Goal: Task Accomplishment & Management: Use online tool/utility

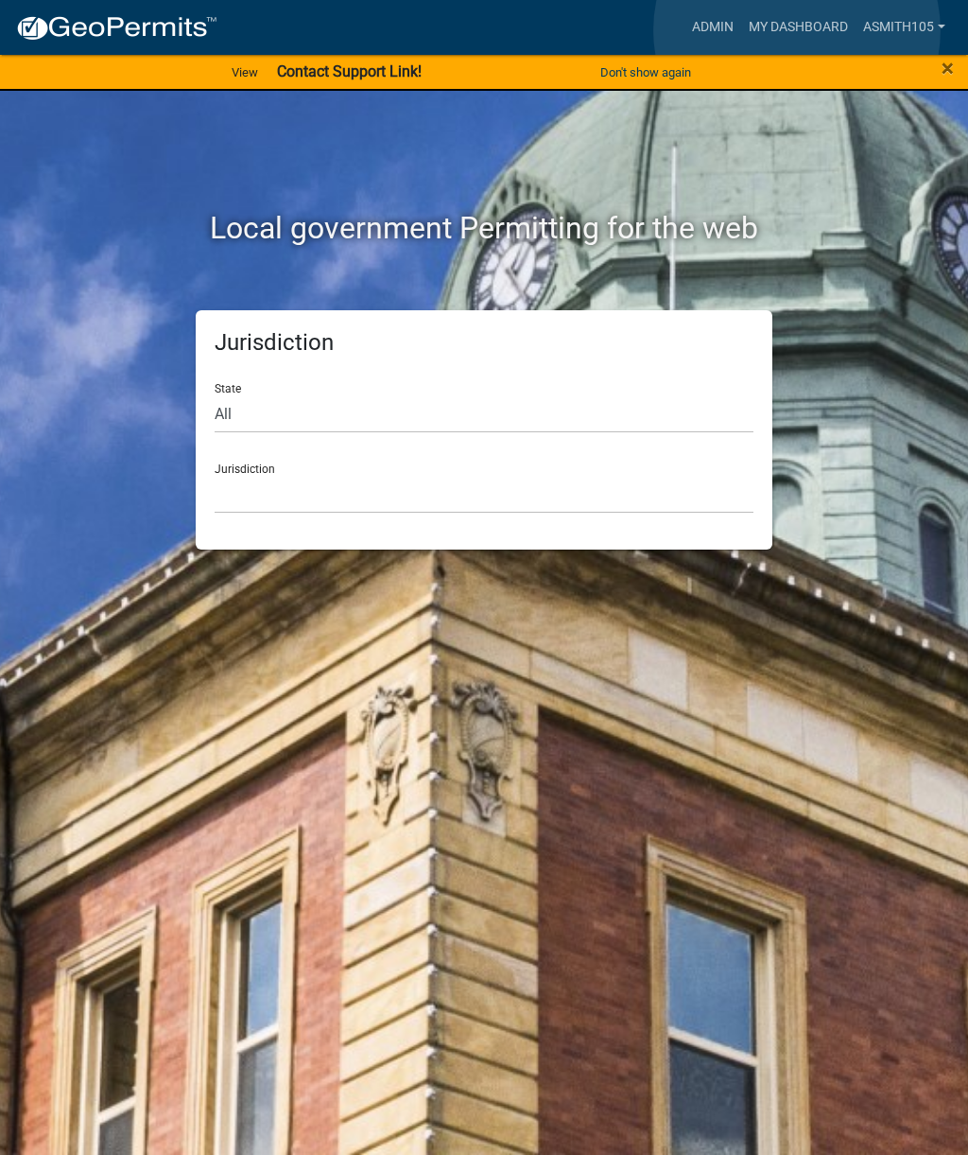
click at [797, 30] on link "My Dashboard" at bounding box center [798, 27] width 114 height 36
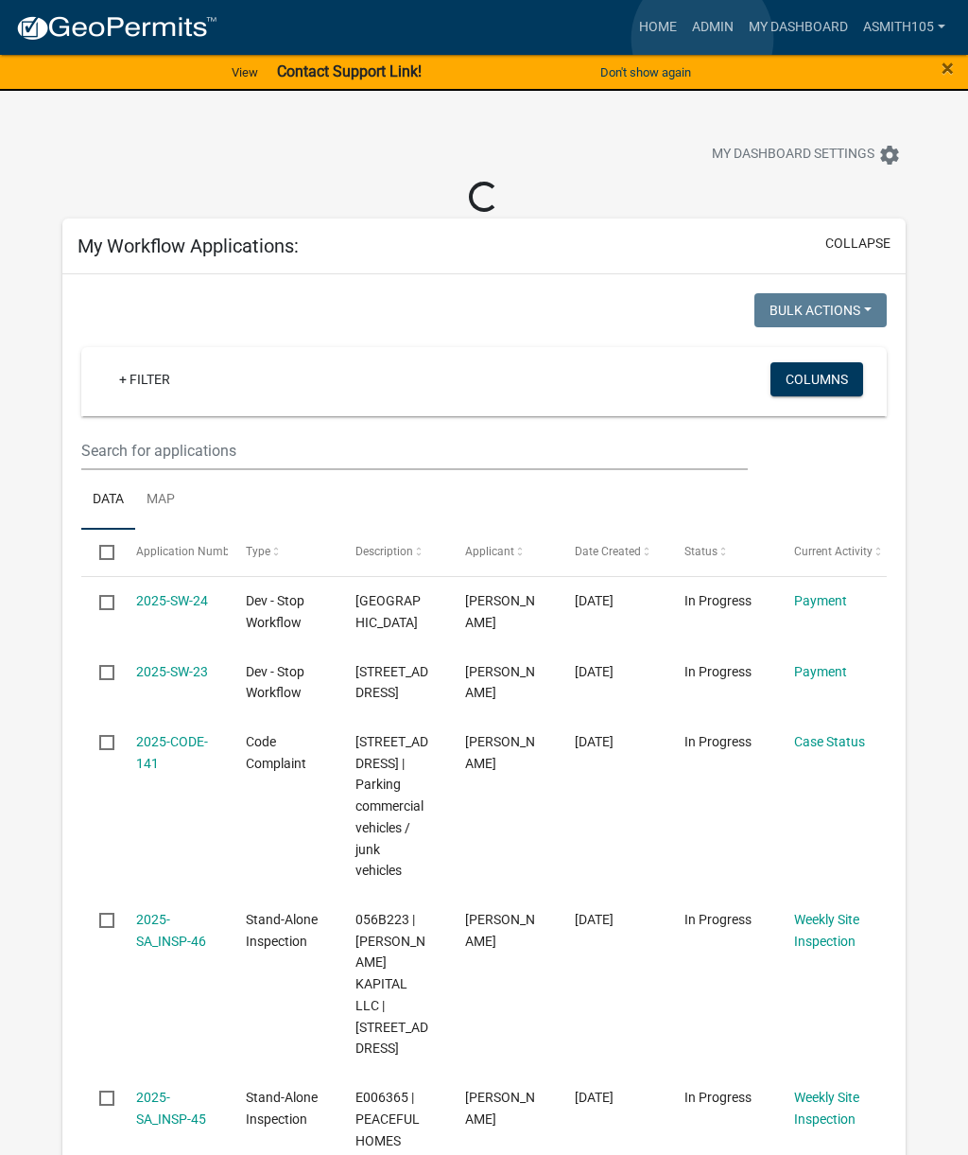
click at [703, 39] on link "Admin" at bounding box center [713, 27] width 57 height 36
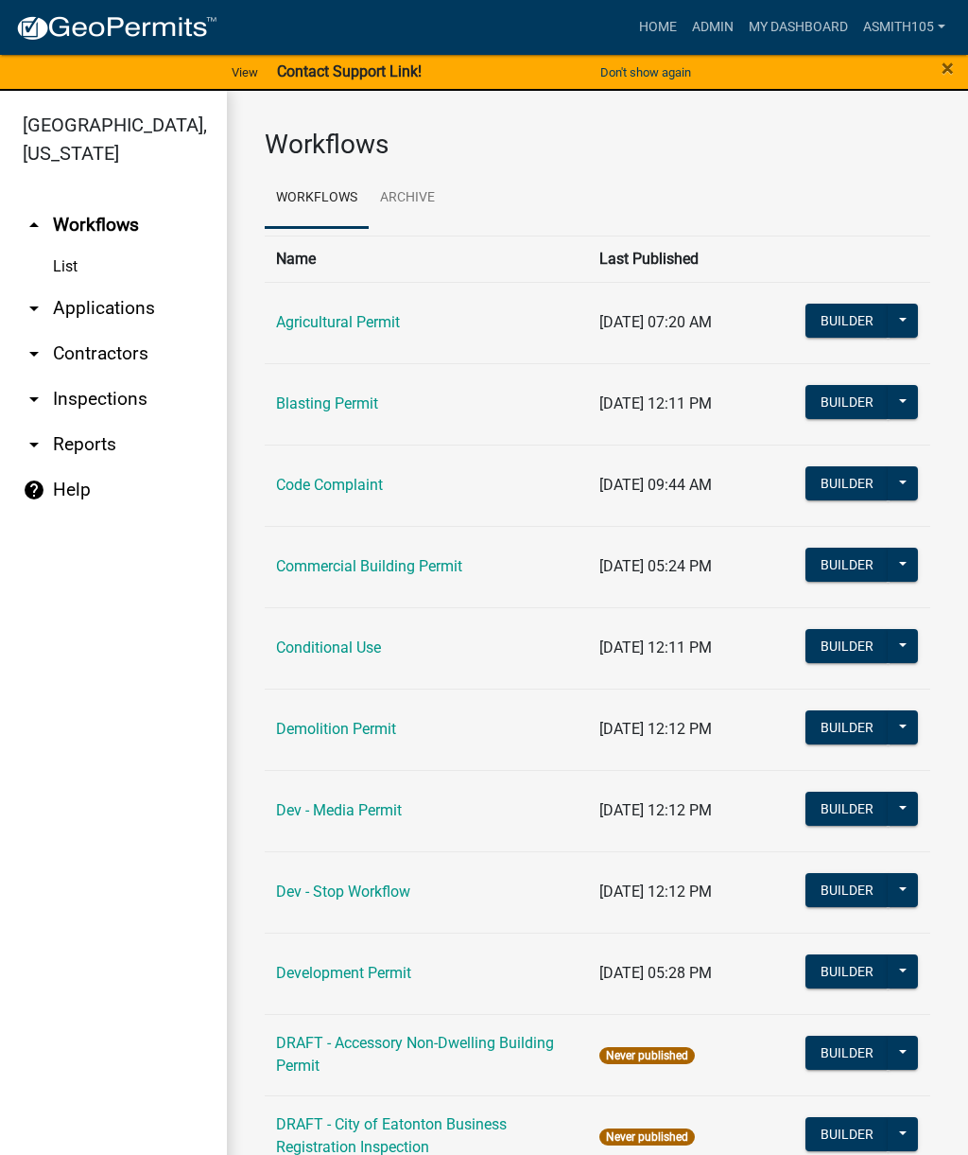
click at [139, 311] on link "arrow_drop_down Applications" at bounding box center [113, 308] width 227 height 45
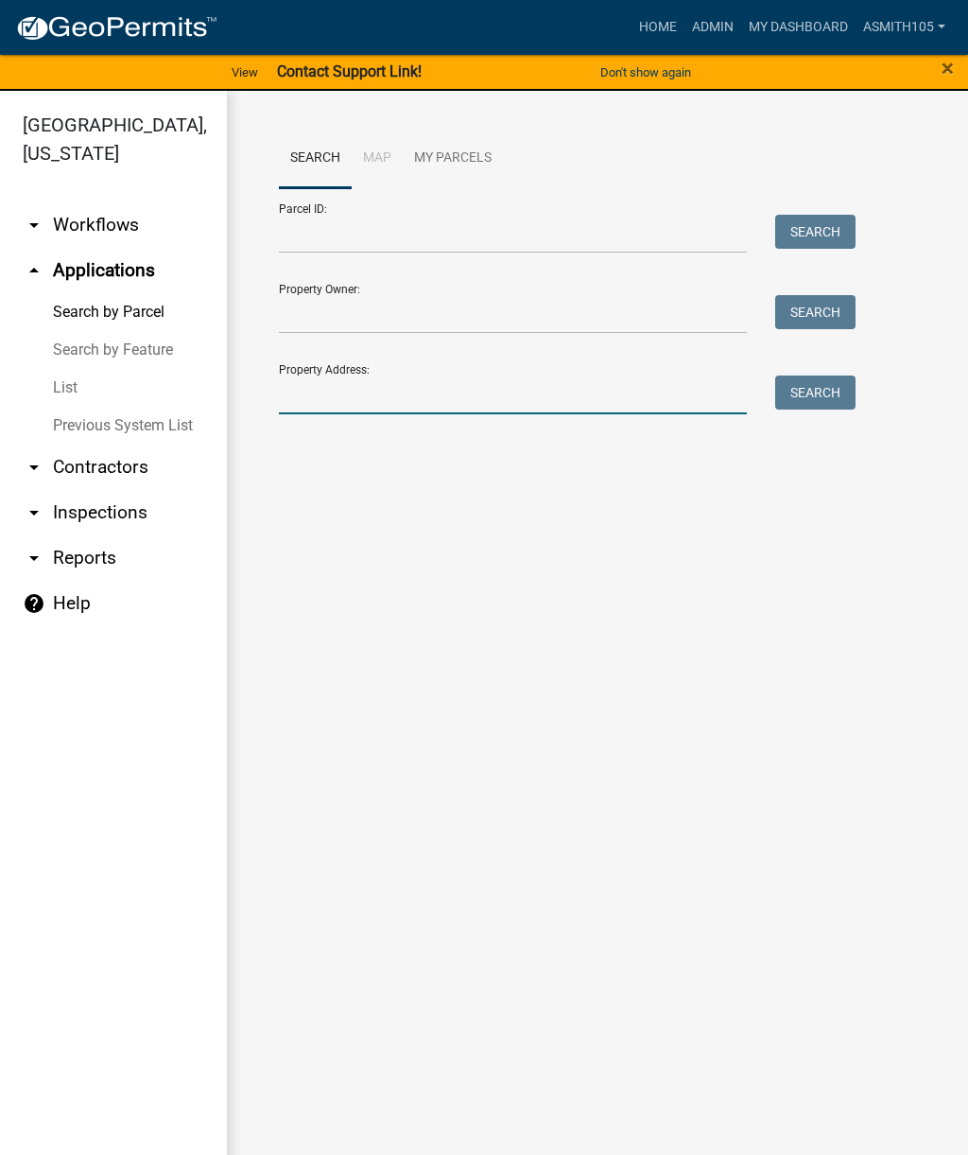
click at [480, 383] on input "Property Address:" at bounding box center [513, 394] width 468 height 39
type input "157 [PERSON_NAME]"
click at [842, 401] on button "Search" at bounding box center [816, 392] width 80 height 34
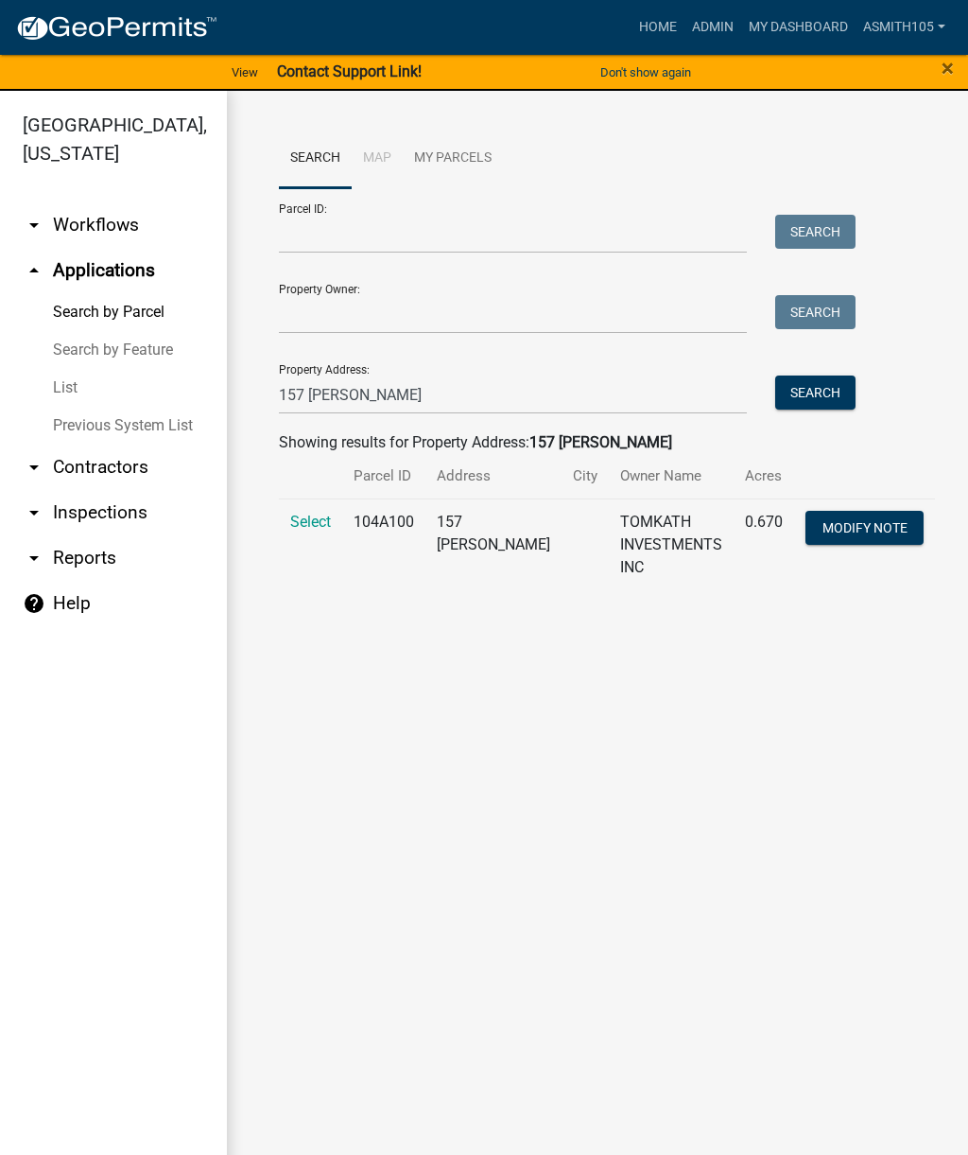
click at [326, 520] on span "Select" at bounding box center [310, 522] width 41 height 18
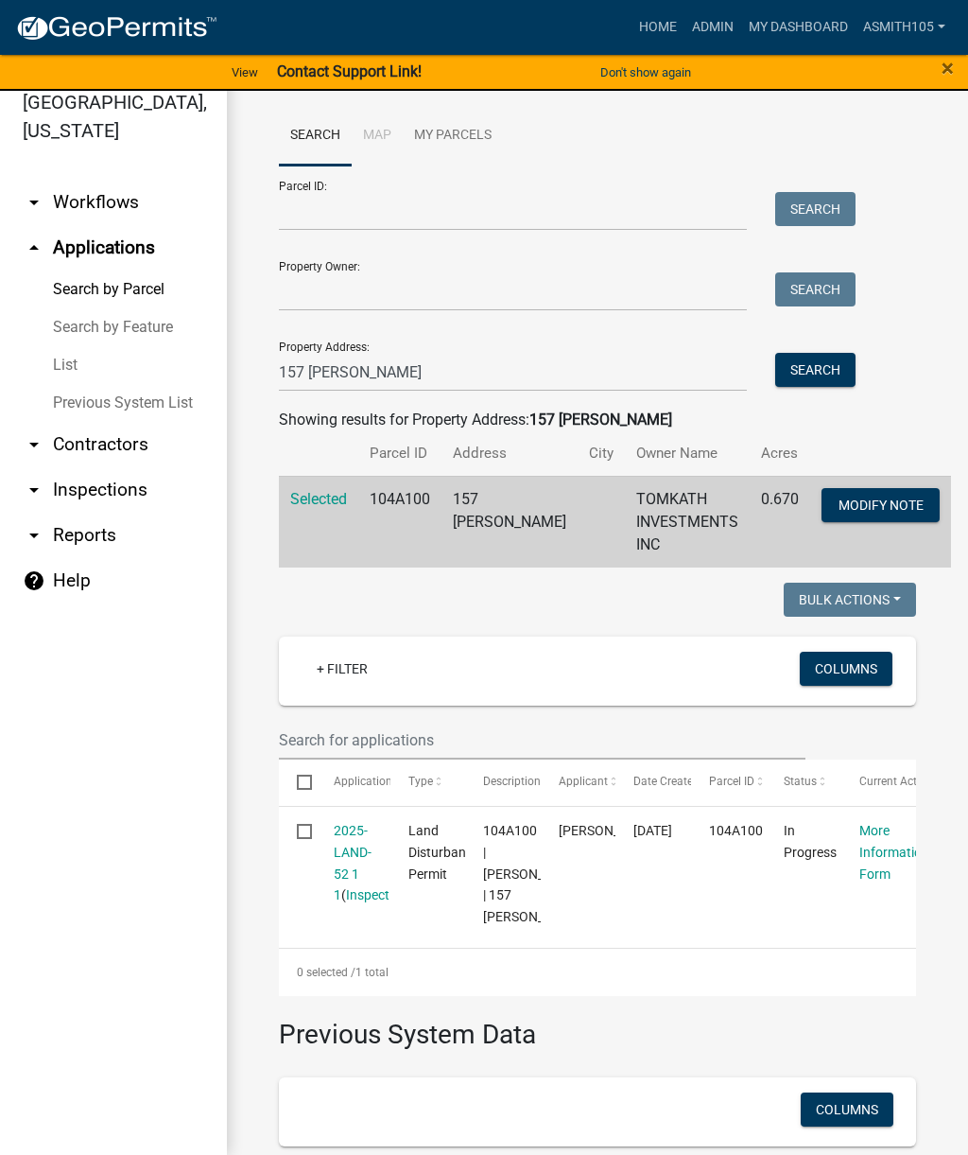
click at [703, 26] on link "Admin" at bounding box center [713, 27] width 57 height 36
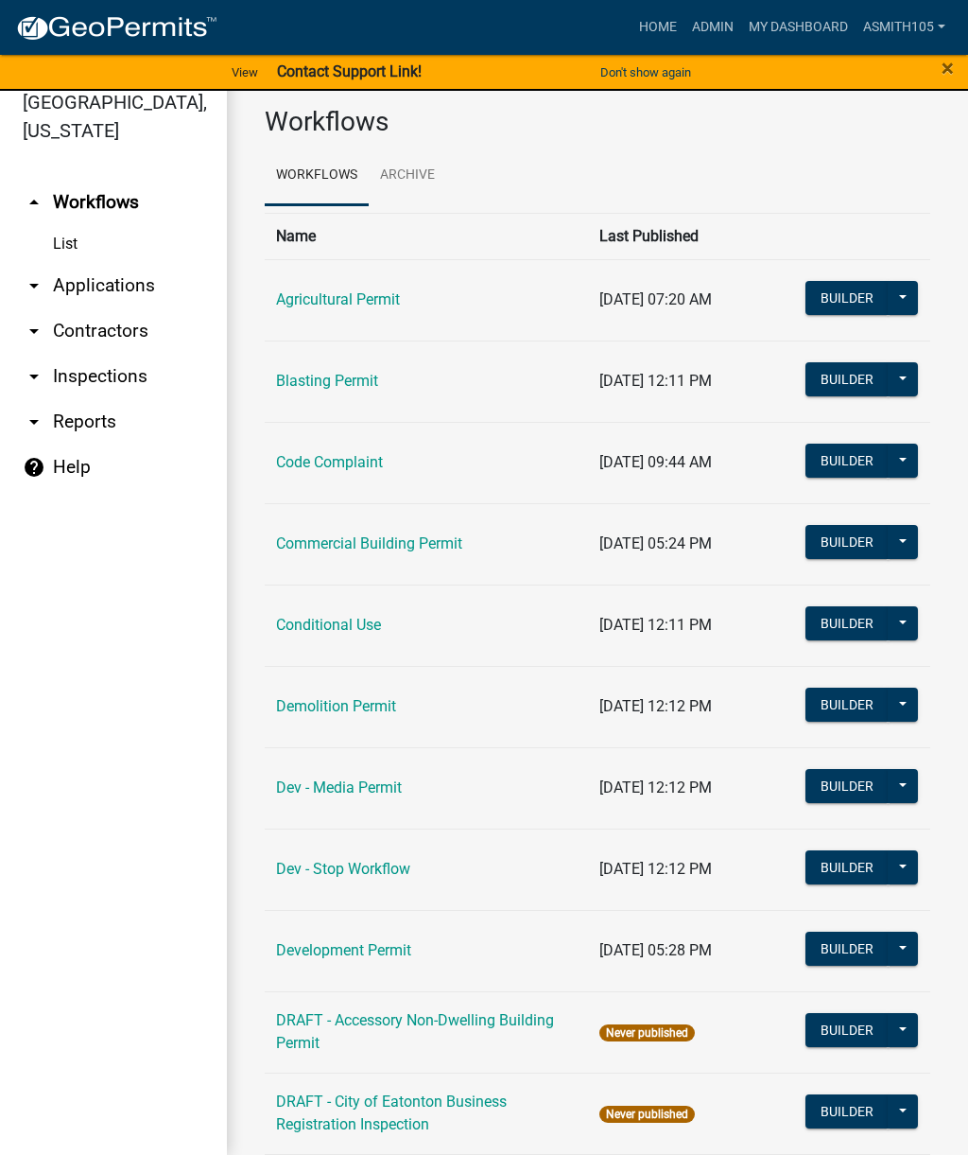
click at [373, 864] on link "Dev - Stop Workflow" at bounding box center [343, 869] width 134 height 18
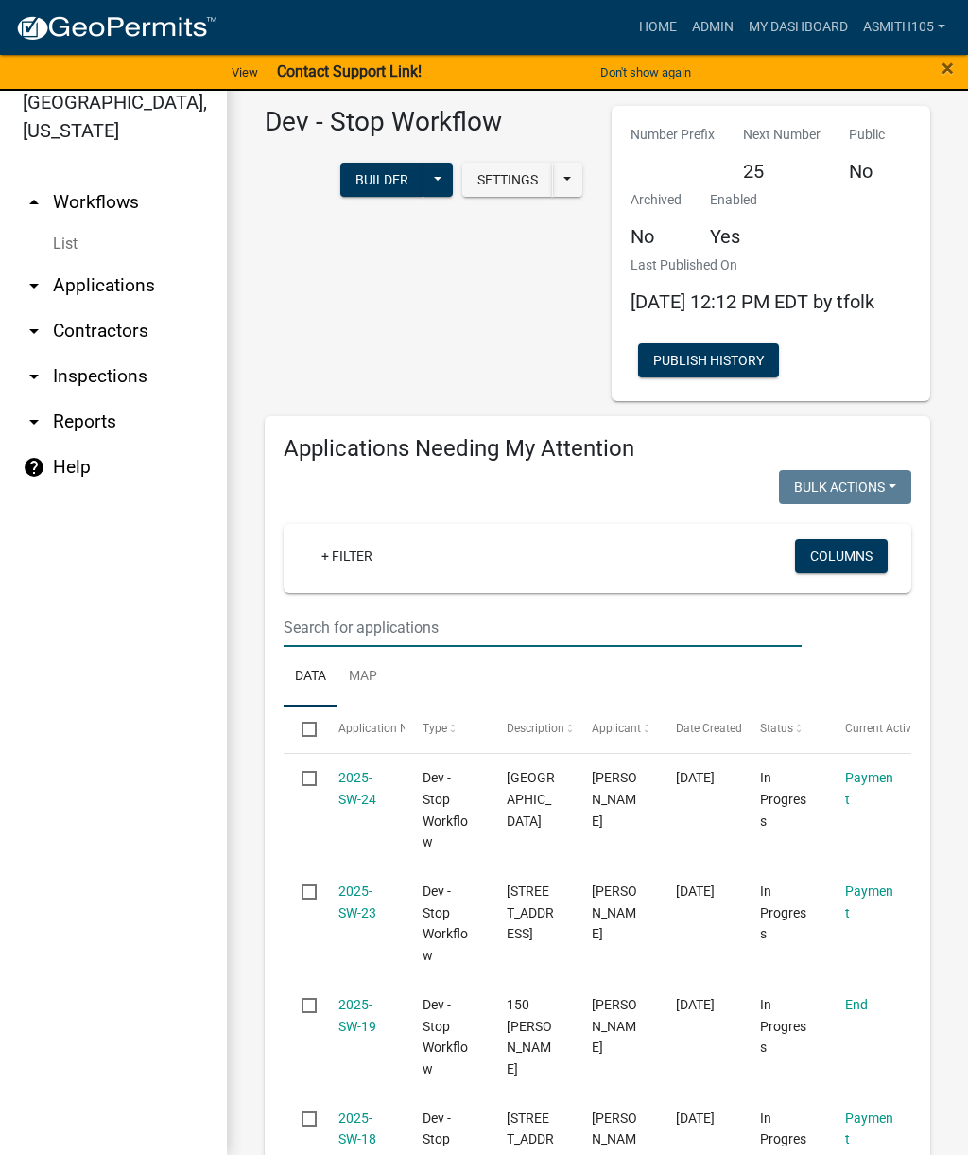
click at [462, 631] on input "text" at bounding box center [543, 627] width 518 height 39
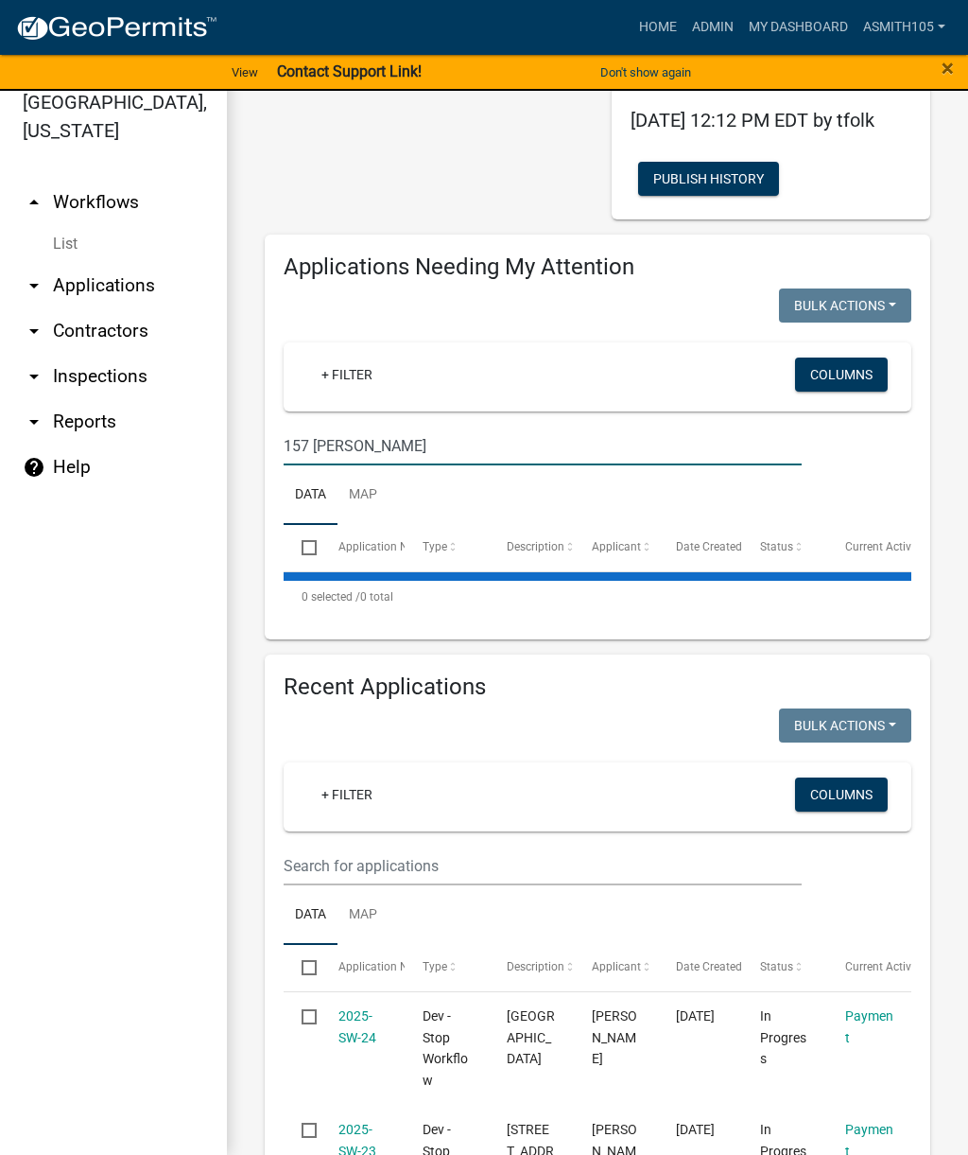
scroll to position [209, 0]
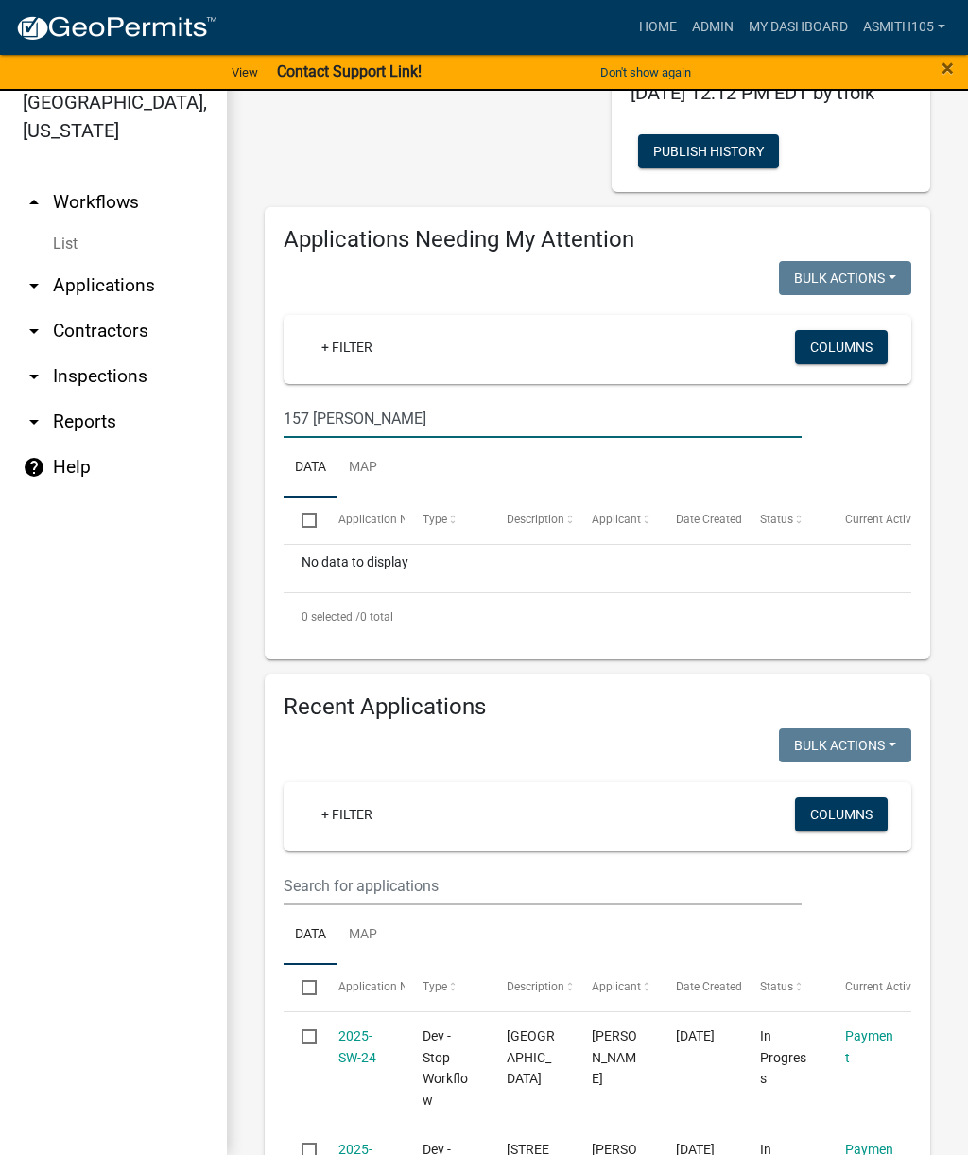
click at [736, 428] on input "157 [PERSON_NAME]" at bounding box center [543, 418] width 518 height 39
type input "157 [PERSON_NAME]"
click at [713, 11] on link "Admin" at bounding box center [713, 27] width 57 height 36
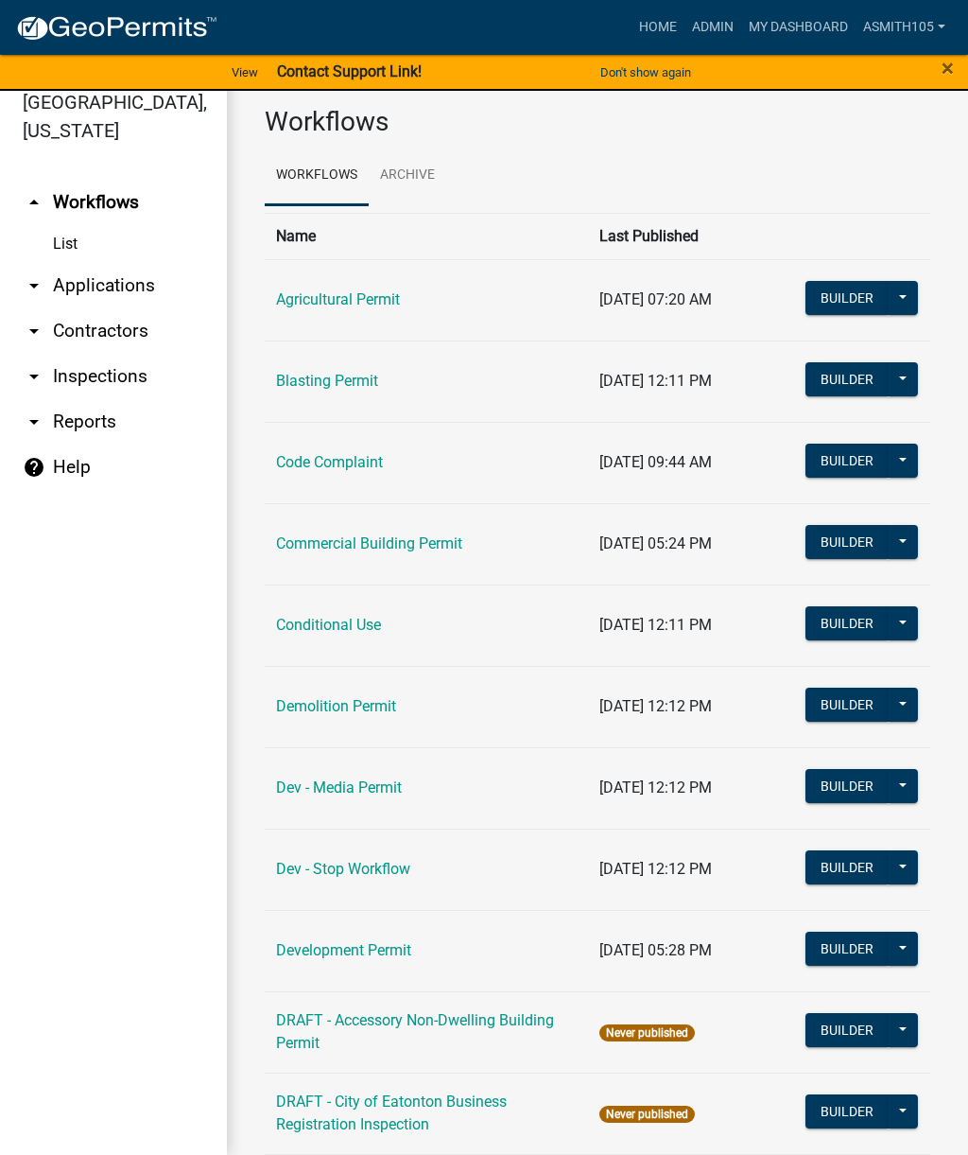
click at [139, 288] on link "arrow_drop_down Applications" at bounding box center [113, 285] width 227 height 45
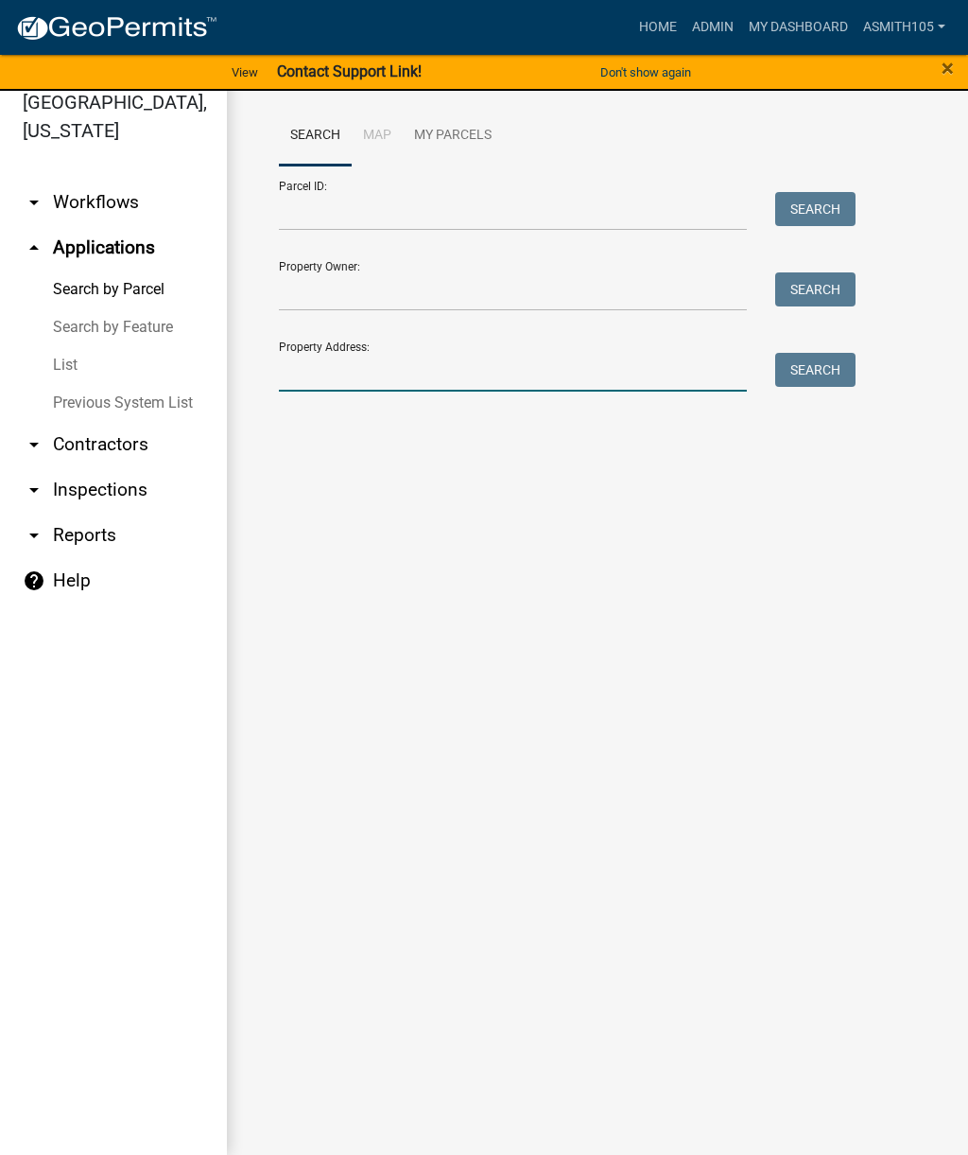
click at [446, 385] on input "Property Address:" at bounding box center [513, 372] width 468 height 39
click at [842, 357] on button "Search" at bounding box center [816, 370] width 80 height 34
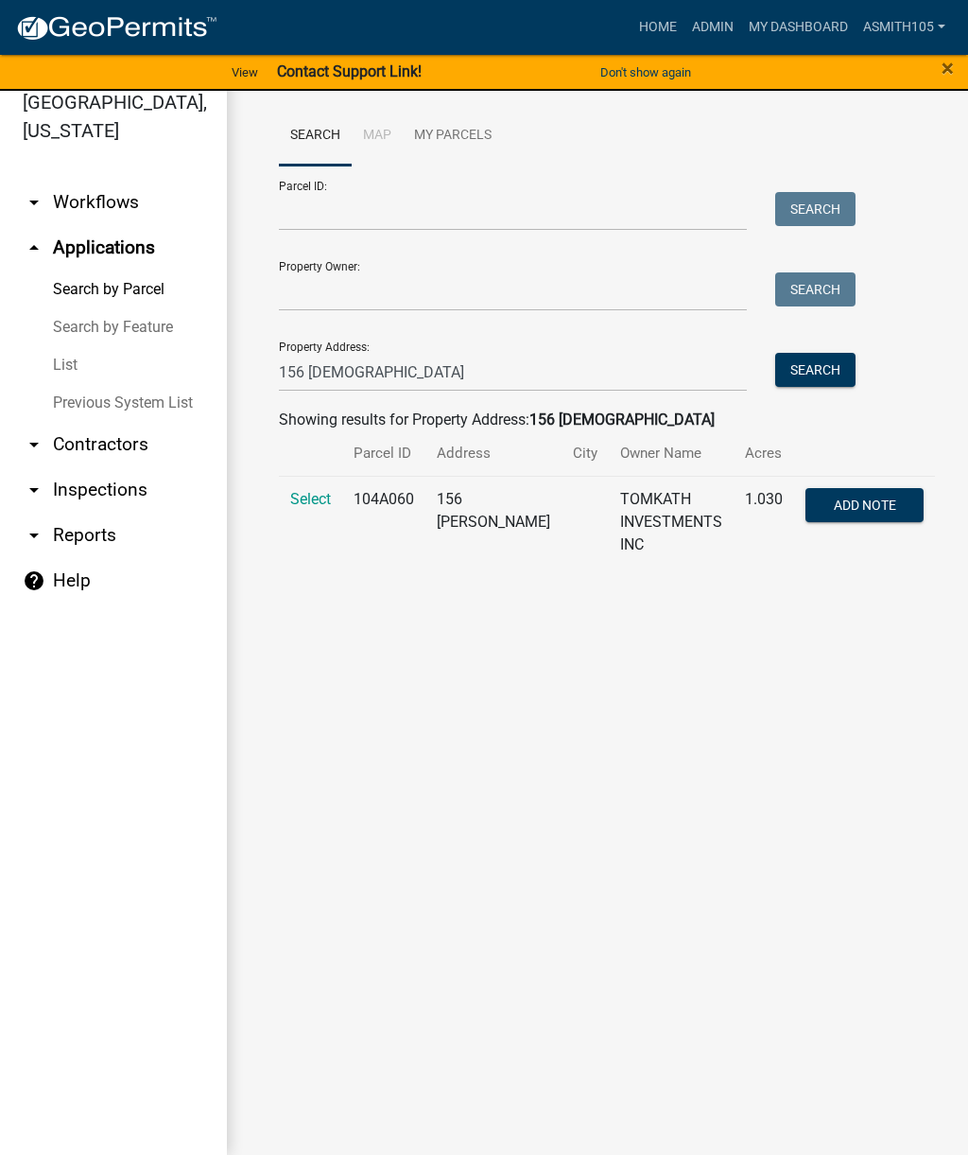
click at [319, 493] on span "Select" at bounding box center [310, 499] width 41 height 18
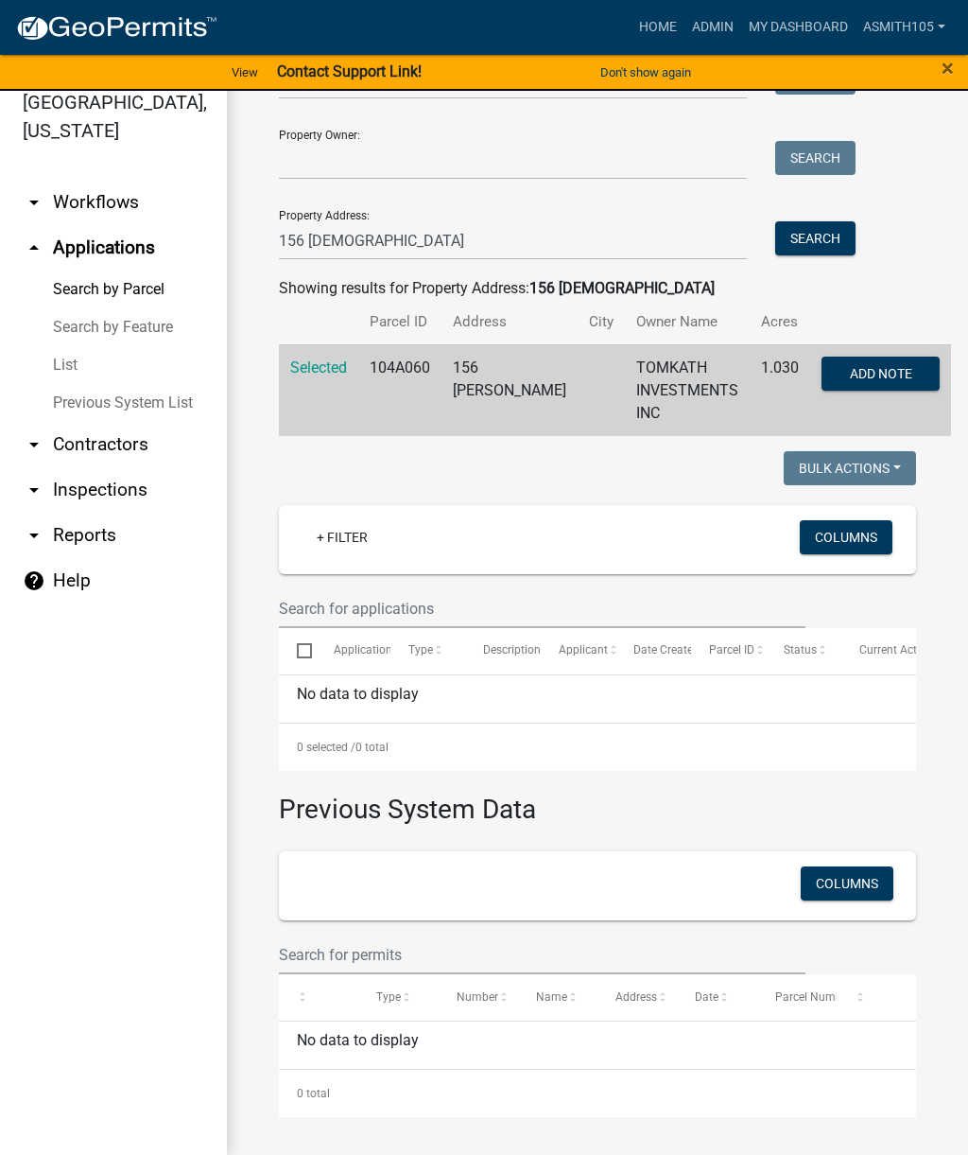
scroll to position [131, 0]
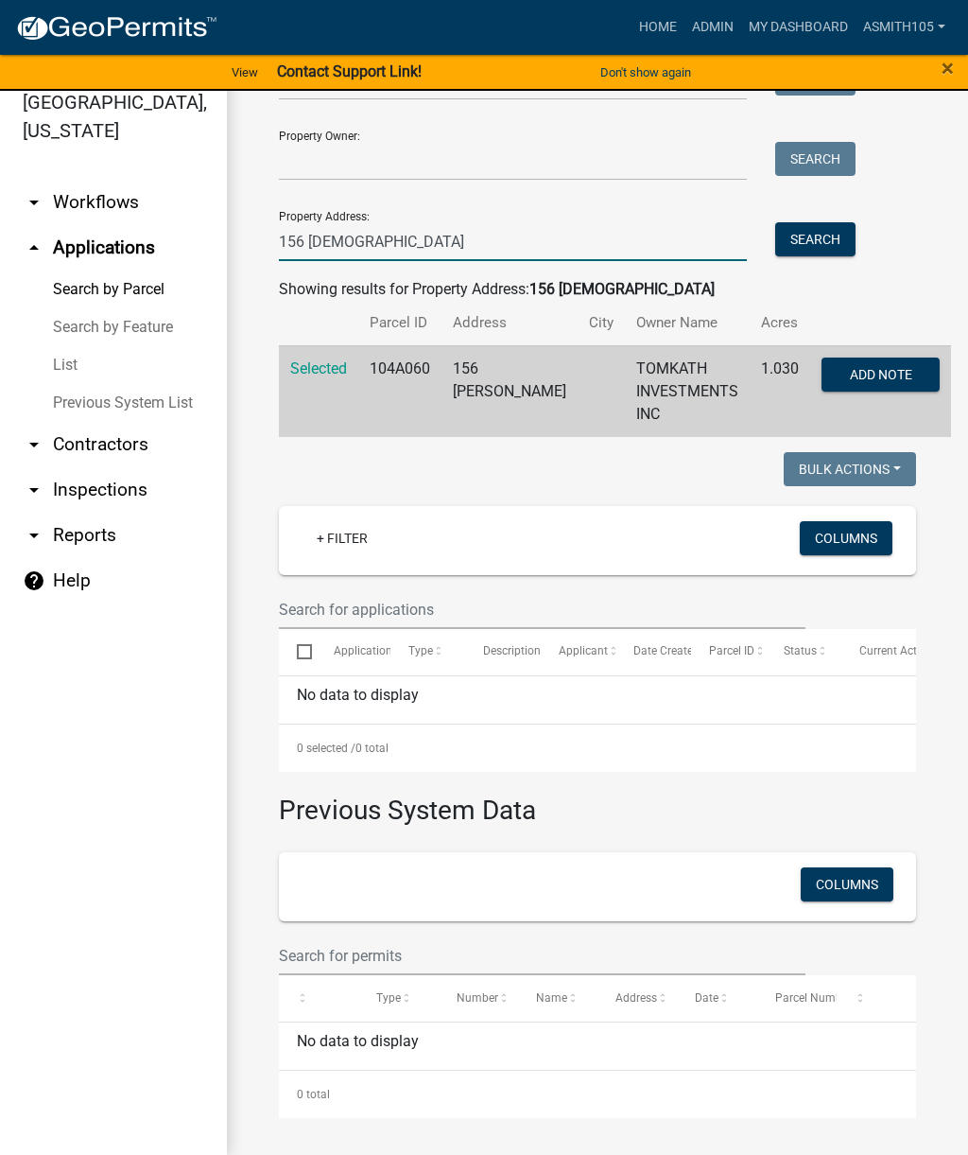
click at [558, 242] on input "156 [DEMOGRAPHIC_DATA]" at bounding box center [513, 241] width 468 height 39
click at [819, 243] on button "Search" at bounding box center [816, 239] width 80 height 34
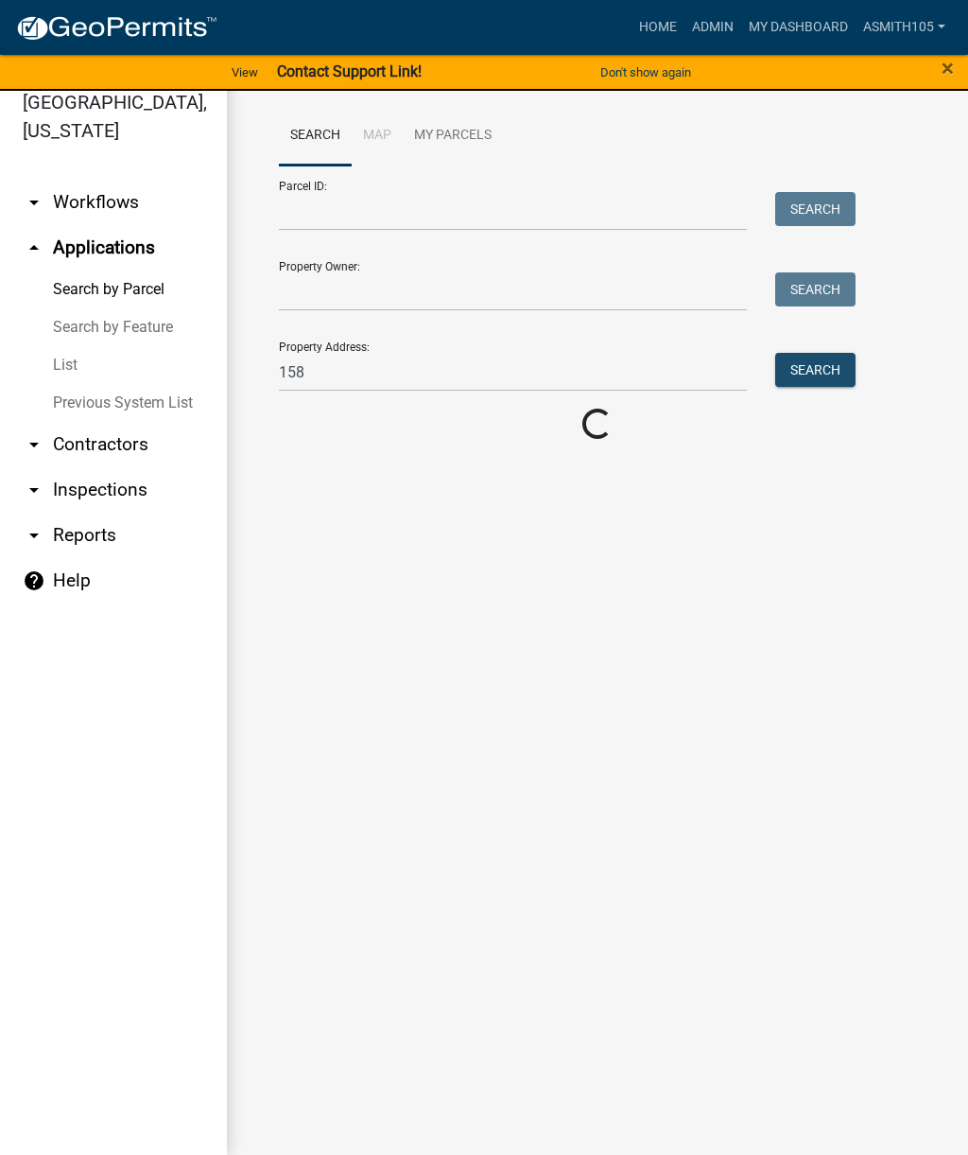
scroll to position [0, 0]
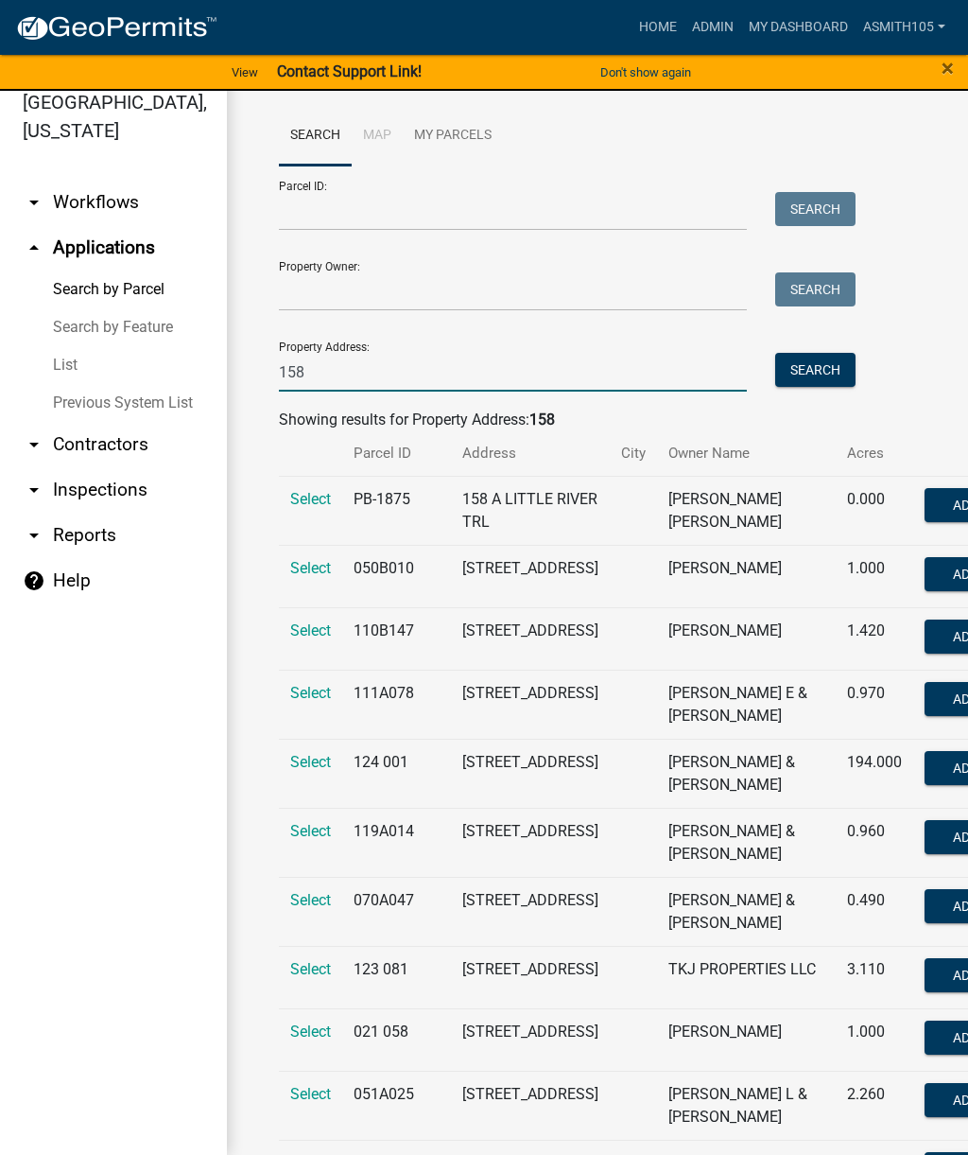
click at [562, 375] on input "158" at bounding box center [513, 372] width 468 height 39
click at [808, 377] on button "Search" at bounding box center [816, 370] width 80 height 34
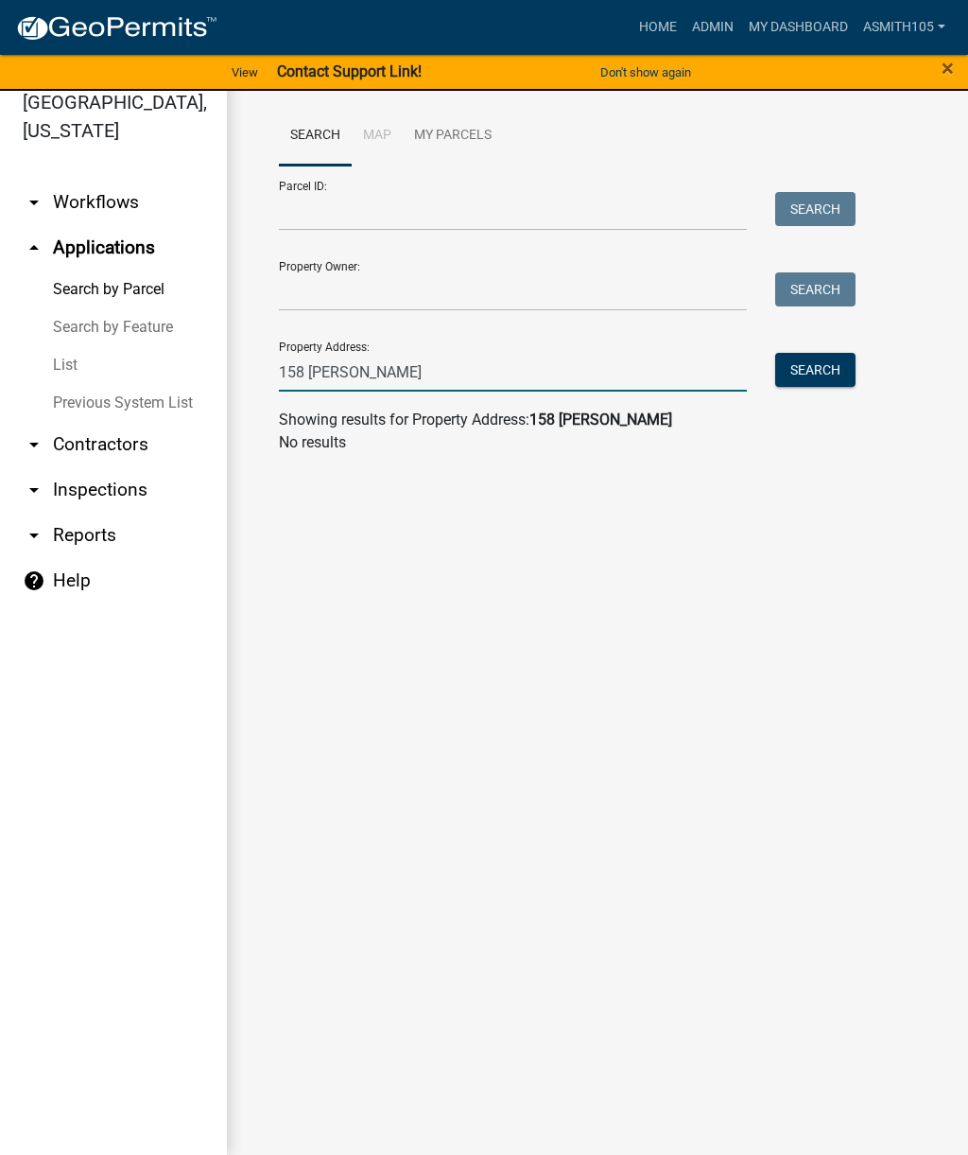
click at [310, 361] on input "158 [PERSON_NAME]" at bounding box center [513, 372] width 468 height 39
click at [313, 368] on input "158 [PERSON_NAME]" at bounding box center [513, 372] width 468 height 39
type input "157 [PERSON_NAME]"
click at [819, 370] on button "Search" at bounding box center [816, 370] width 80 height 34
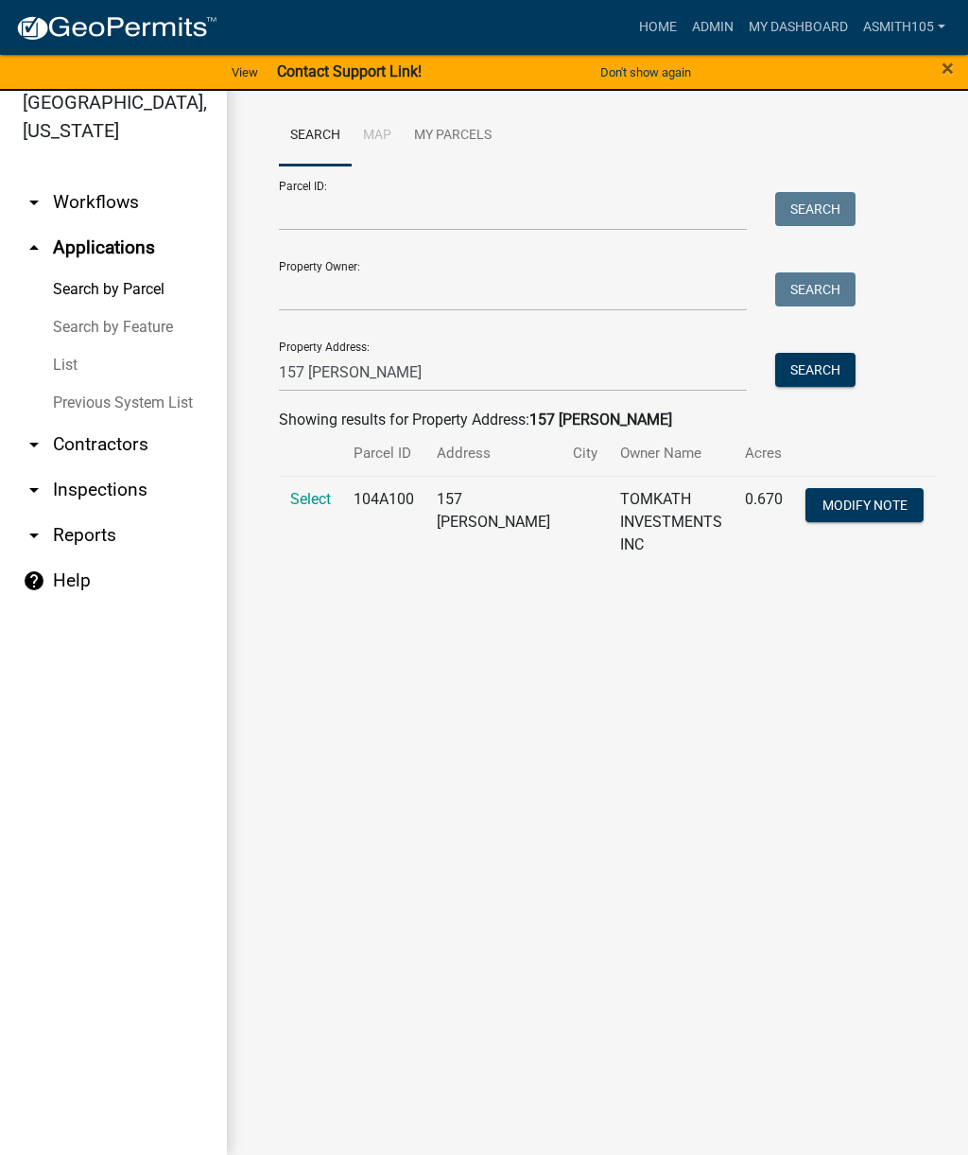
click at [318, 490] on span "Select" at bounding box center [310, 499] width 41 height 18
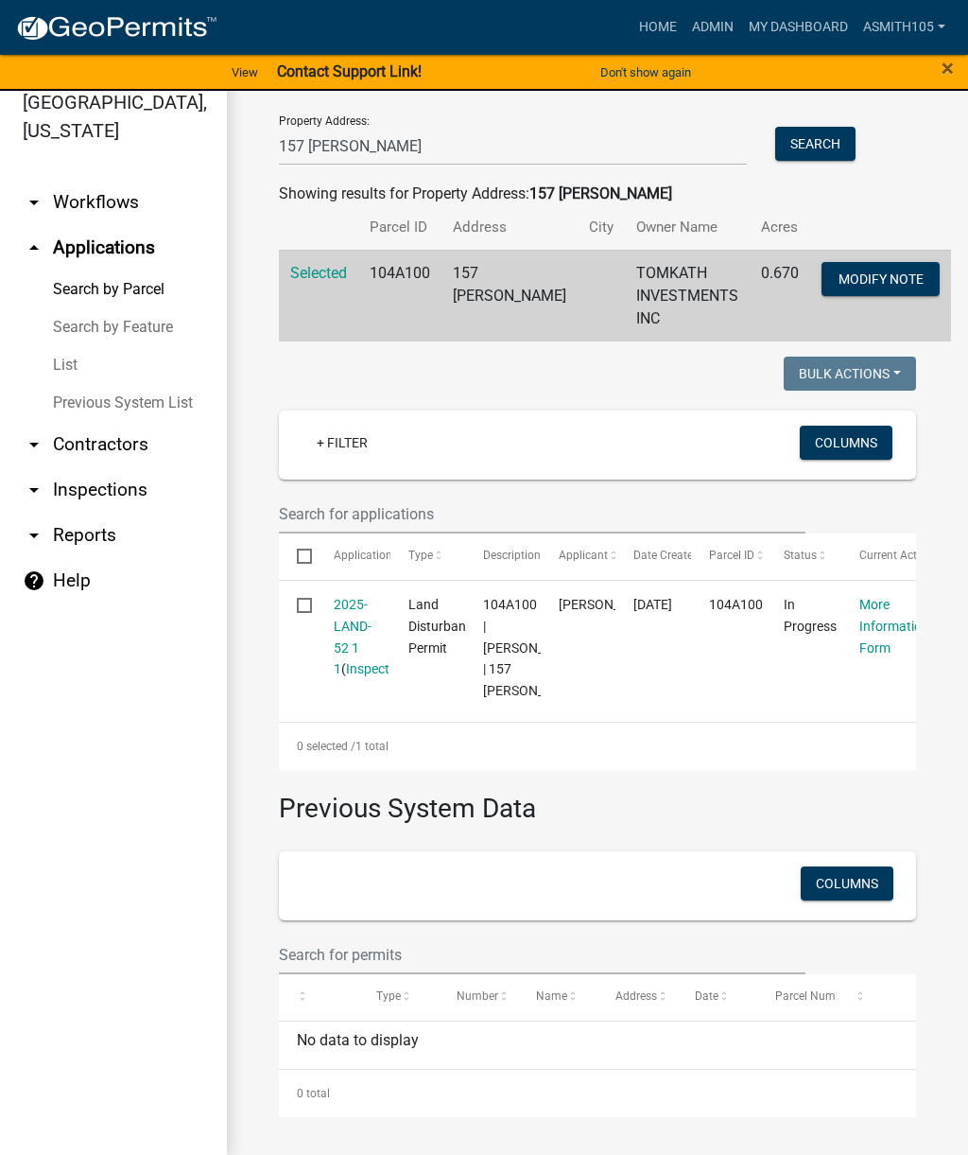
scroll to position [262, 0]
click at [724, 20] on link "Admin" at bounding box center [713, 27] width 57 height 36
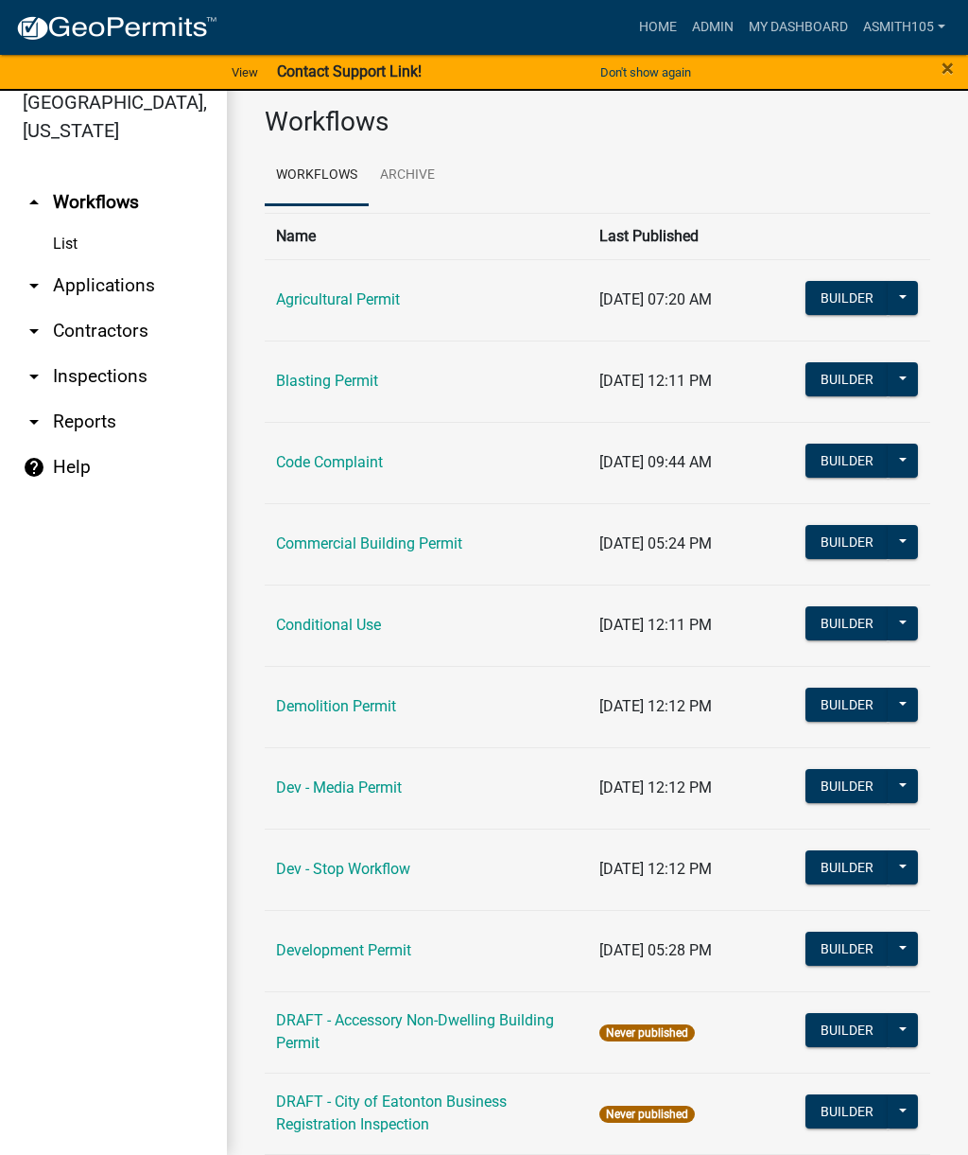
click at [358, 860] on link "Dev - Stop Workflow" at bounding box center [343, 869] width 134 height 18
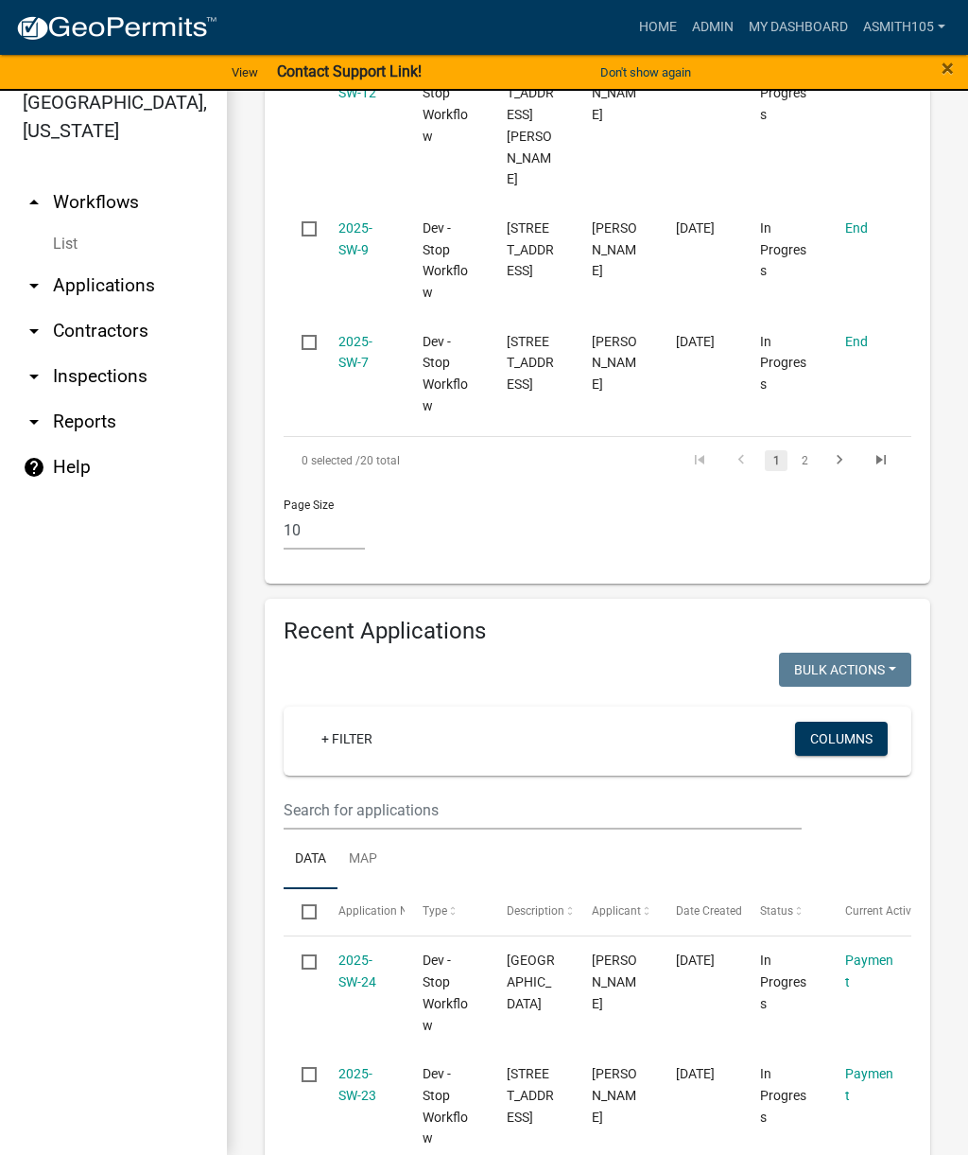
scroll to position [1505, 0]
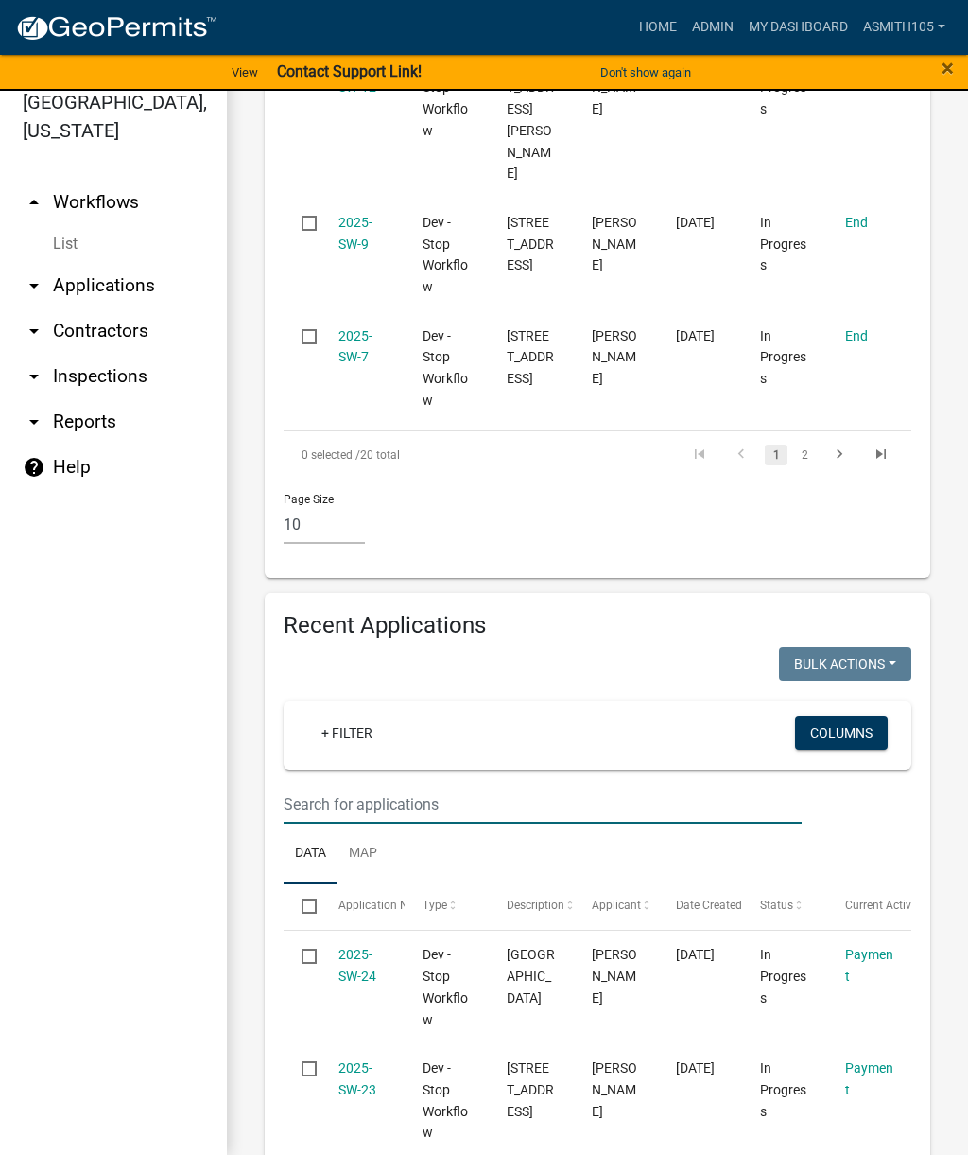
click at [427, 785] on input "text" at bounding box center [543, 804] width 518 height 39
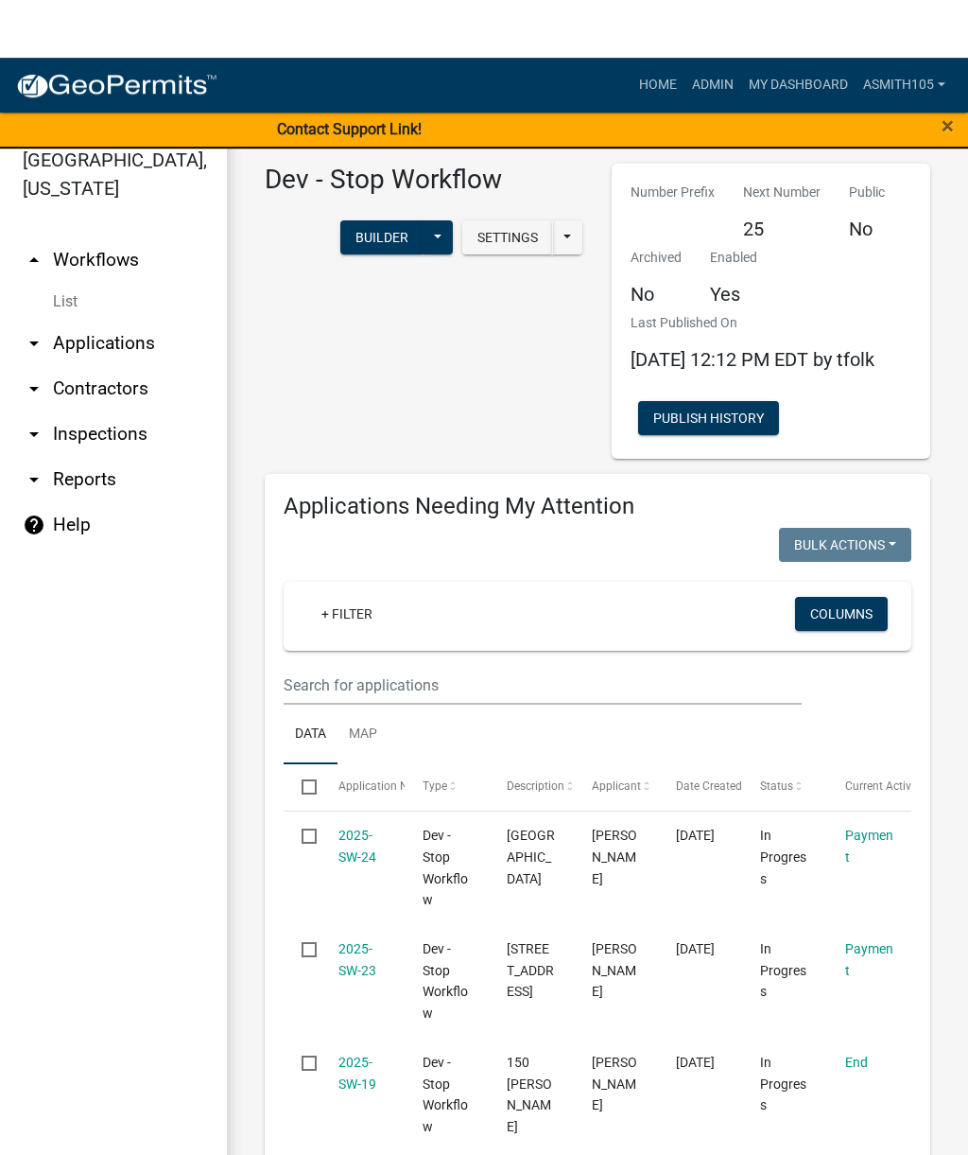
scroll to position [0, 0]
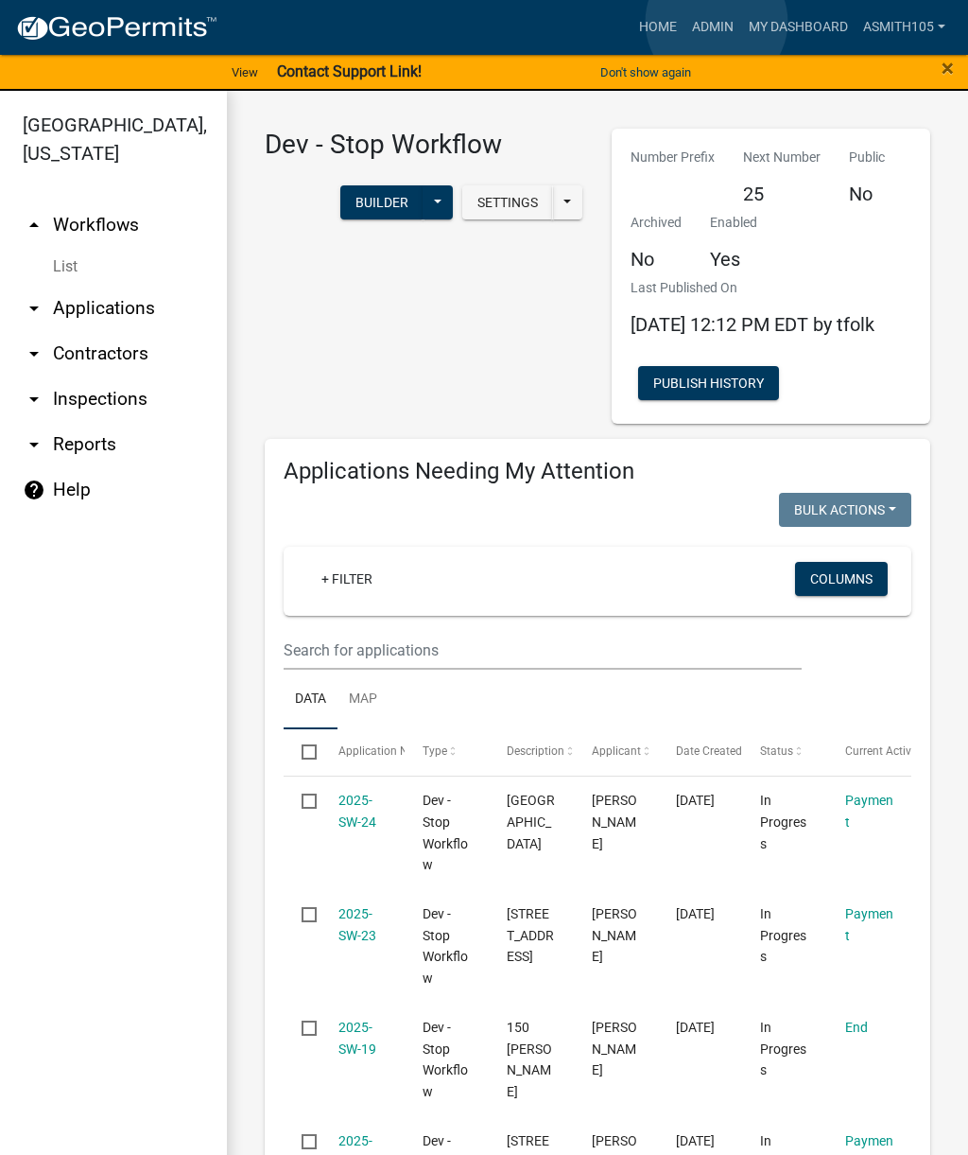
type input "157"
click at [717, 22] on link "Admin" at bounding box center [713, 27] width 57 height 36
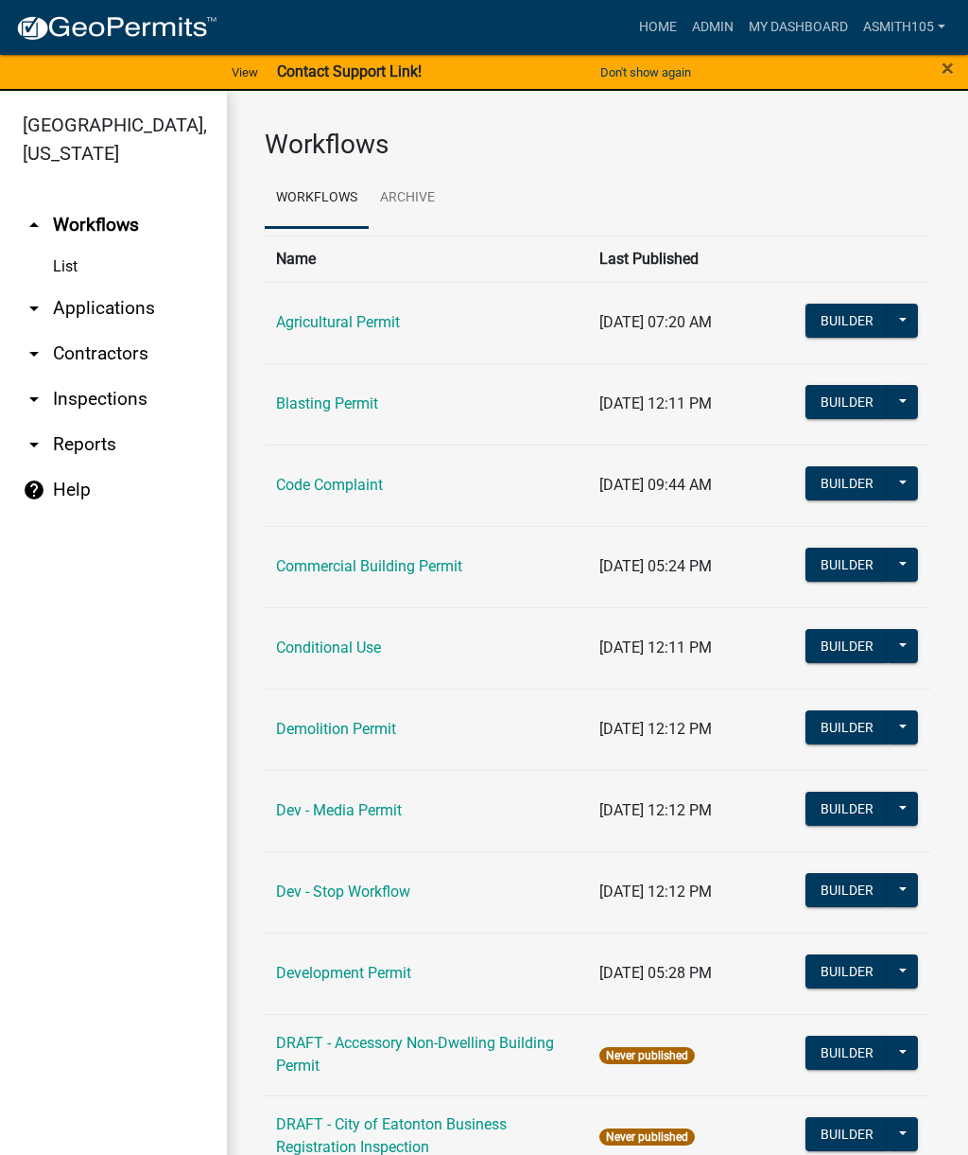
click at [128, 306] on link "arrow_drop_down Applications" at bounding box center [113, 308] width 227 height 45
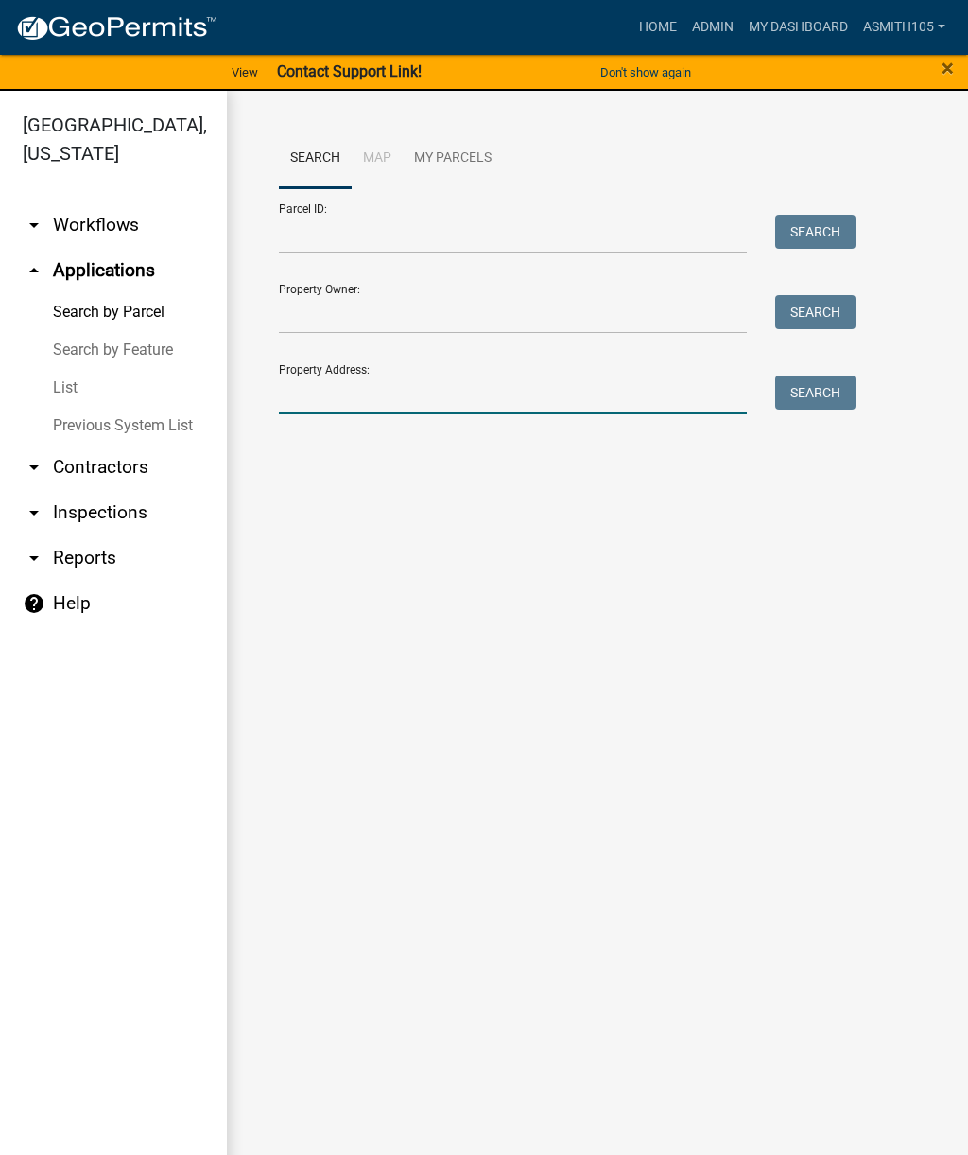
click at [424, 398] on input "Property Address:" at bounding box center [513, 394] width 468 height 39
type input "150 [PERSON_NAME]"
click at [833, 383] on button "Search" at bounding box center [816, 392] width 80 height 34
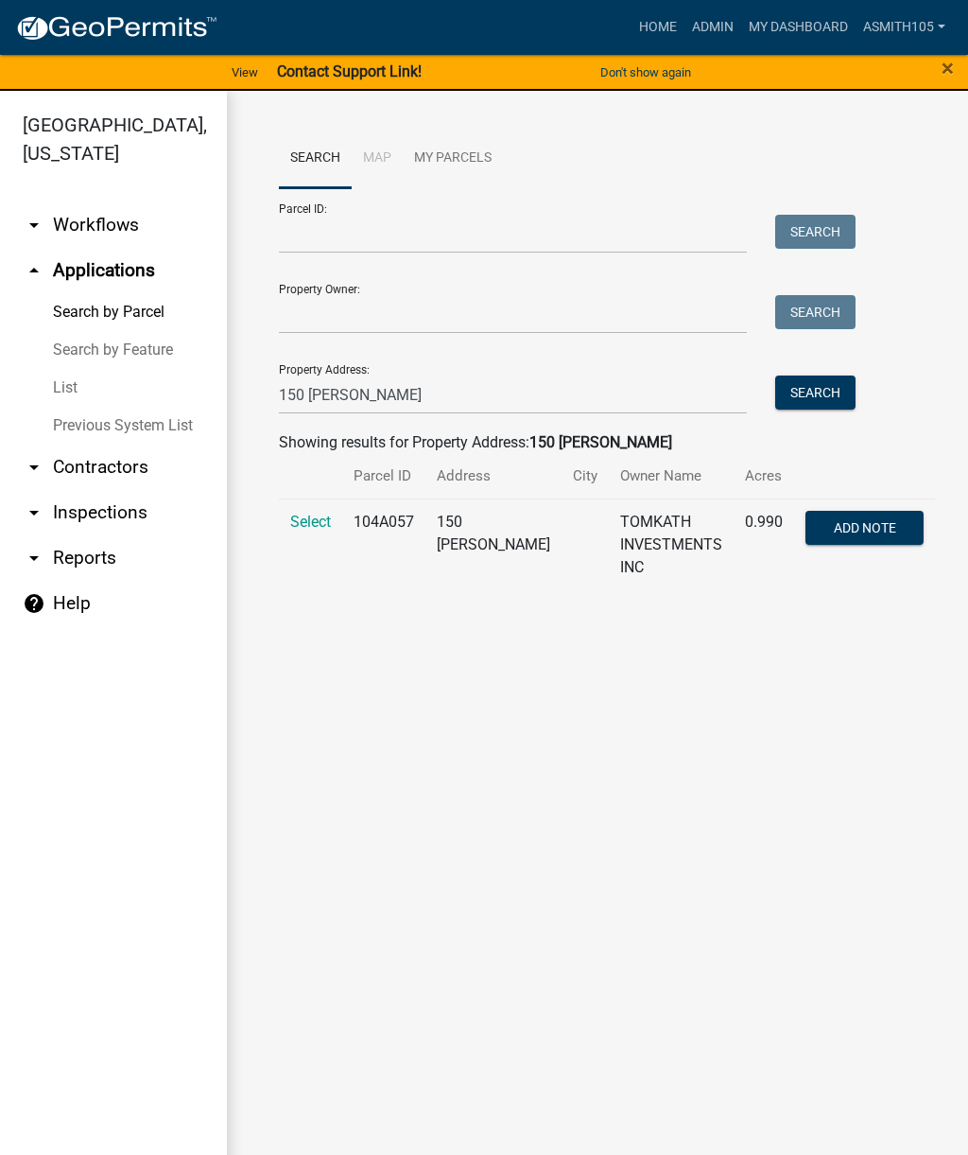
click at [294, 502] on td "Select" at bounding box center [310, 544] width 63 height 92
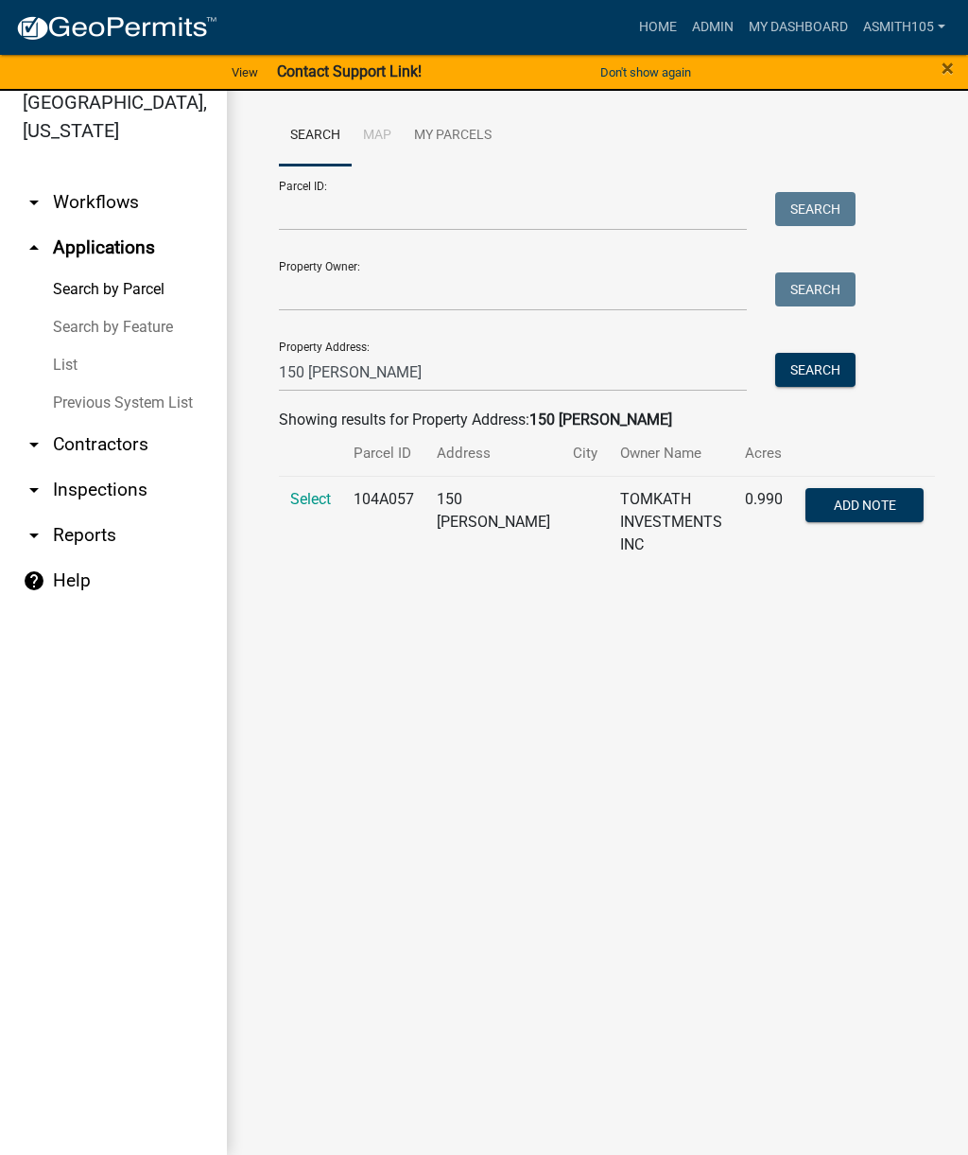
click at [316, 519] on td "Select" at bounding box center [310, 522] width 63 height 92
click at [317, 497] on span "Select" at bounding box center [310, 499] width 41 height 18
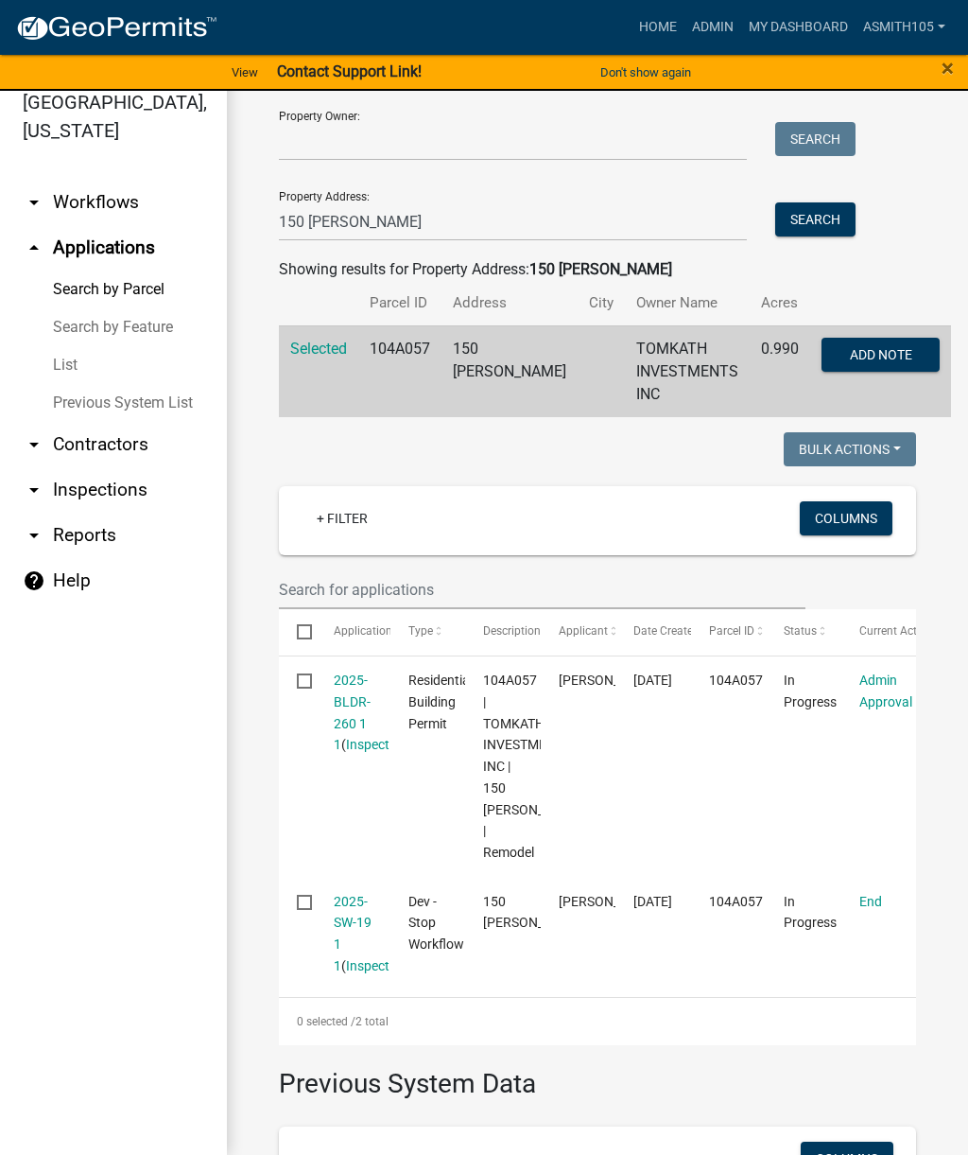
scroll to position [153, 0]
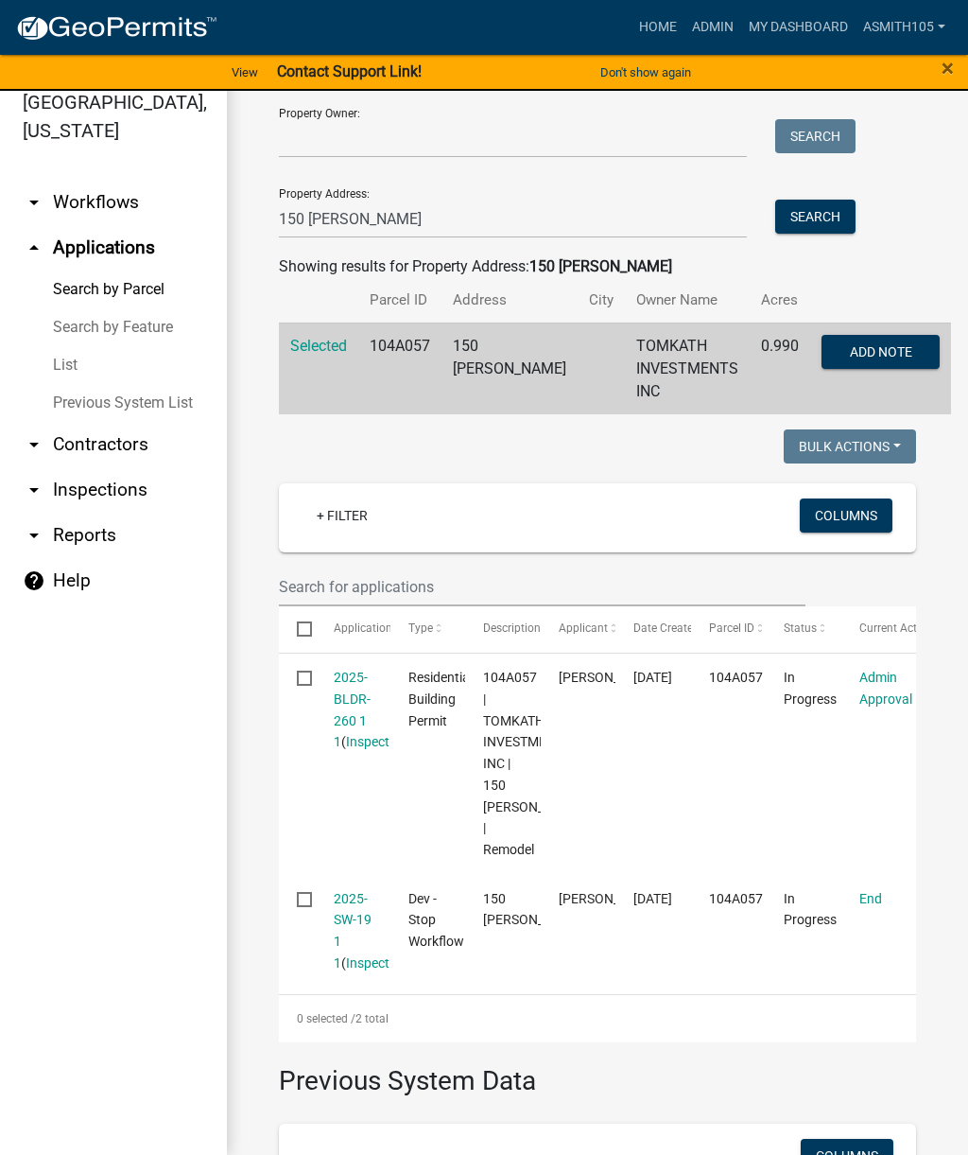
click at [348, 891] on link "2025-SW-19 1 1" at bounding box center [353, 930] width 38 height 79
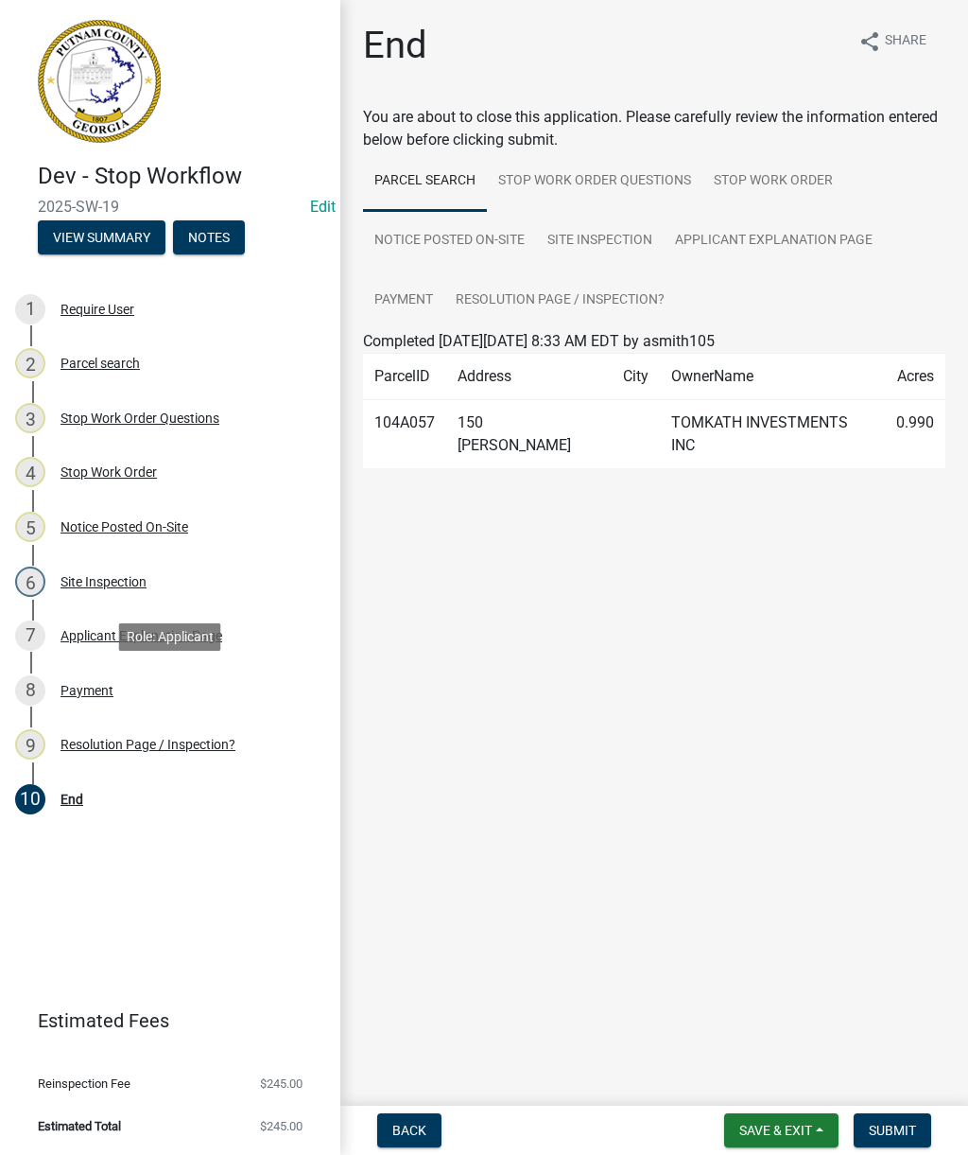
click at [77, 679] on div "8 Payment" at bounding box center [162, 690] width 295 height 30
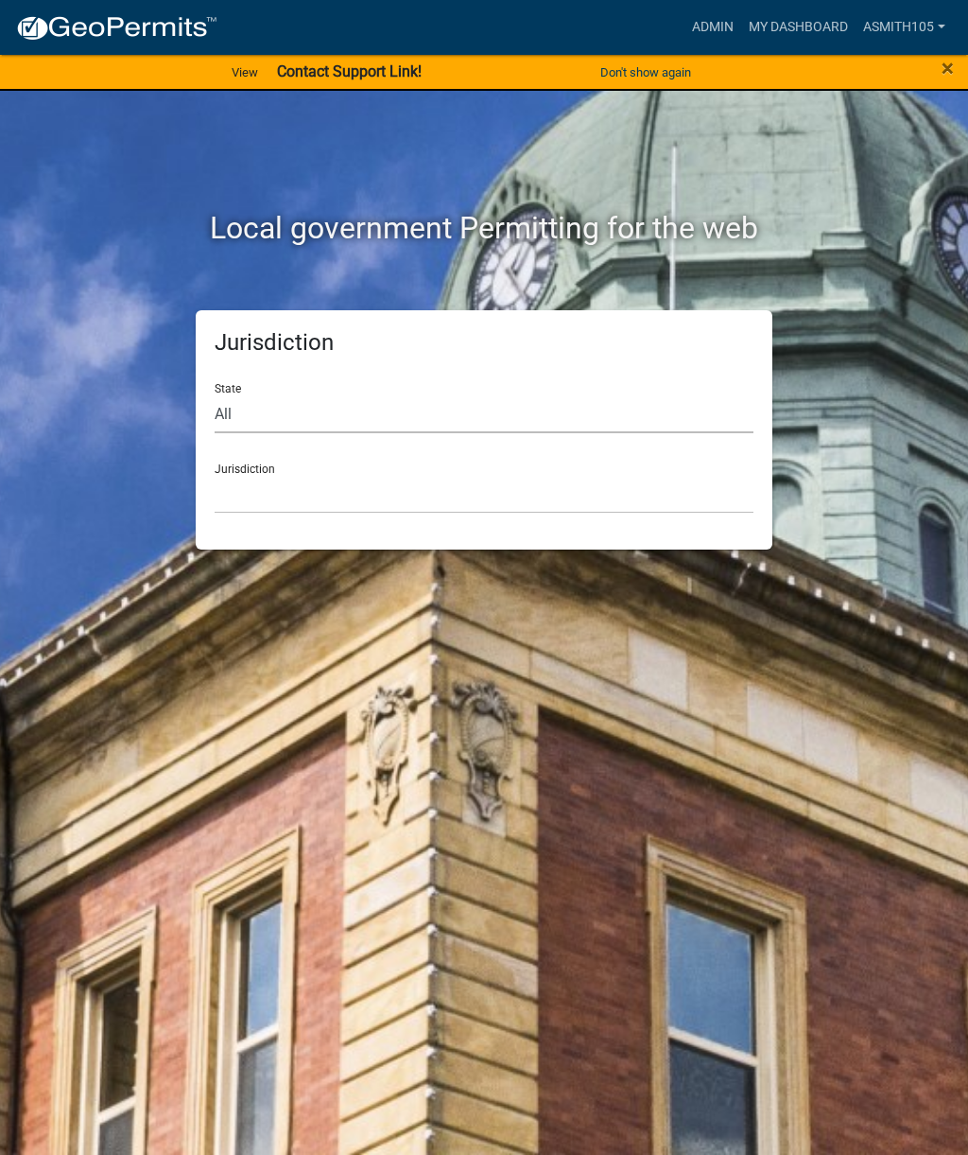
click at [651, 420] on select "All Colorado Georgia Indiana Iowa Kansas Minnesota Ohio South Carolina Wisconsin" at bounding box center [484, 413] width 539 height 39
select select "[US_STATE]"
click at [626, 475] on select "Carroll County, Georgia Cook County, Georgia Crawford County, Georgia Gilmer Co…" at bounding box center [484, 494] width 539 height 39
click at [655, 468] on div "Jurisdiction Carroll County, Georgia Cook County, Georgia Crawford County, Geor…" at bounding box center [484, 480] width 539 height 65
click at [622, 465] on div "Jurisdiction Carroll County, Georgia Cook County, Georgia Crawford County, Geor…" at bounding box center [484, 480] width 539 height 65
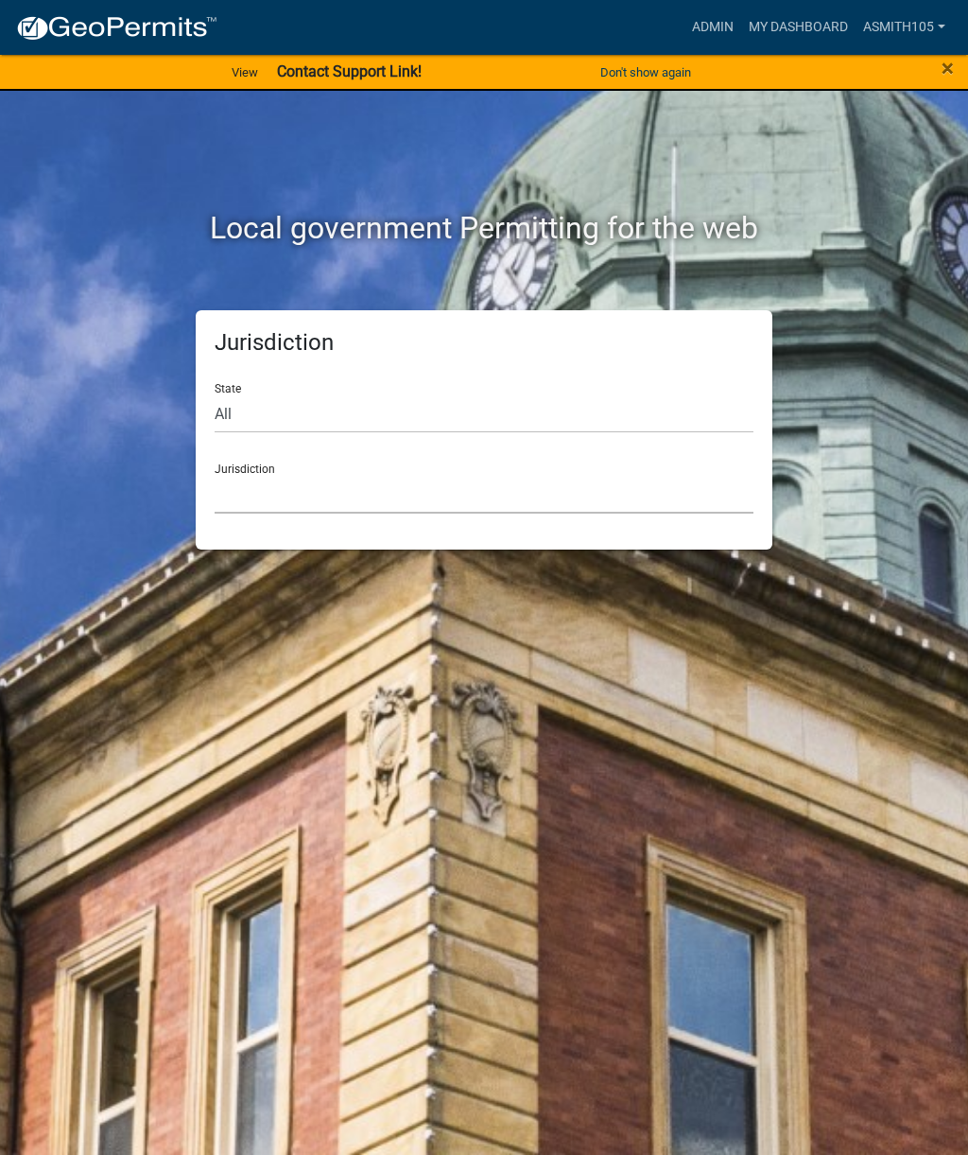
click at [452, 495] on select "Carroll County, Georgia Cook County, Georgia Crawford County, Georgia Gilmer Co…" at bounding box center [484, 494] width 539 height 39
click at [510, 405] on select "All Colorado Georgia Indiana Iowa Kansas Minnesota Ohio South Carolina Wisconsin" at bounding box center [484, 413] width 539 height 39
click at [673, 482] on select "Carroll County, Georgia Cook County, Georgia Crawford County, Georgia Gilmer Co…" at bounding box center [484, 494] width 539 height 39
click at [521, 483] on select "Carroll County, Georgia Cook County, Georgia Crawford County, Georgia Gilmer Co…" at bounding box center [484, 494] width 539 height 39
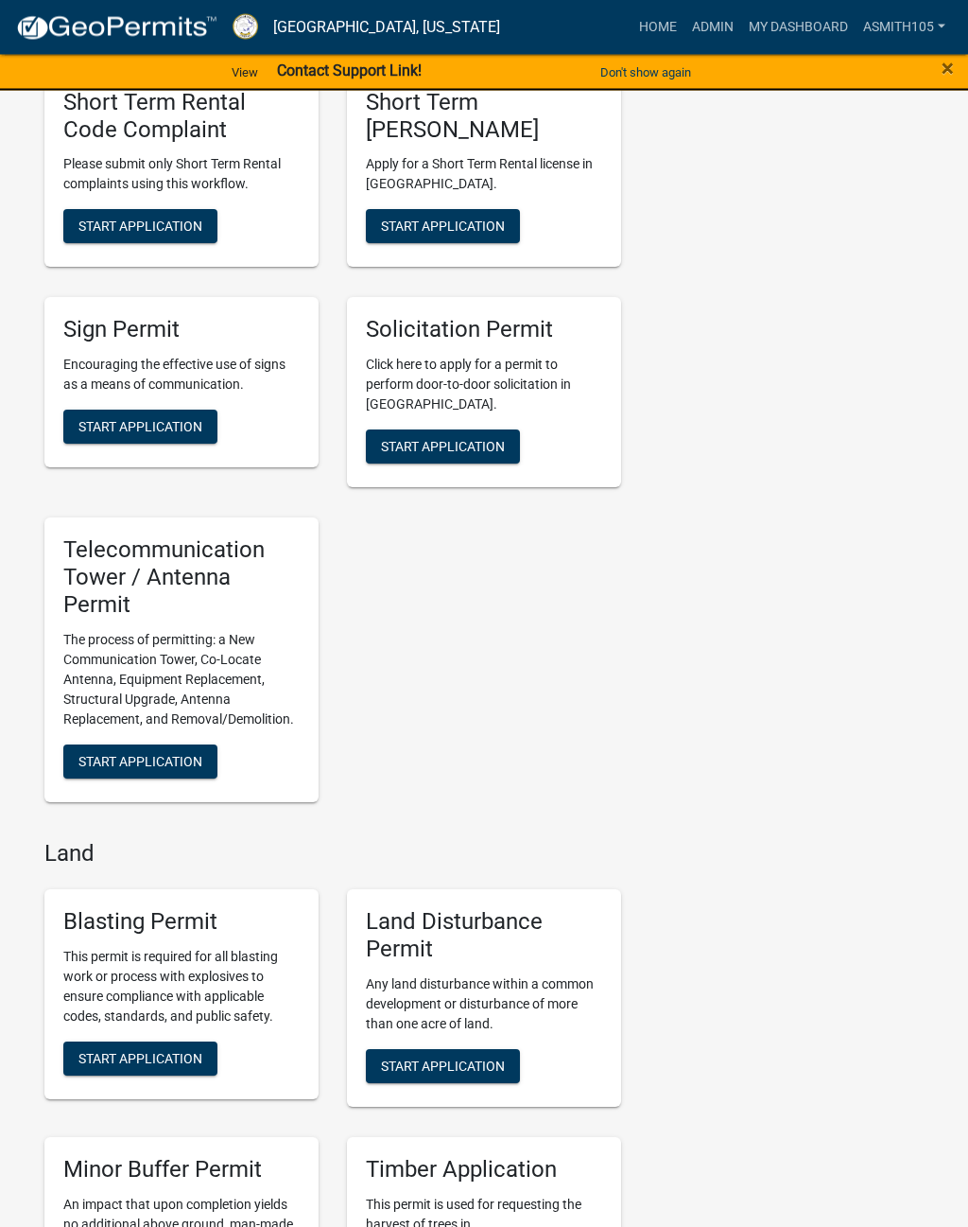
scroll to position [2422, 0]
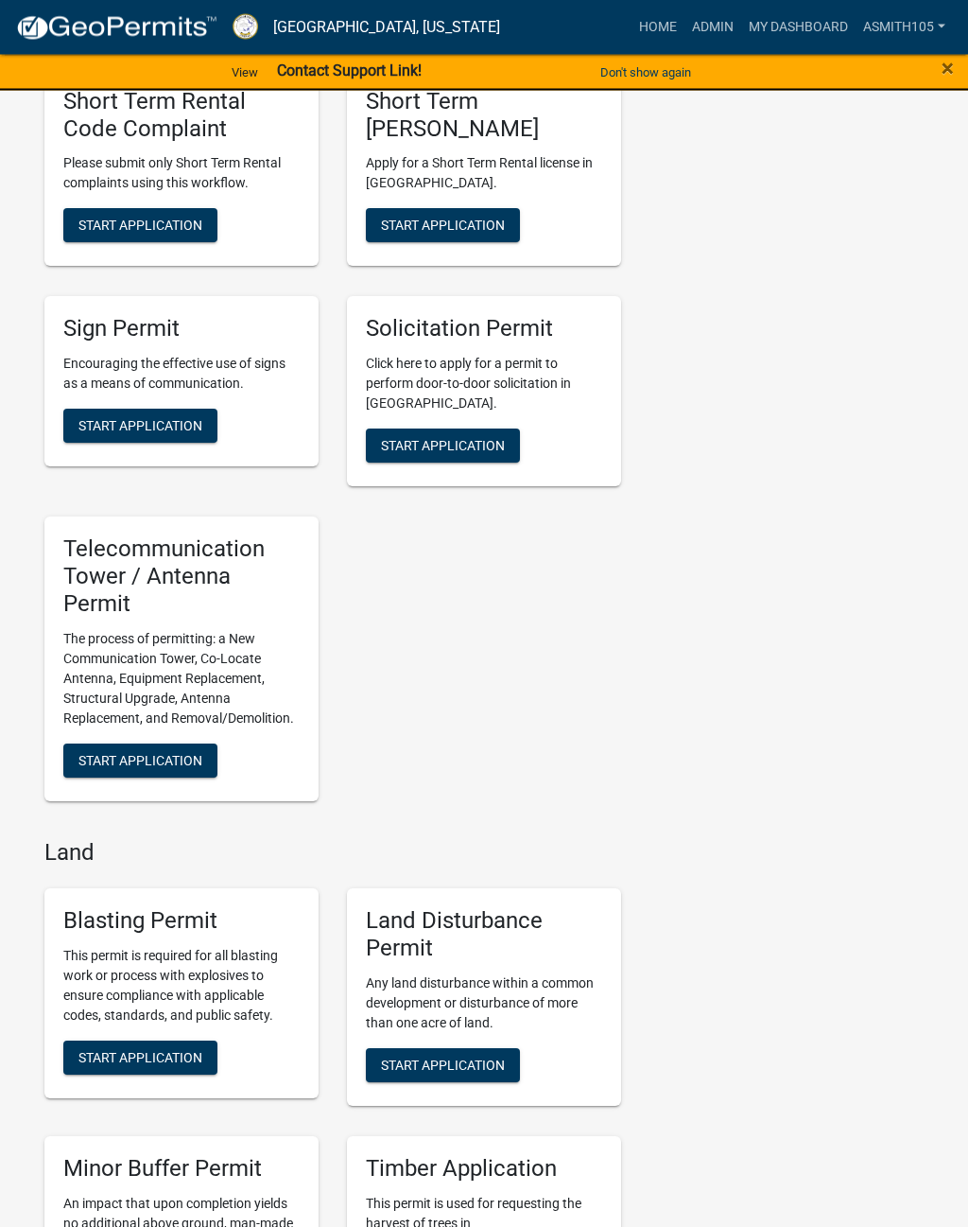
click at [531, 922] on h5 "Land Disturbance Permit" at bounding box center [484, 935] width 236 height 55
click at [408, 978] on p "Any land disturbance within a common development or disturbance of more than on…" at bounding box center [484, 1004] width 236 height 60
click at [795, 14] on link "My Dashboard" at bounding box center [798, 27] width 114 height 36
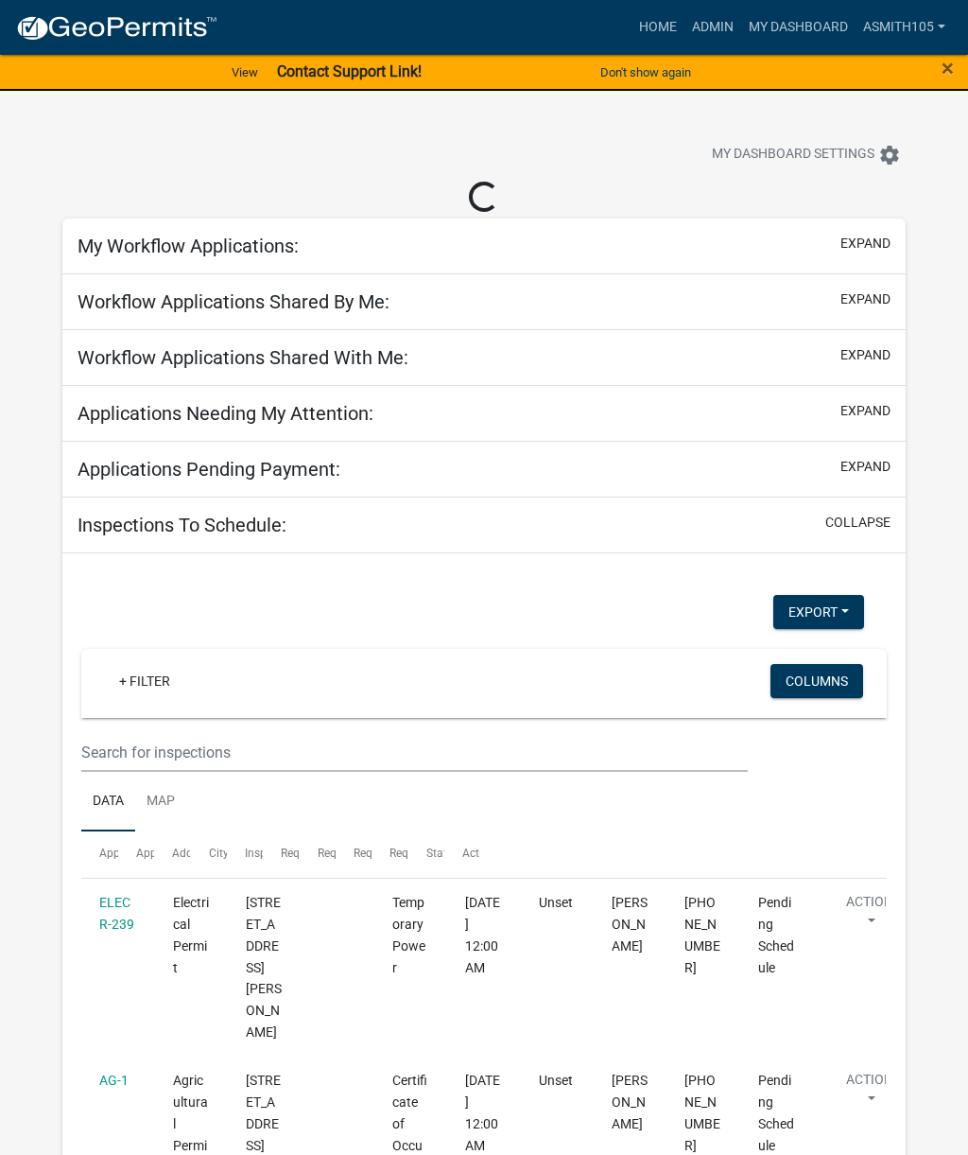
click at [693, 42] on link "Admin" at bounding box center [713, 27] width 57 height 36
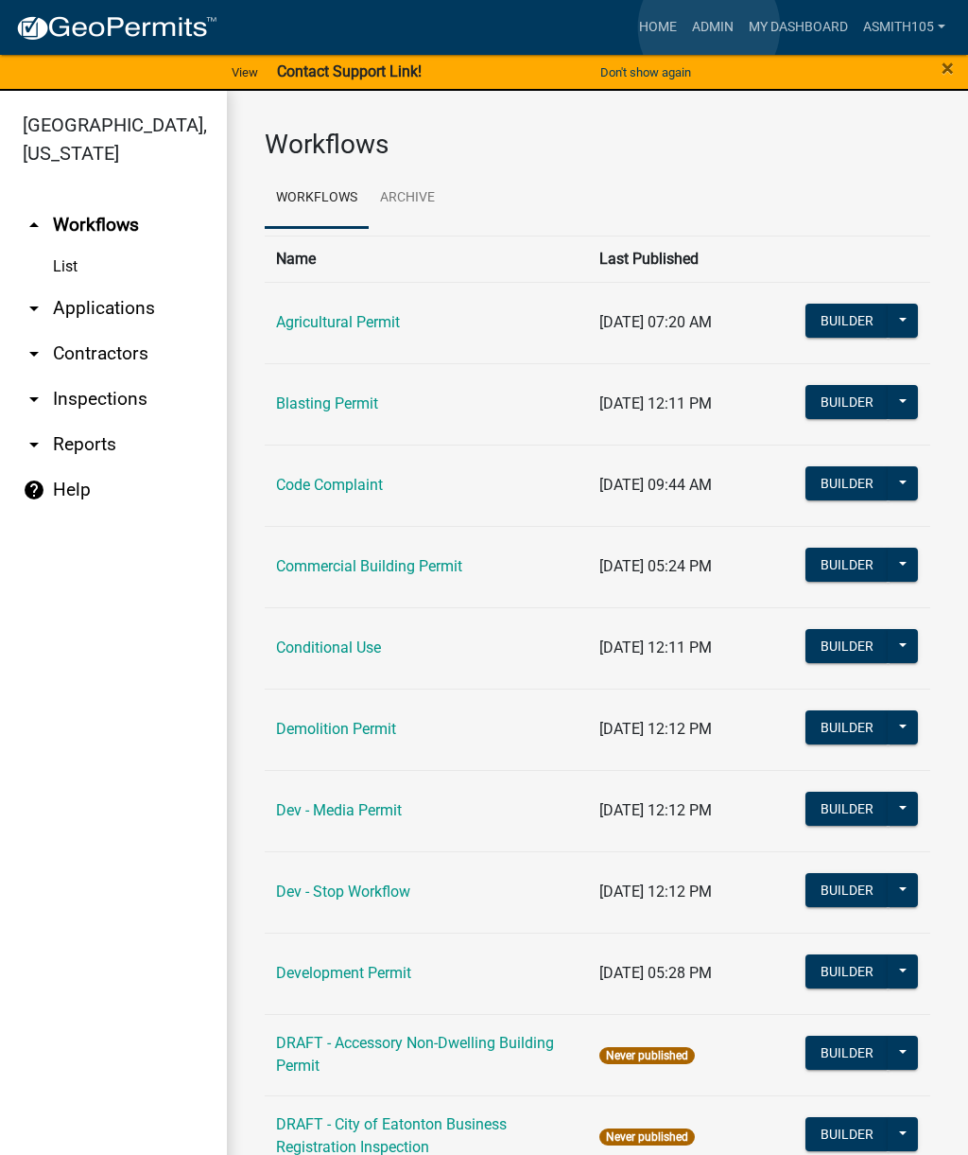
click at [709, 28] on link "Admin" at bounding box center [713, 27] width 57 height 36
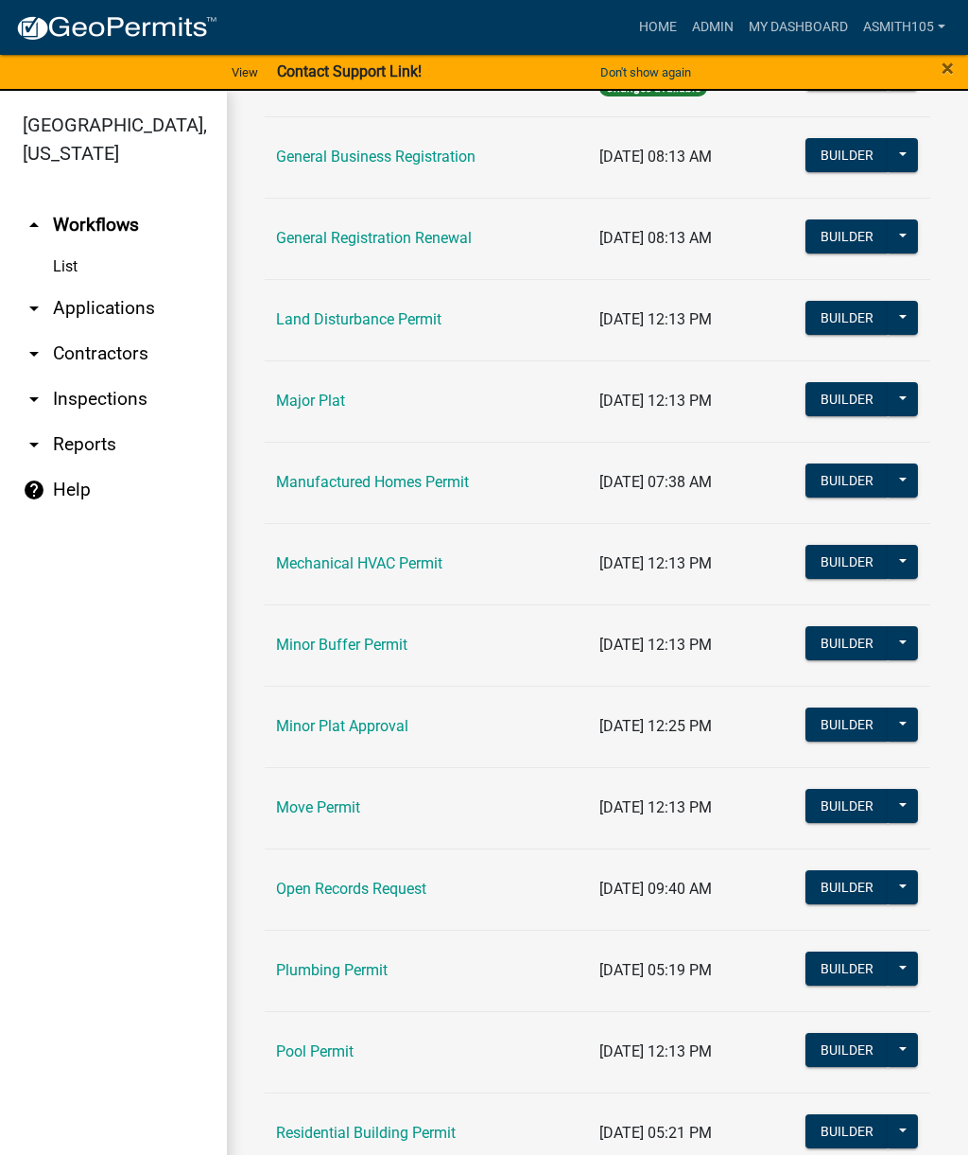
scroll to position [1288, 0]
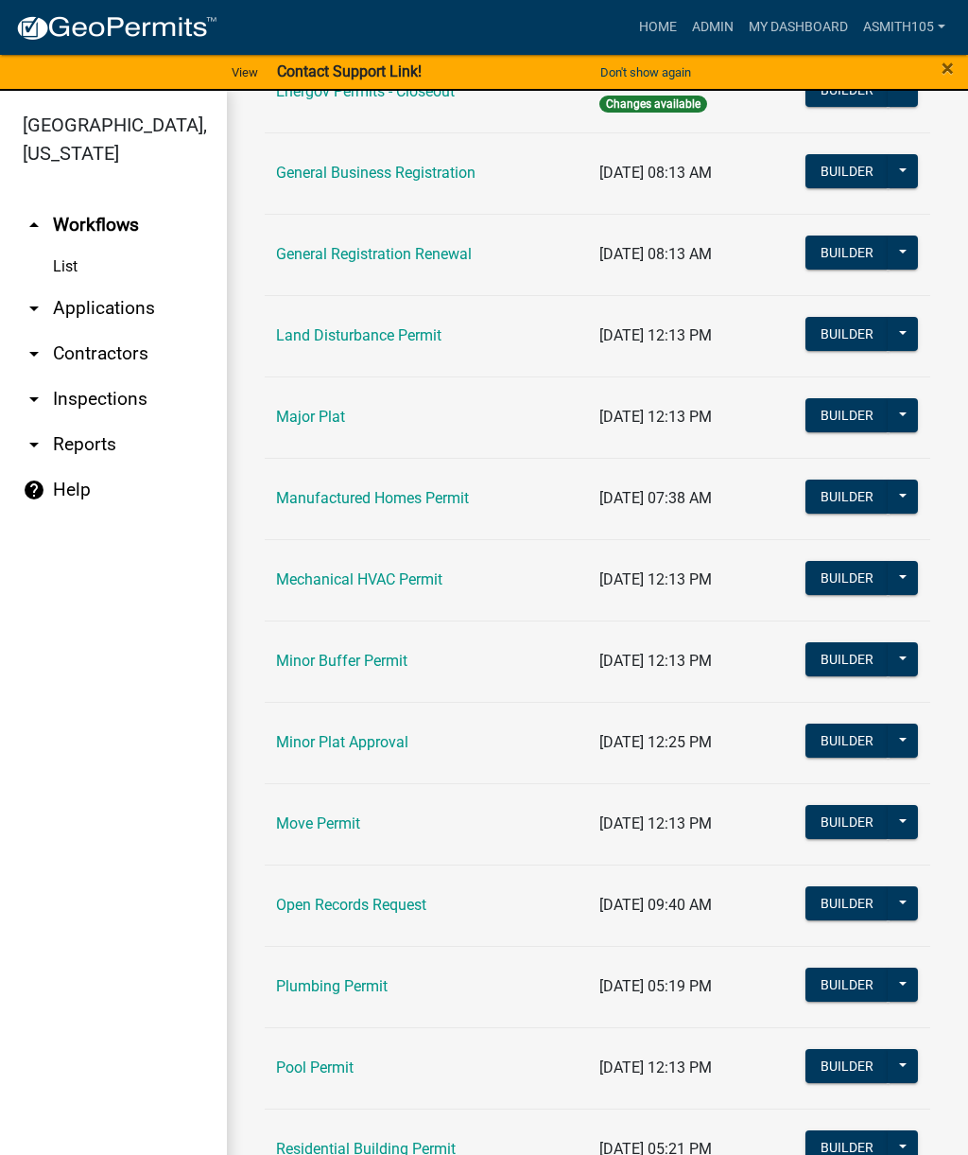
click at [425, 333] on link "Land Disturbance Permit" at bounding box center [359, 335] width 166 height 18
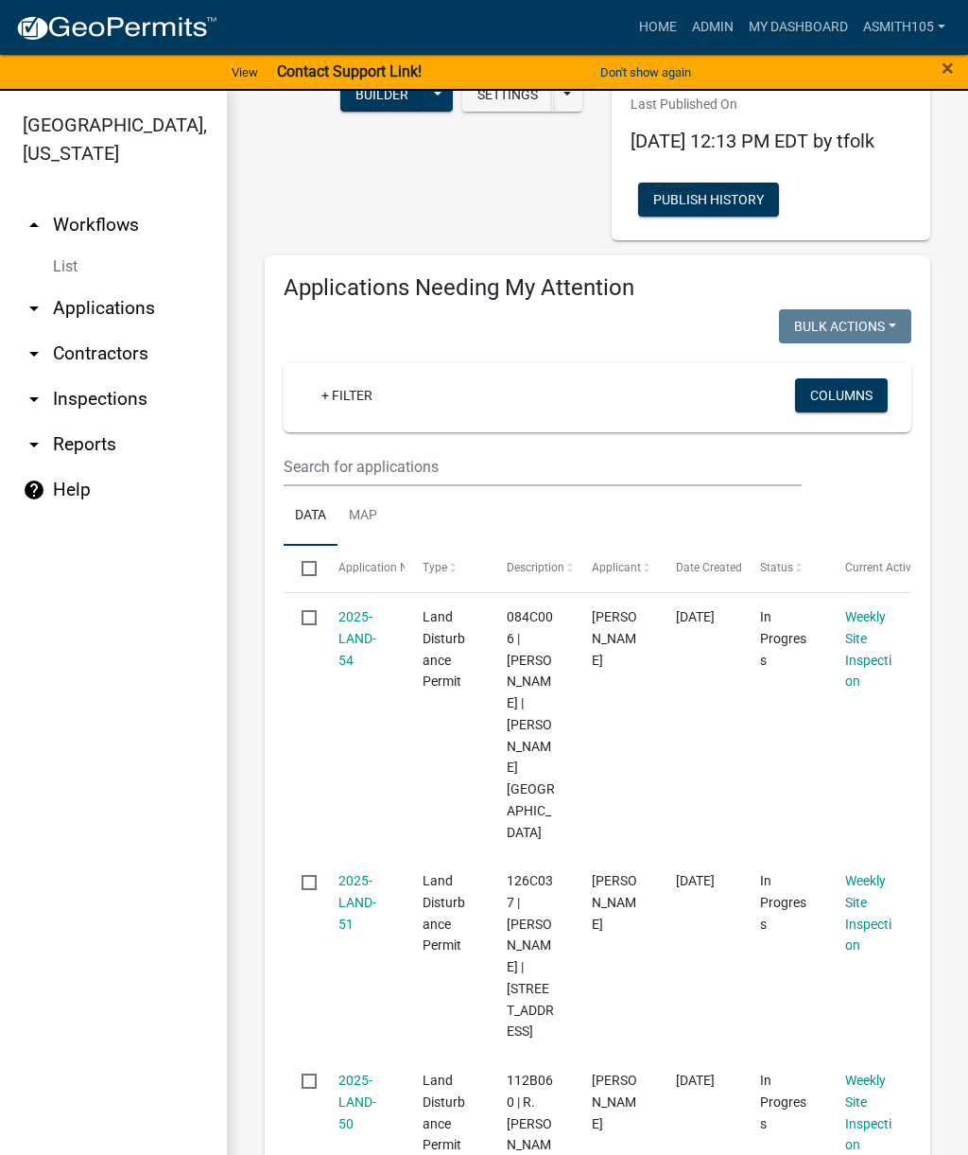
scroll to position [186, 0]
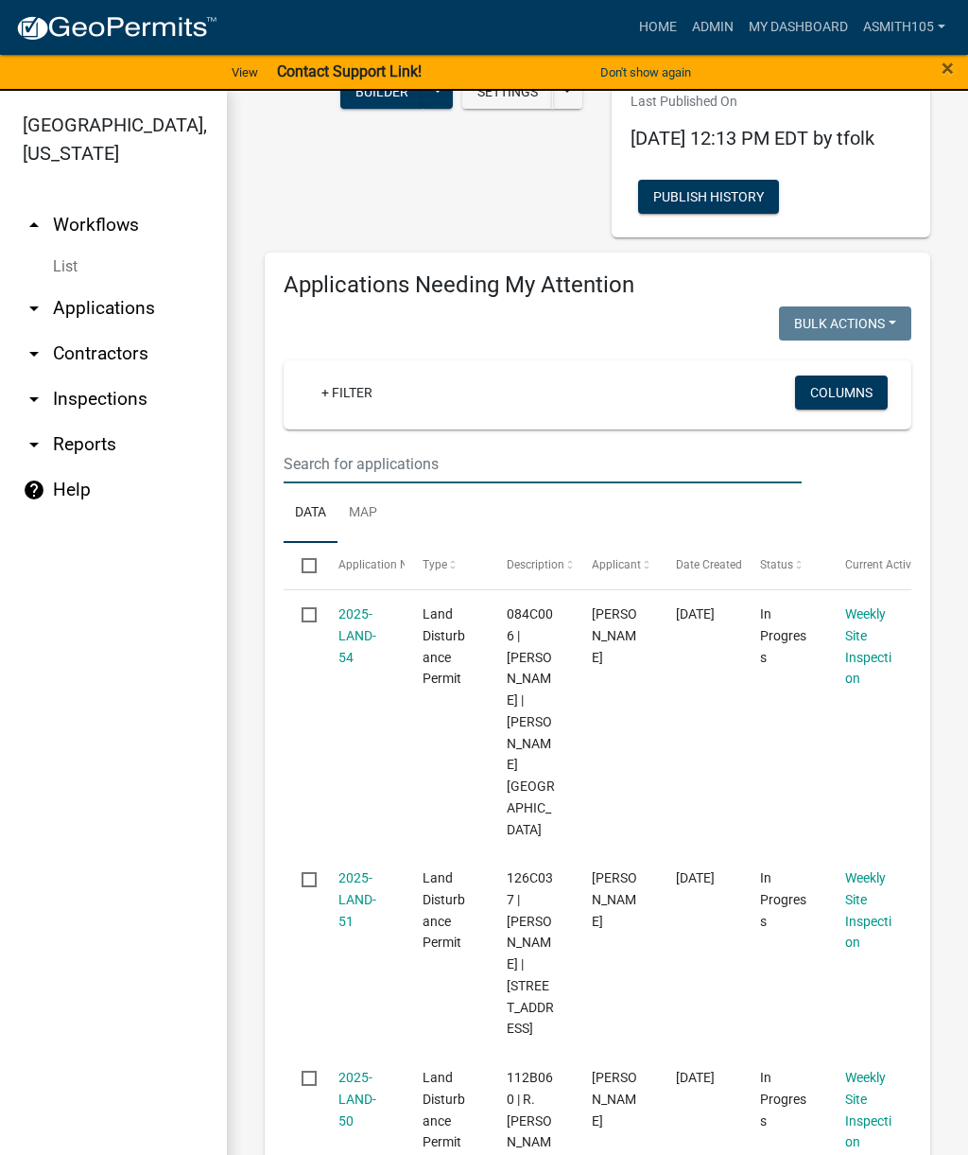
click at [574, 476] on input "text" at bounding box center [543, 464] width 518 height 39
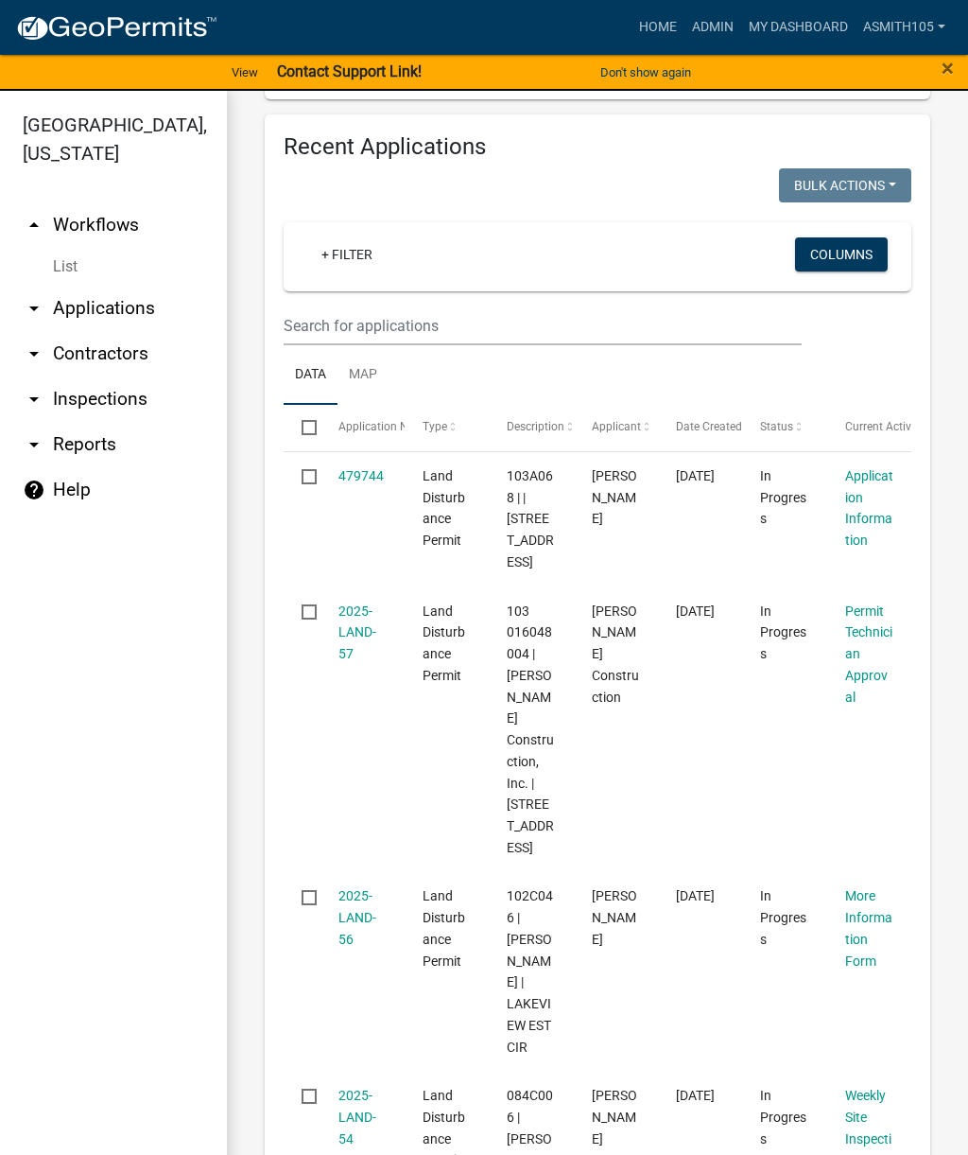
scroll to position [777, 0]
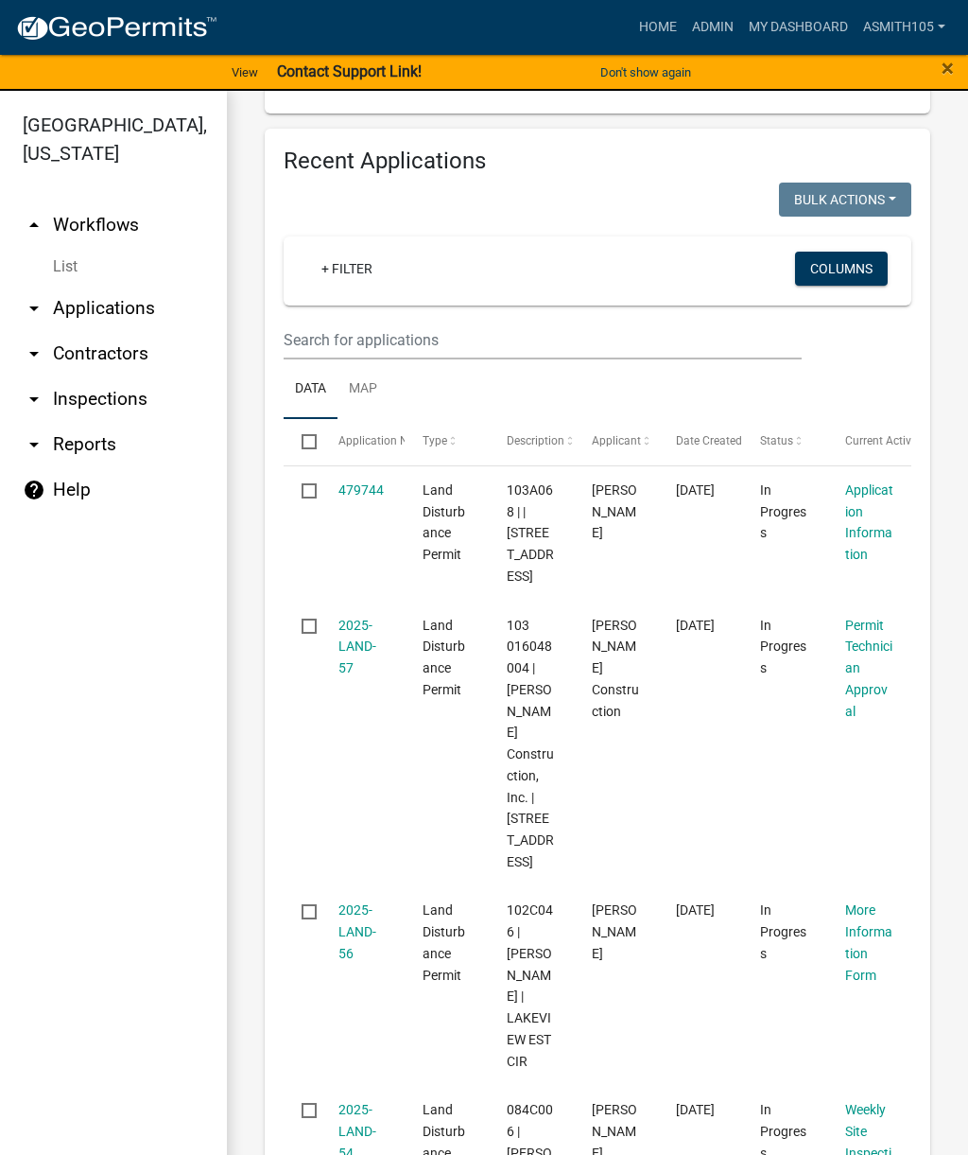
type input "150 capps lane"
click at [587, 359] on input "text" at bounding box center [543, 340] width 518 height 39
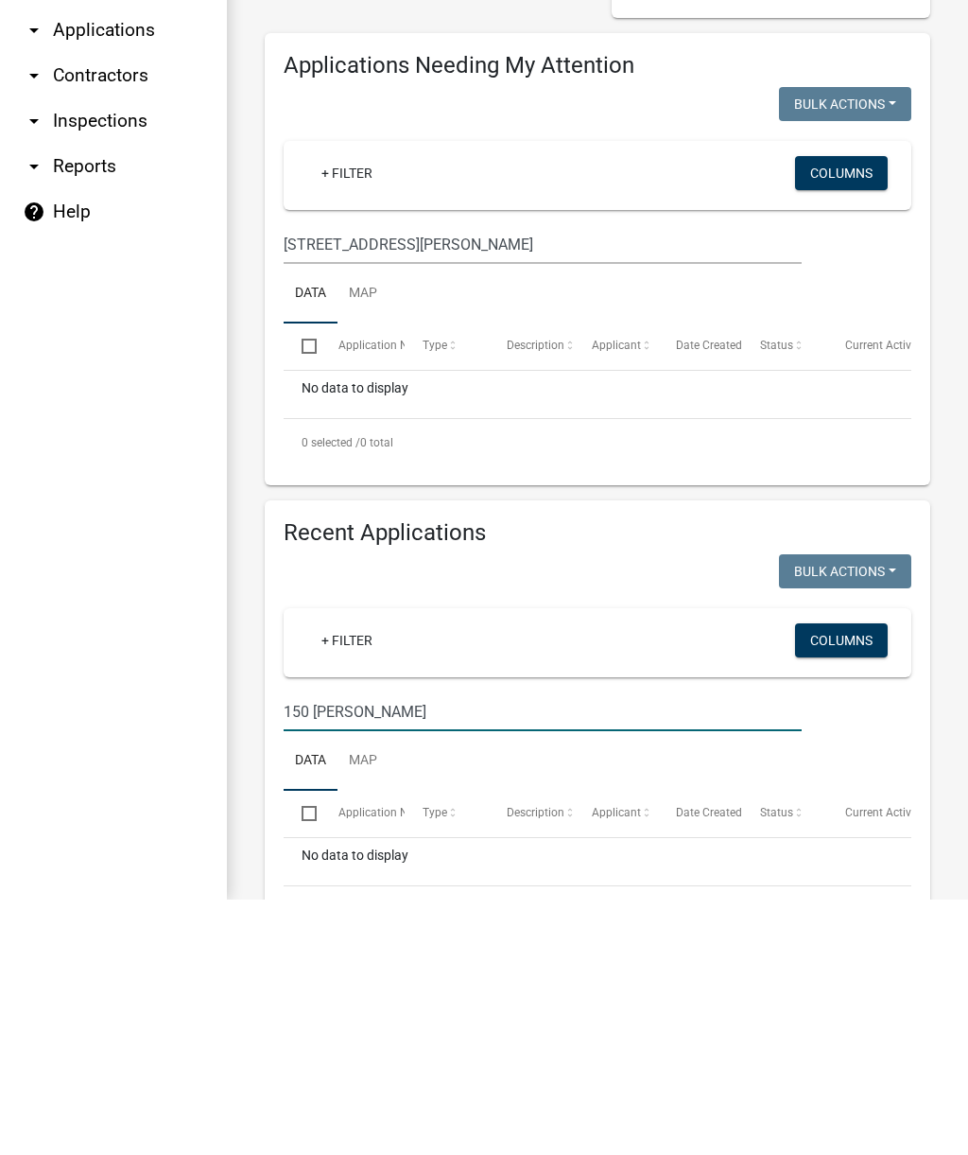
scroll to position [138, 0]
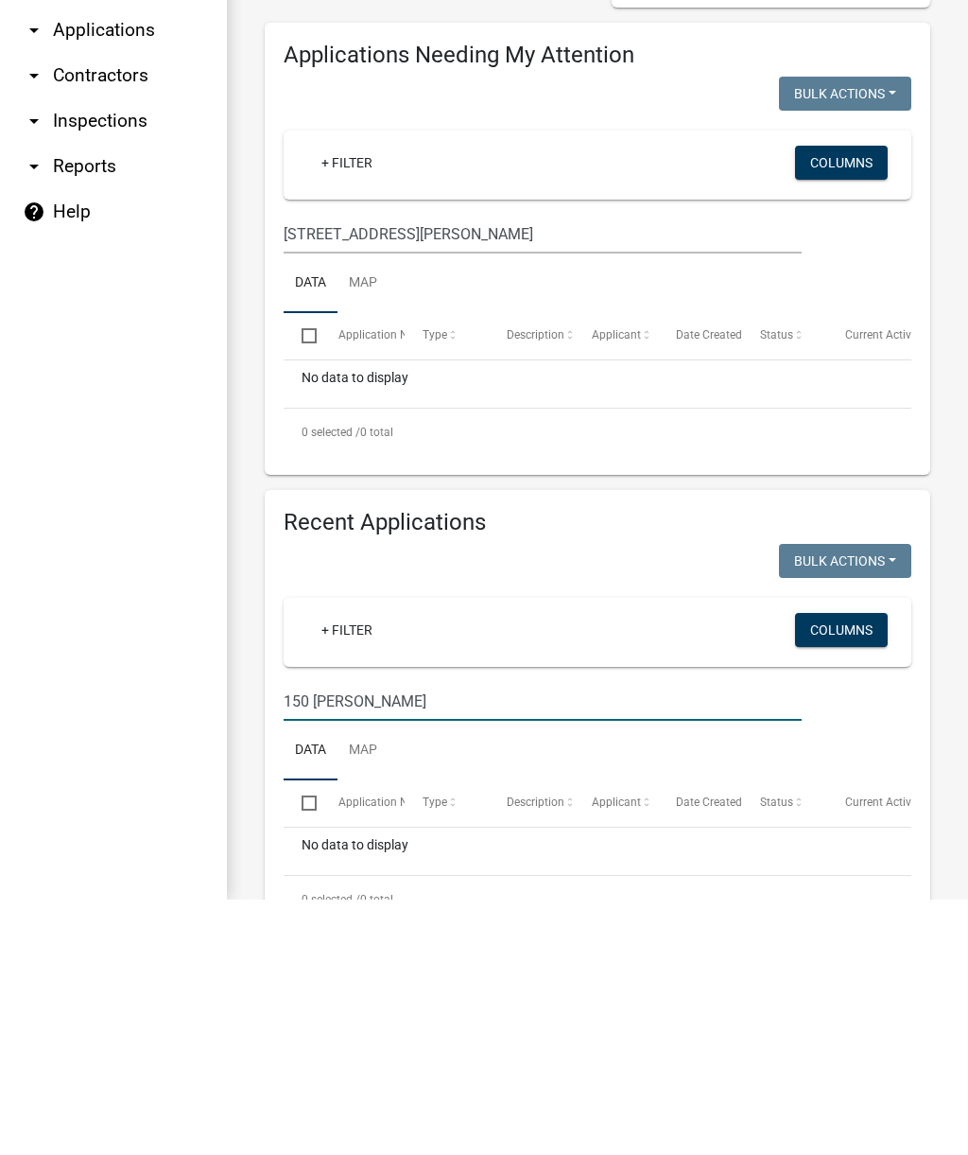
type input "150 capps"
click at [517, 470] on input "150 capps lane" at bounding box center [543, 489] width 518 height 39
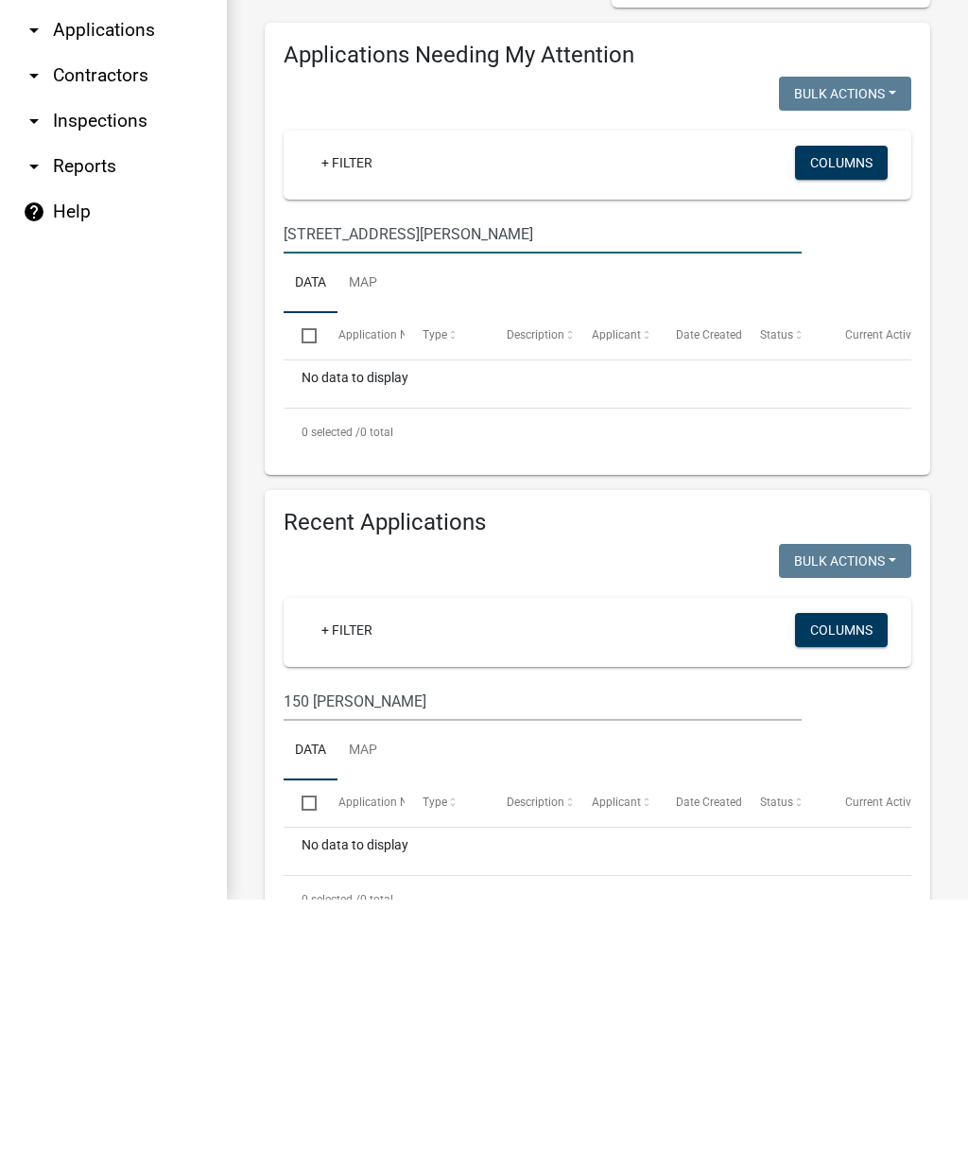
click at [541, 470] on input "150 capps lane" at bounding box center [543, 489] width 518 height 39
type input "c"
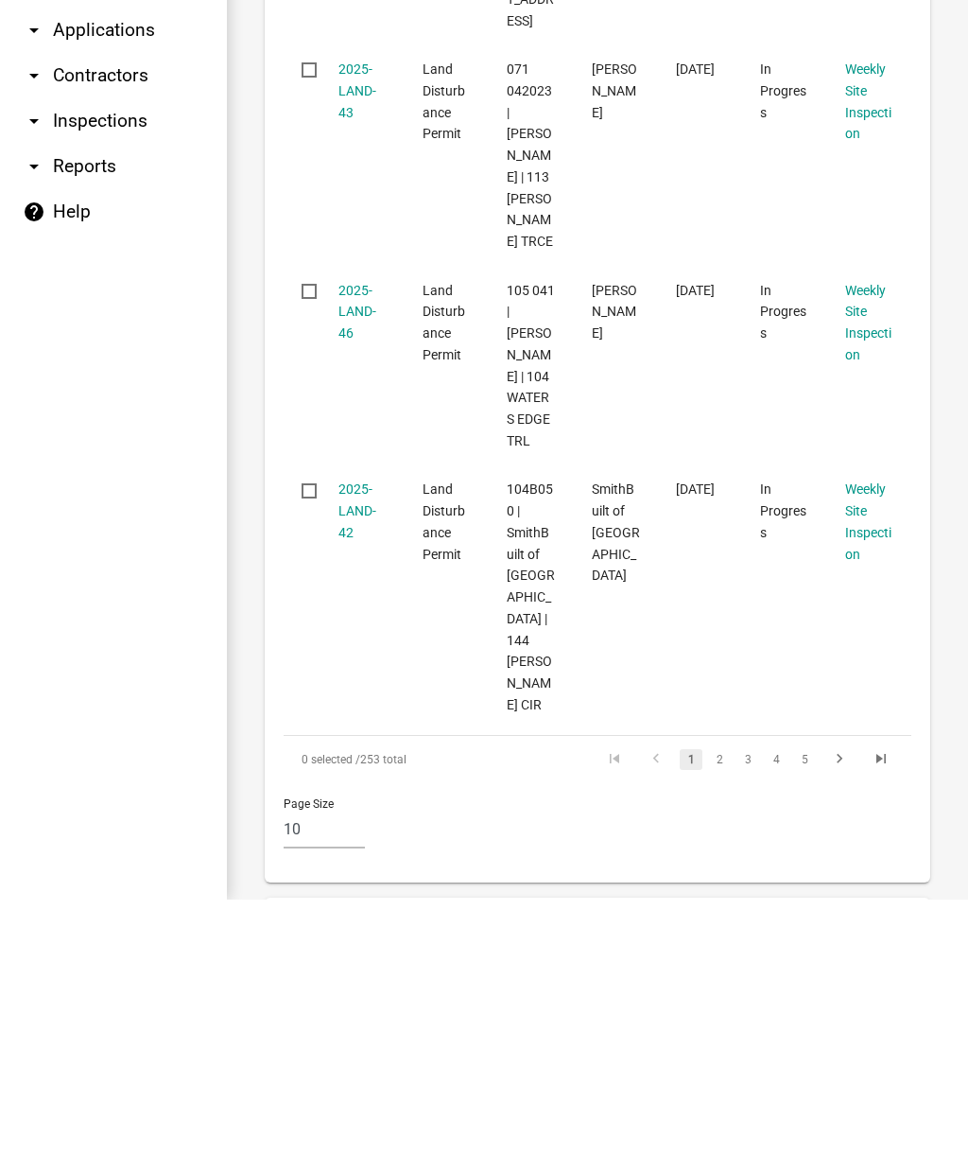
scroll to position [2235, 0]
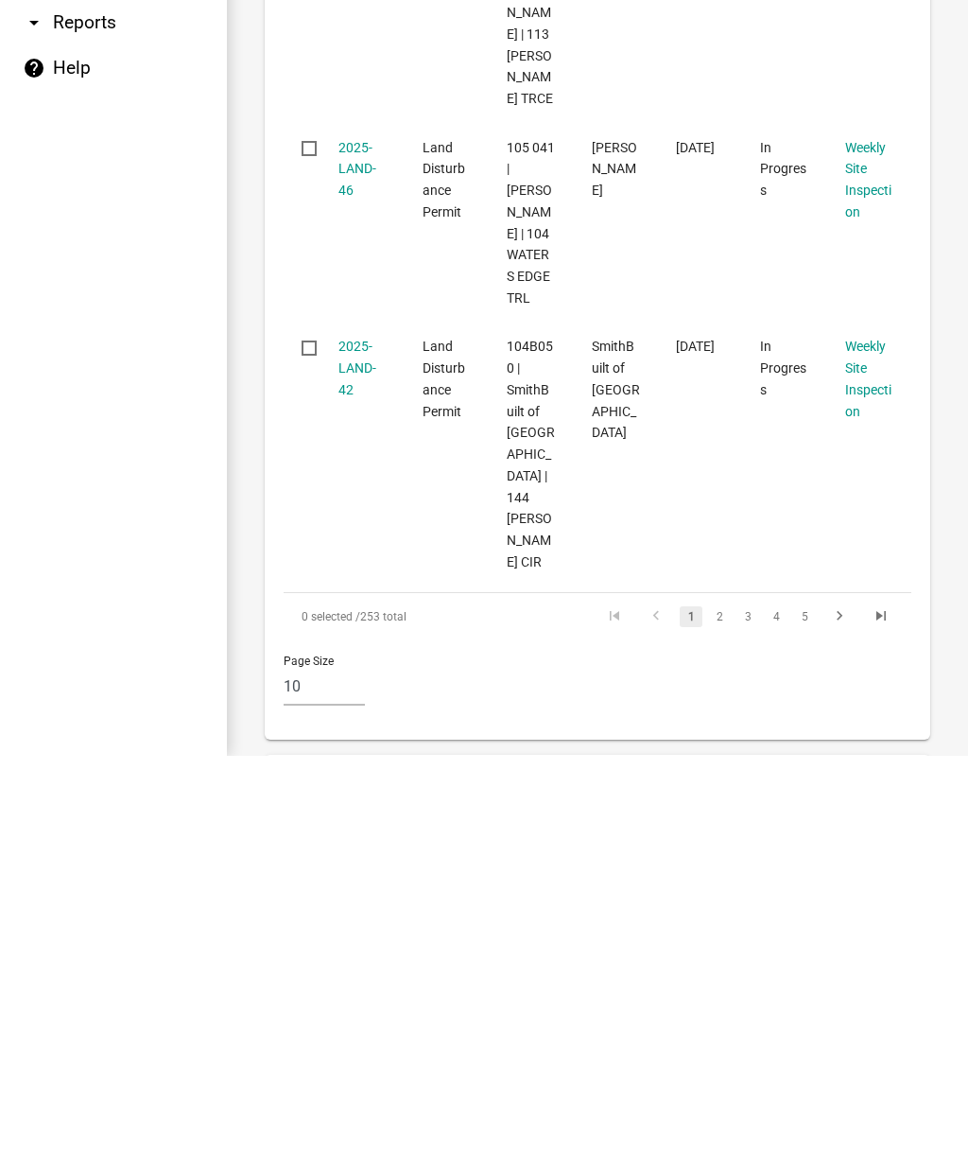
type input "1"
type input "150 Capps ln"
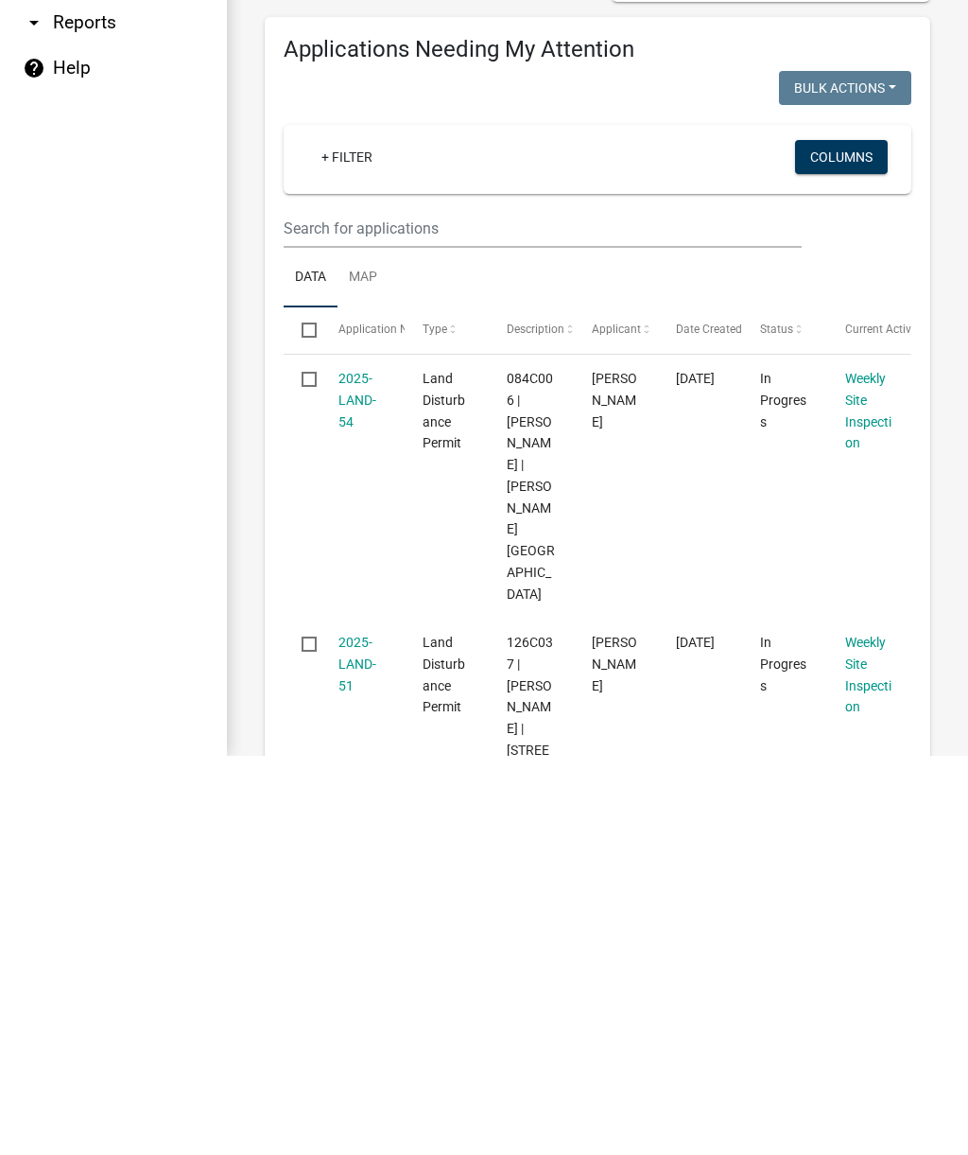
scroll to position [0, 0]
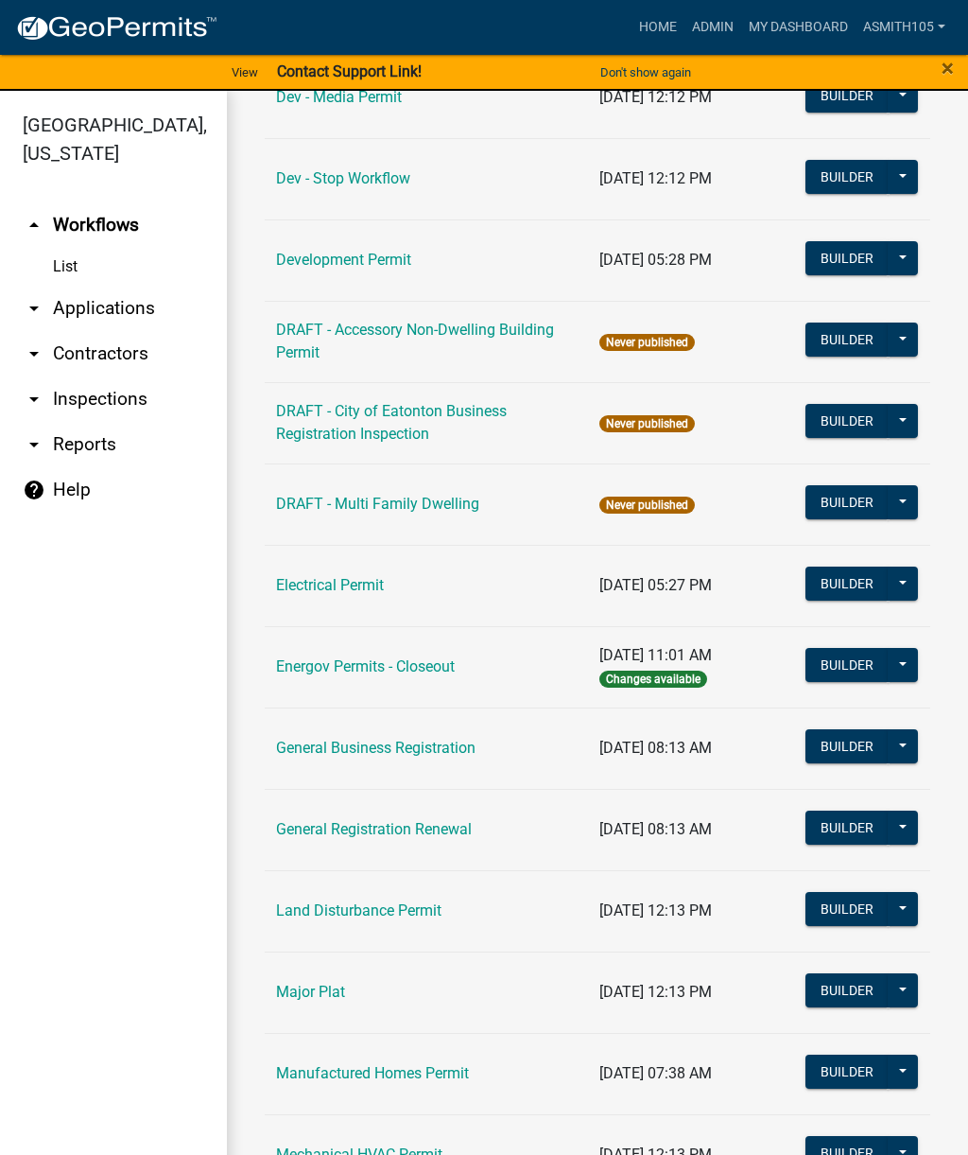
scroll to position [721, 0]
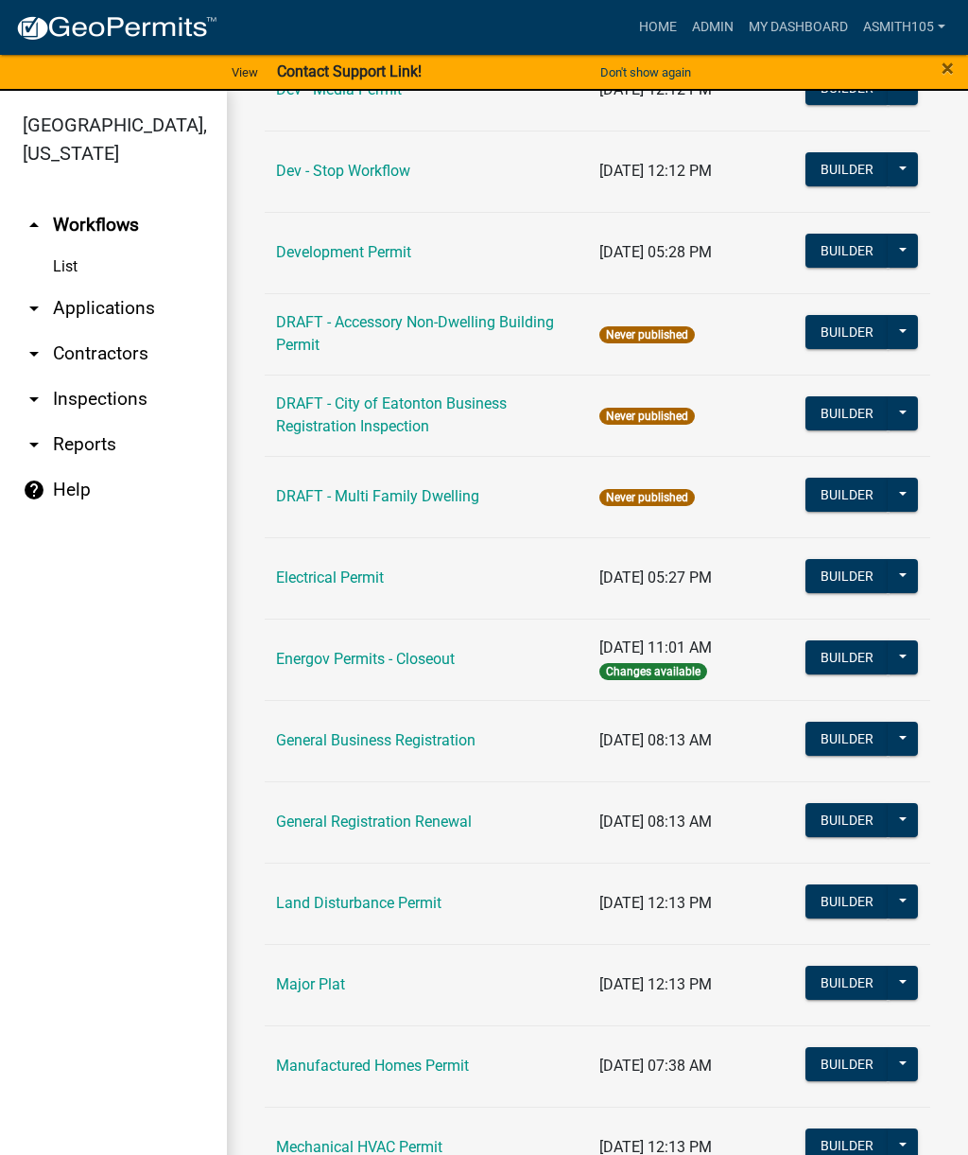
click at [391, 905] on link "Land Disturbance Permit" at bounding box center [359, 903] width 166 height 18
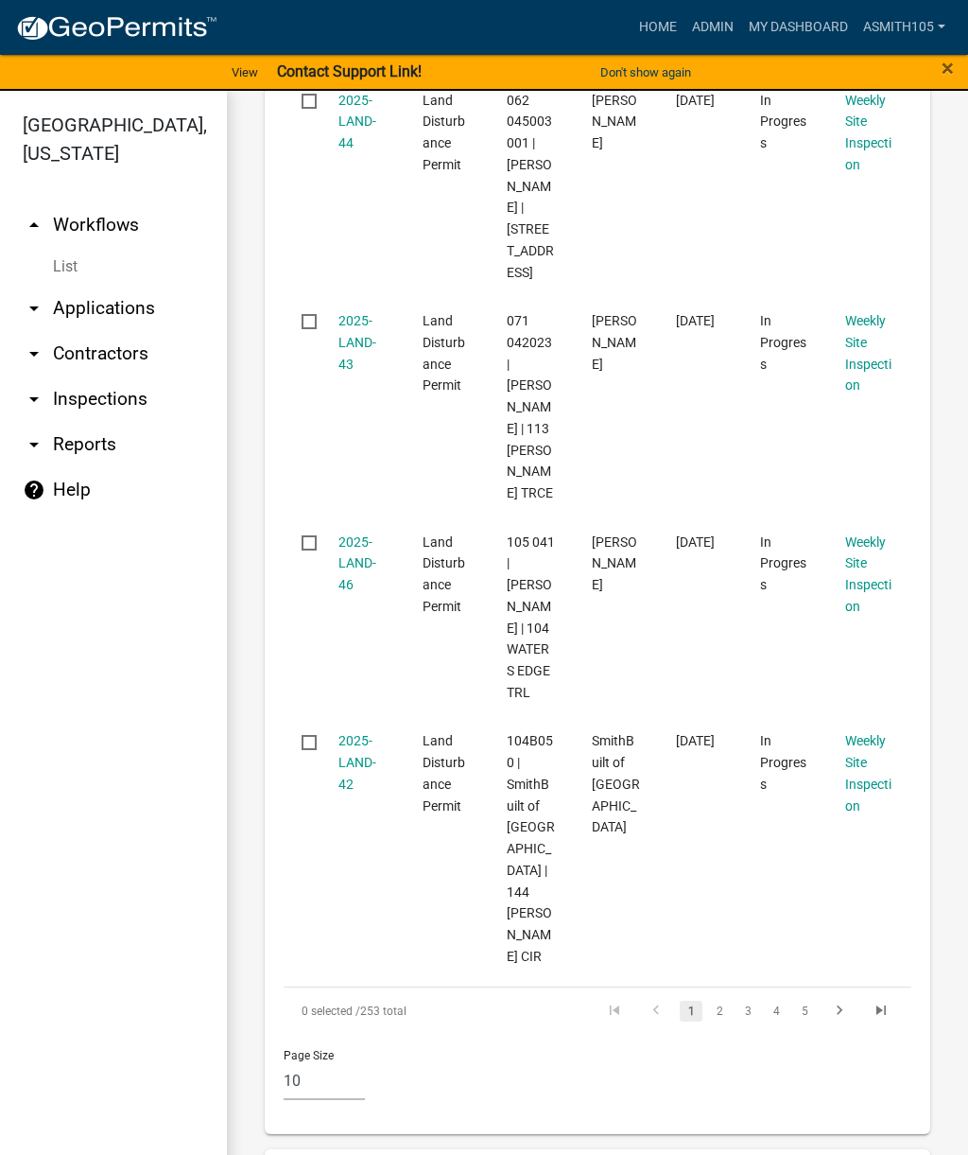
scroll to position [2323, 0]
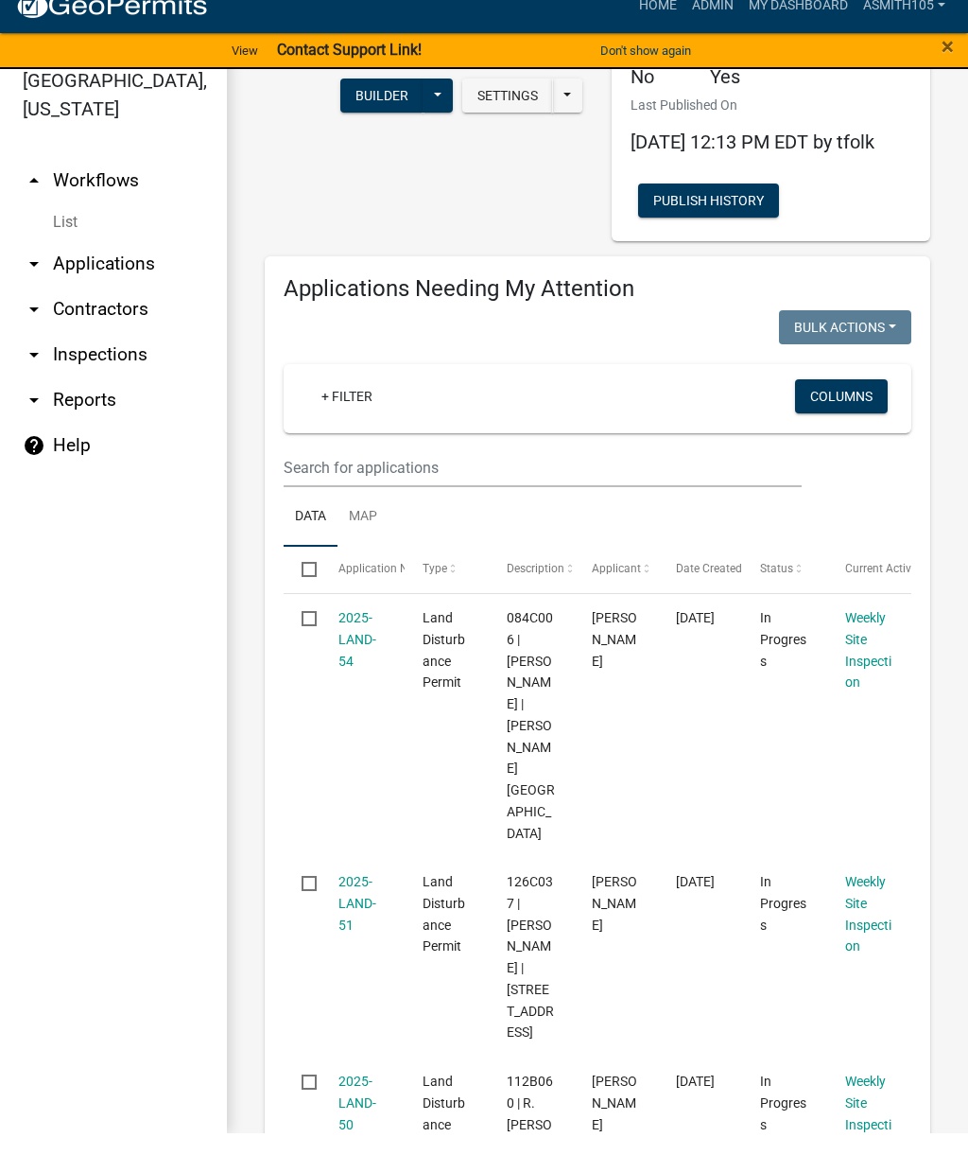
scroll to position [137, 0]
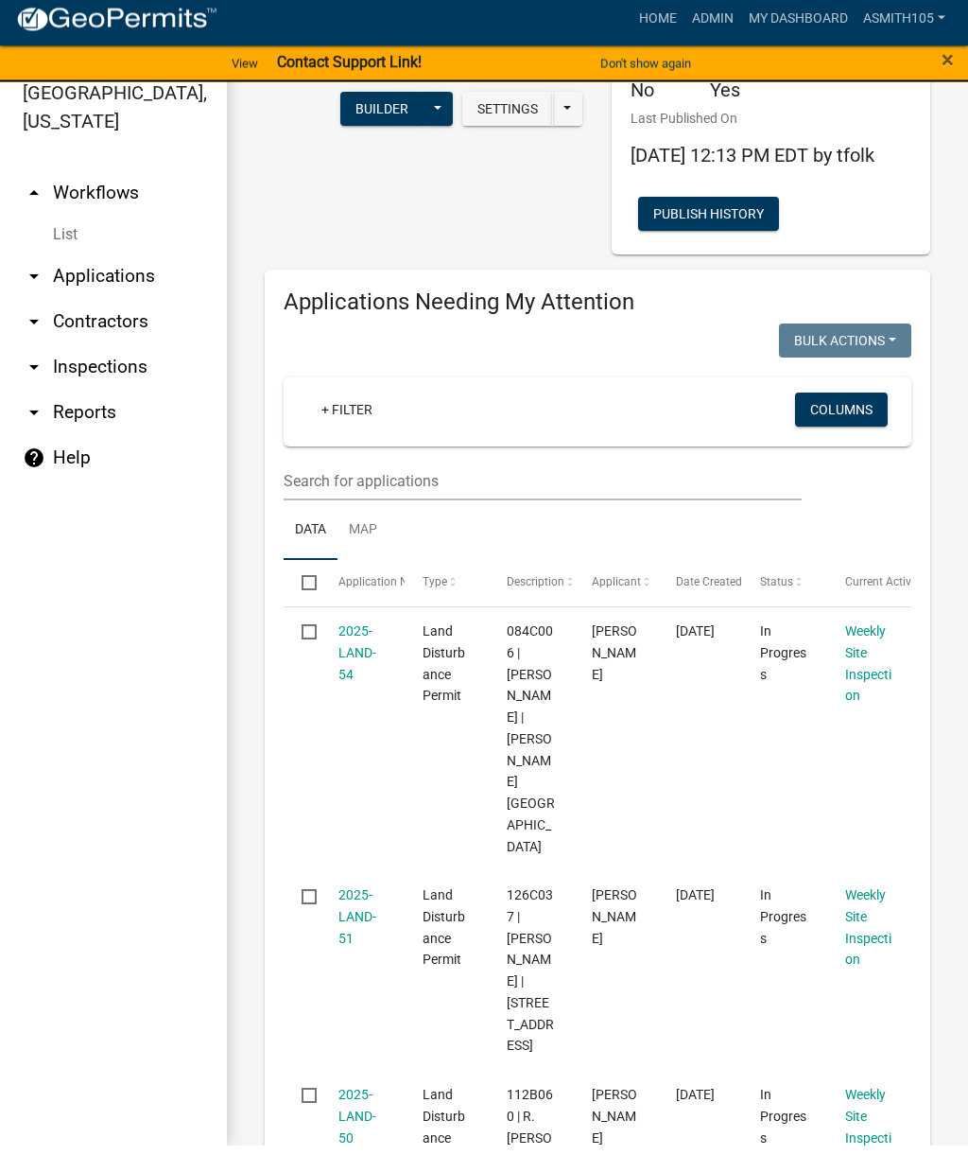
type input "150 cap"
click at [318, 508] on input "text" at bounding box center [543, 490] width 518 height 39
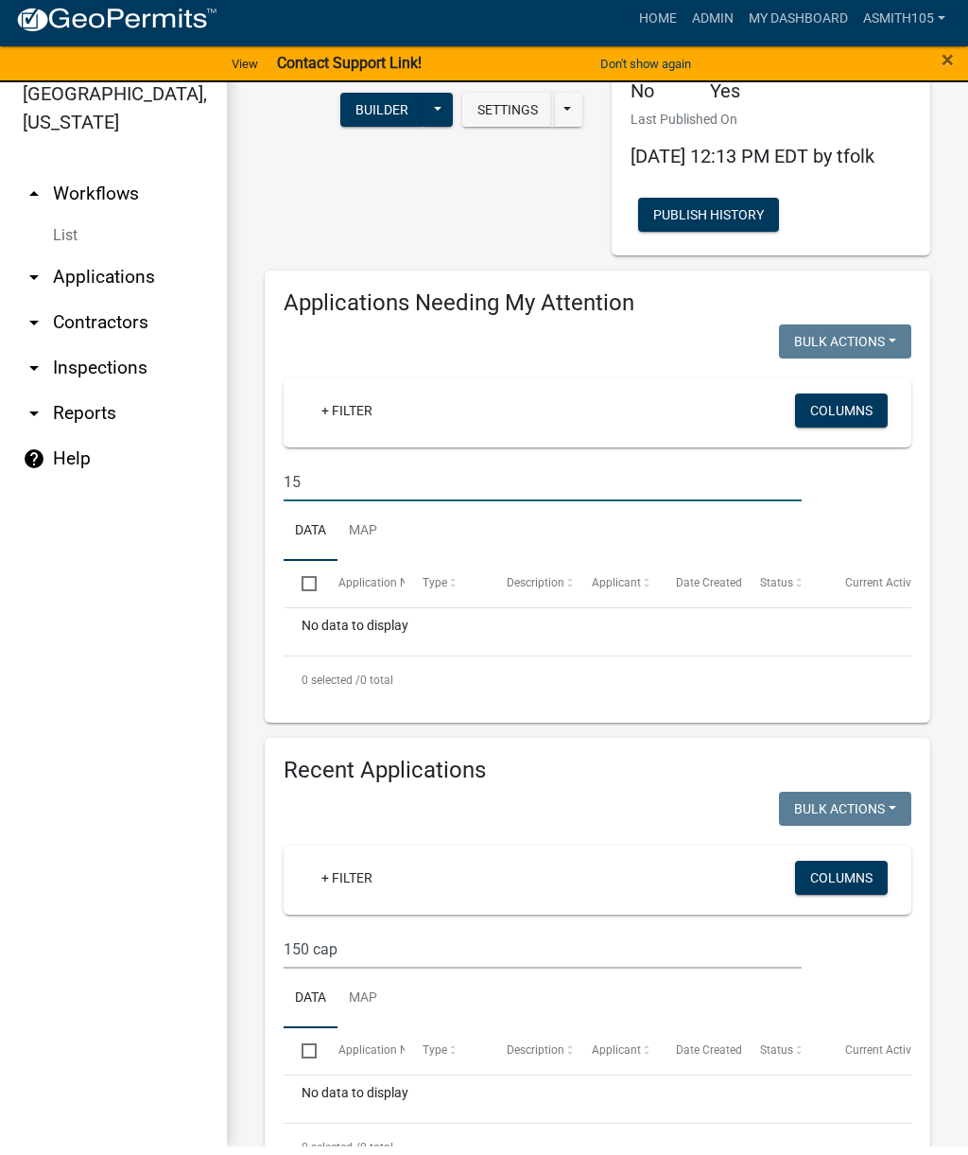
type input "1"
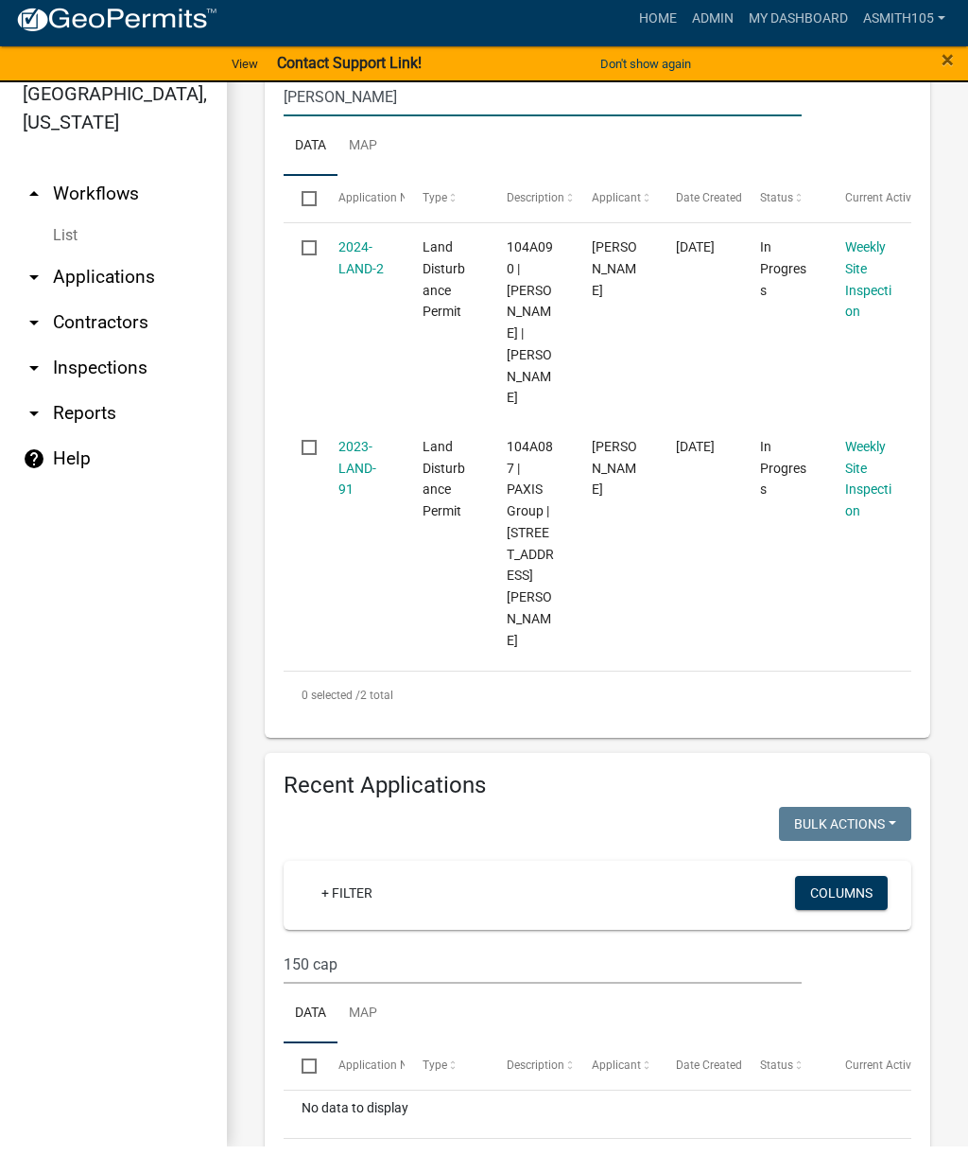
scroll to position [521, 0]
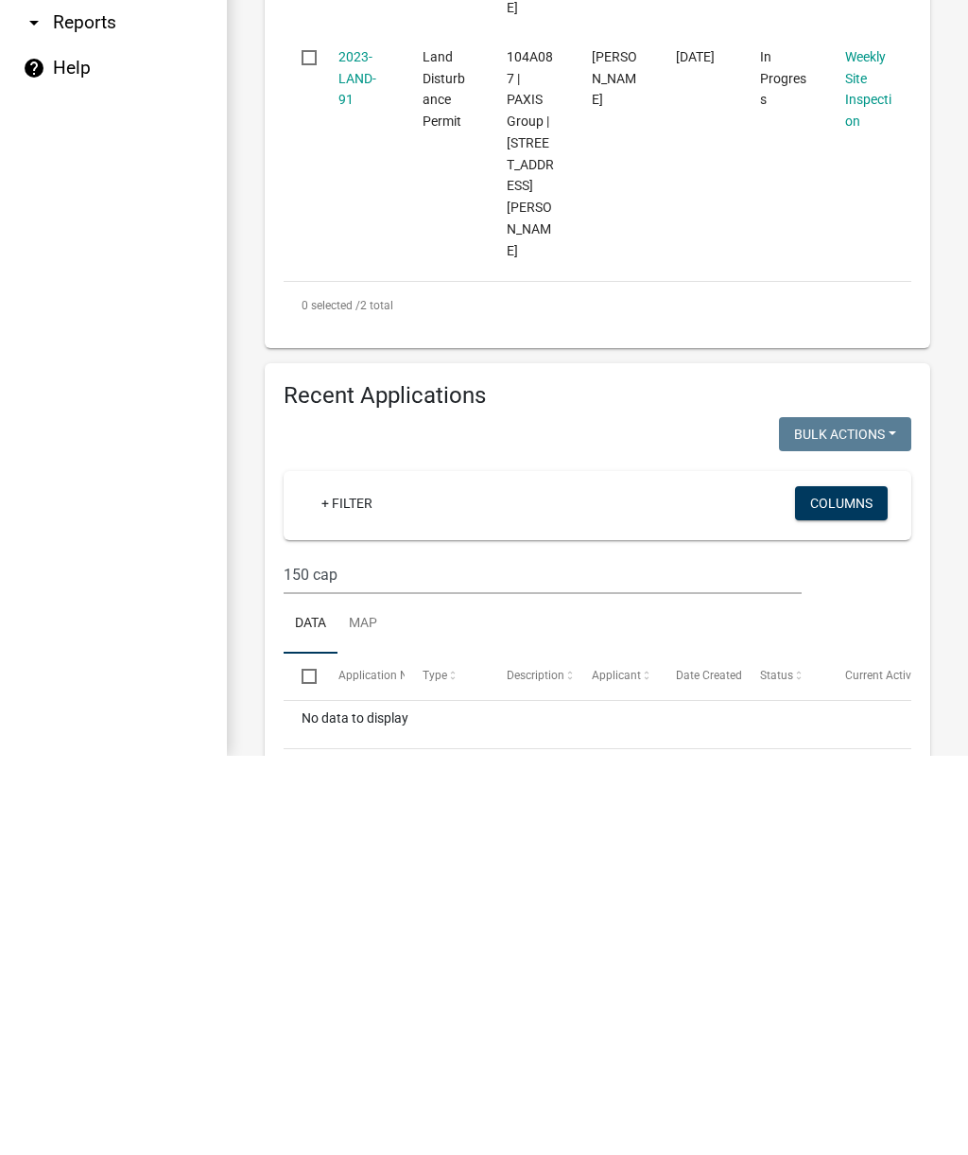
type input "Capps ln"
click at [465, 954] on input "150 cap" at bounding box center [543, 973] width 518 height 39
click at [454, 954] on input "150 cap" at bounding box center [543, 973] width 518 height 39
type input "1"
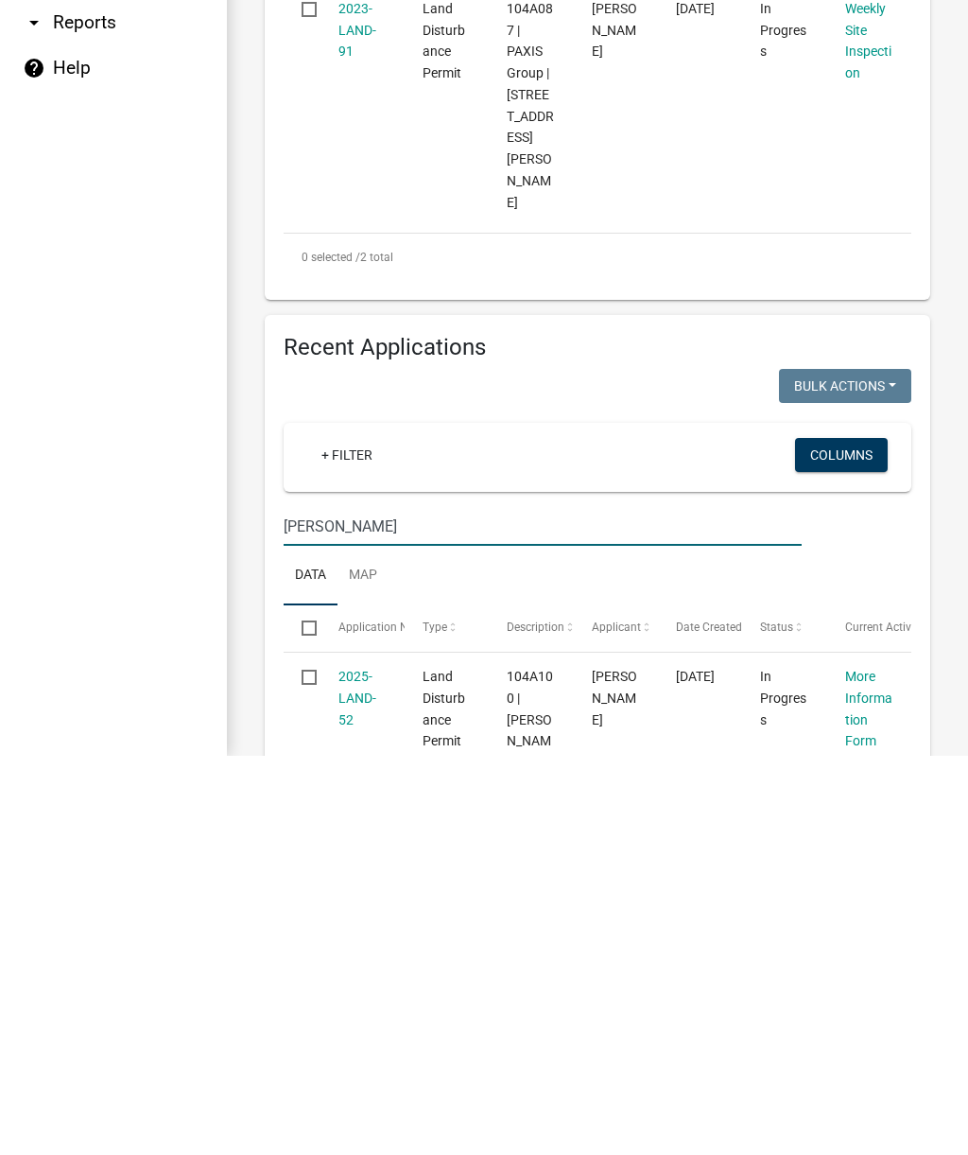
scroll to position [583, 0]
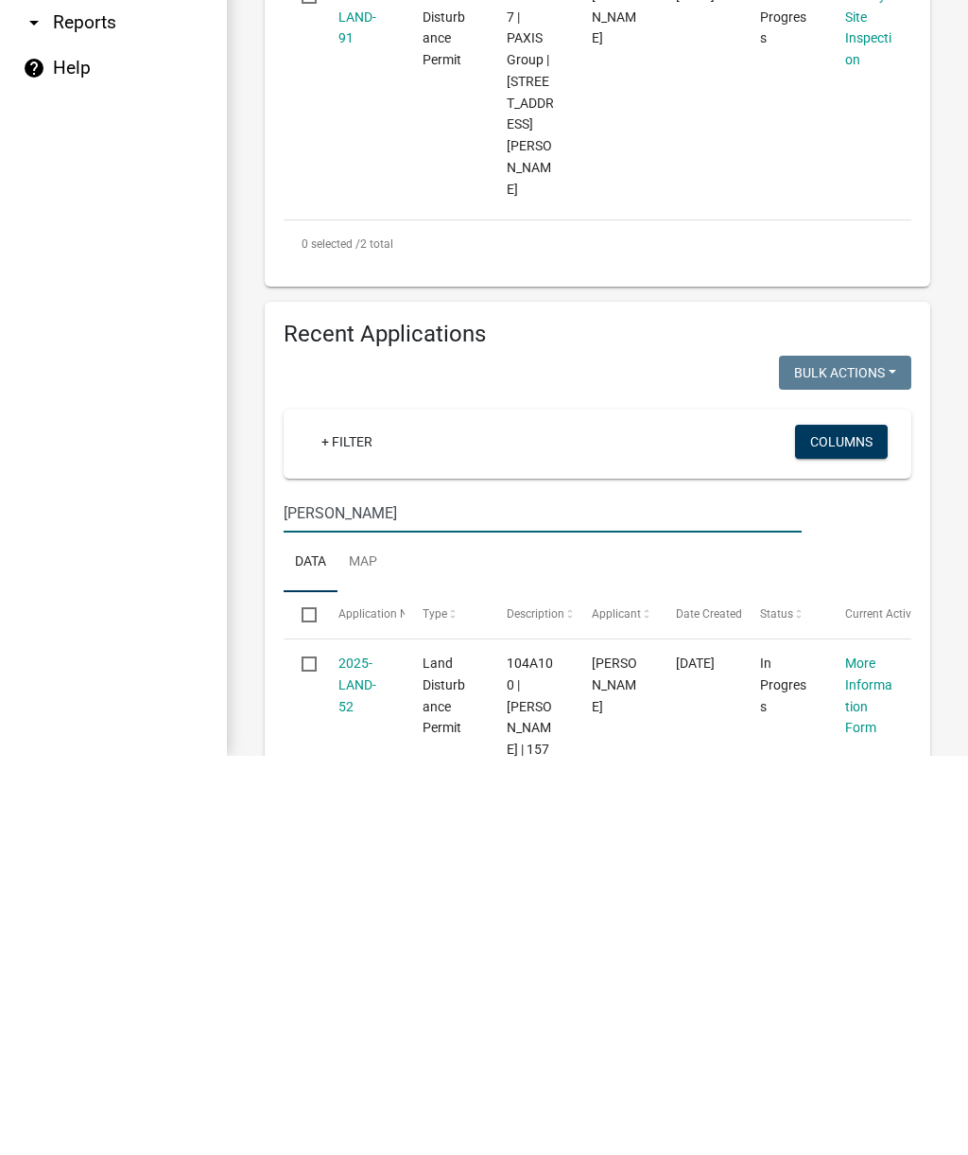
click at [286, 893] on input "Capps ln" at bounding box center [543, 912] width 518 height 39
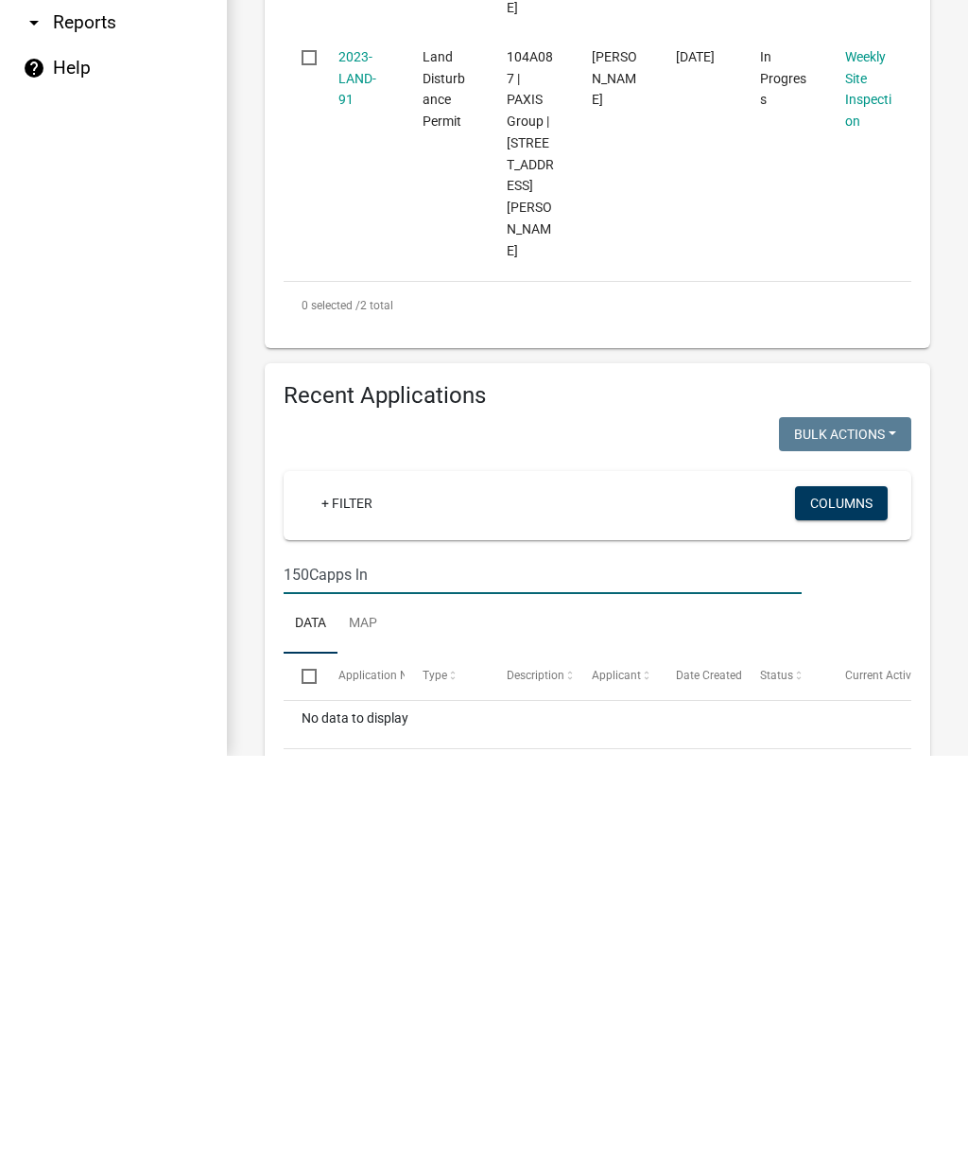
scroll to position [474, 0]
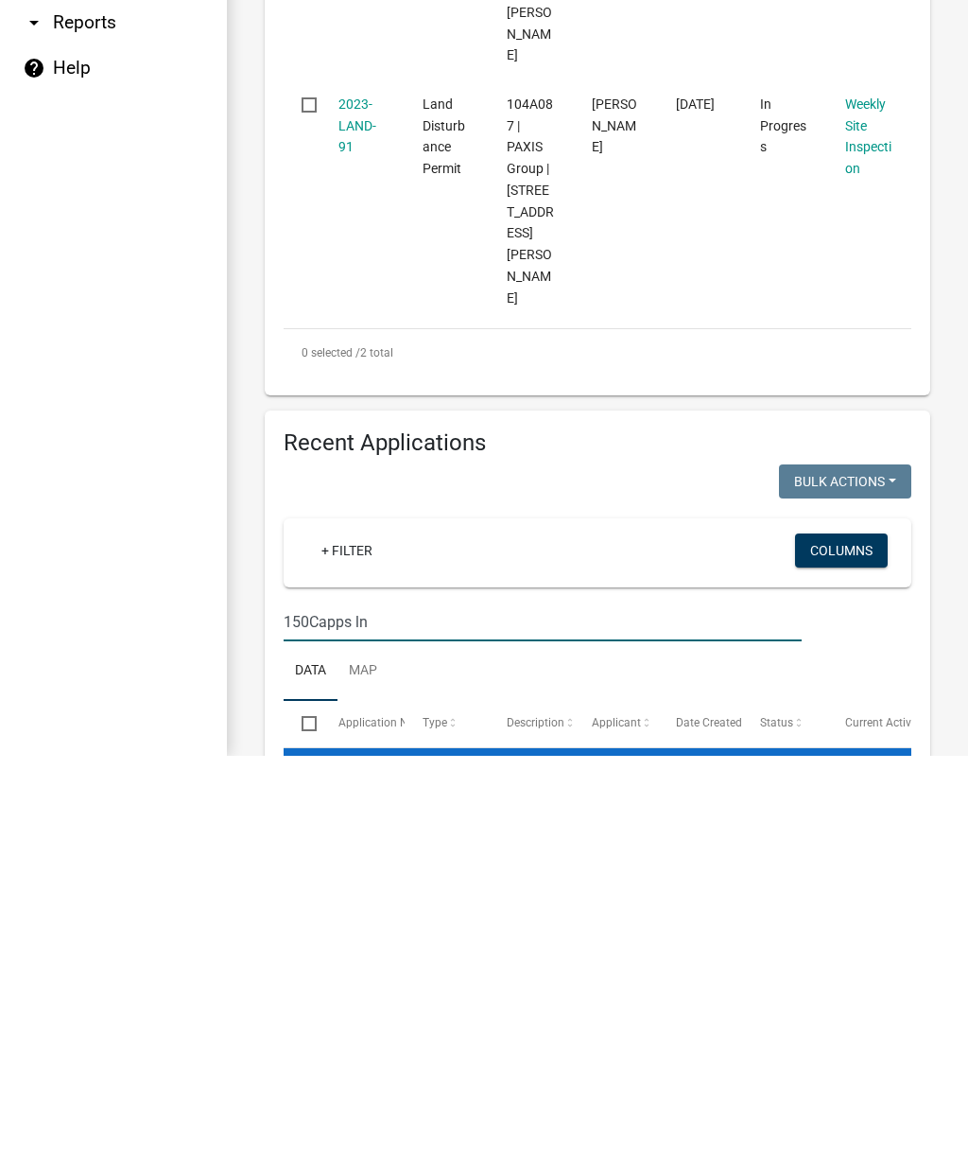
type input "150 Capps ln"
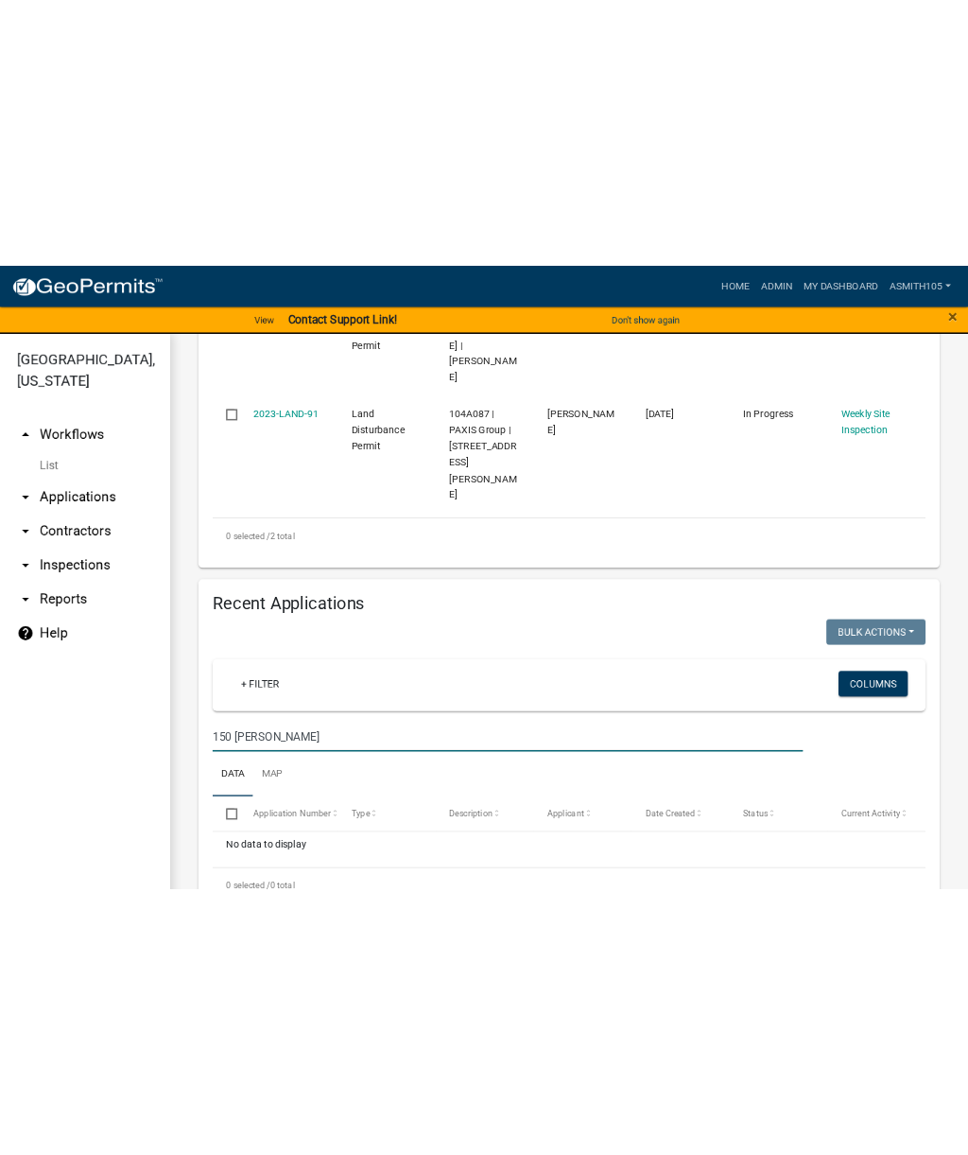
scroll to position [375, 0]
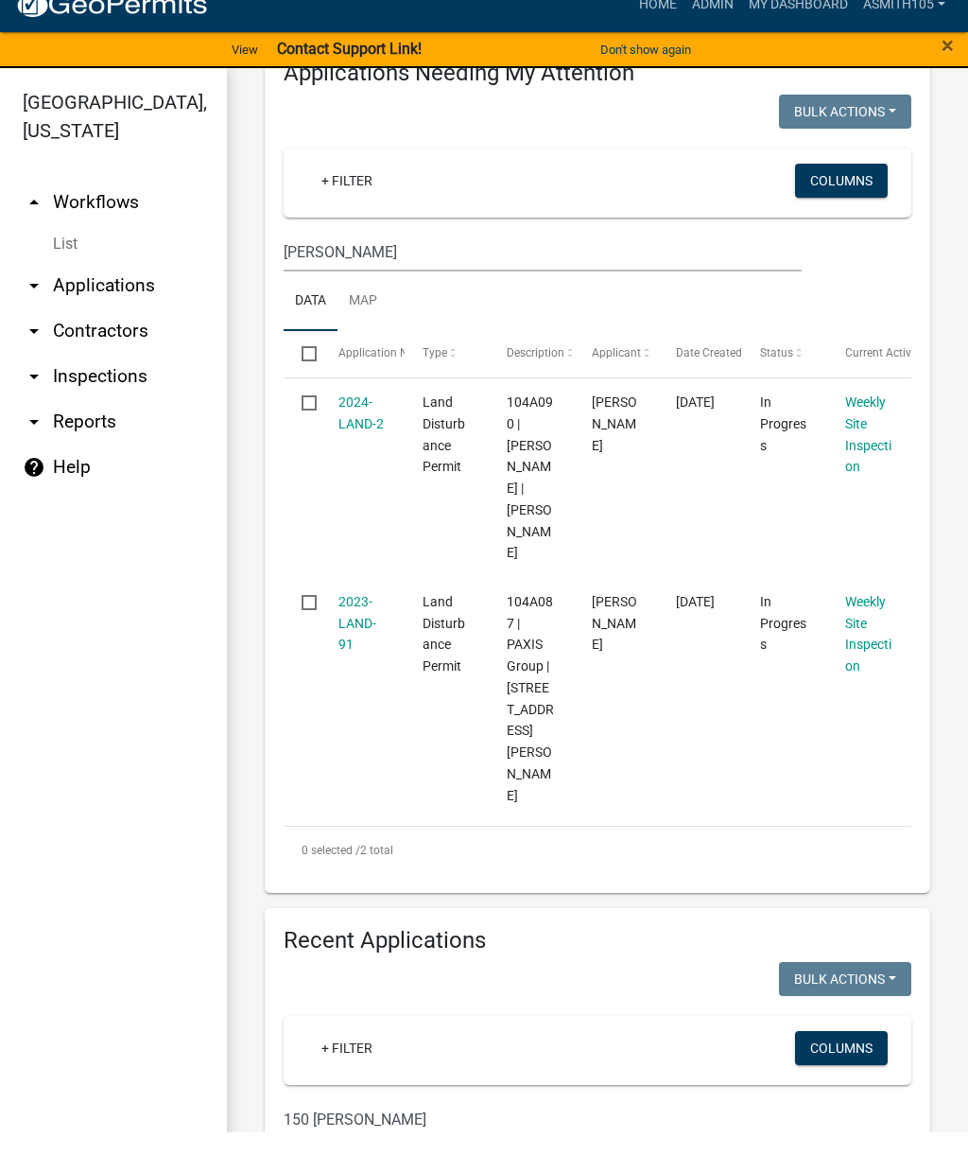
click at [126, 286] on link "arrow_drop_down Applications" at bounding box center [113, 308] width 227 height 45
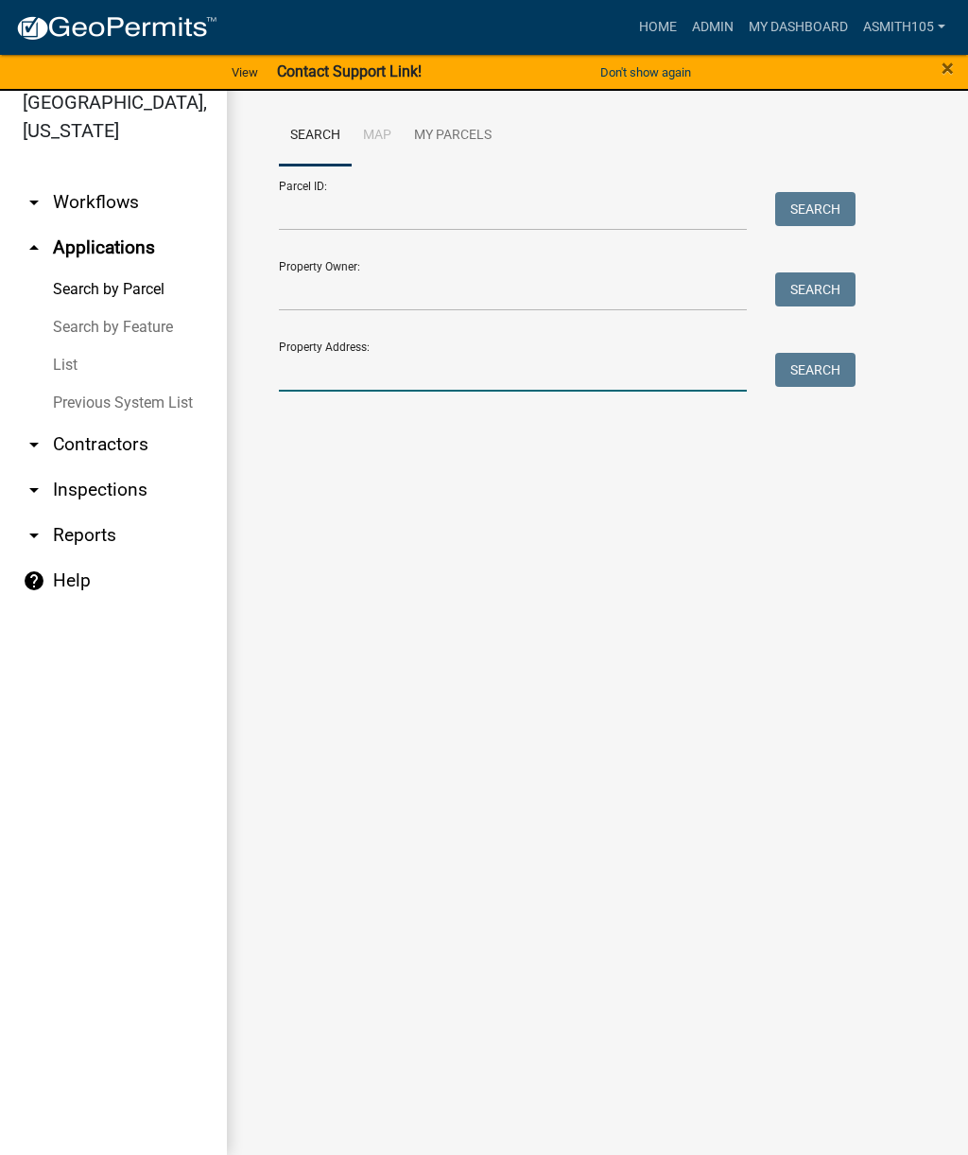
click at [538, 373] on input "Property Address:" at bounding box center [513, 372] width 468 height 39
type input "150 capps"
click at [814, 361] on button "Search" at bounding box center [816, 370] width 80 height 34
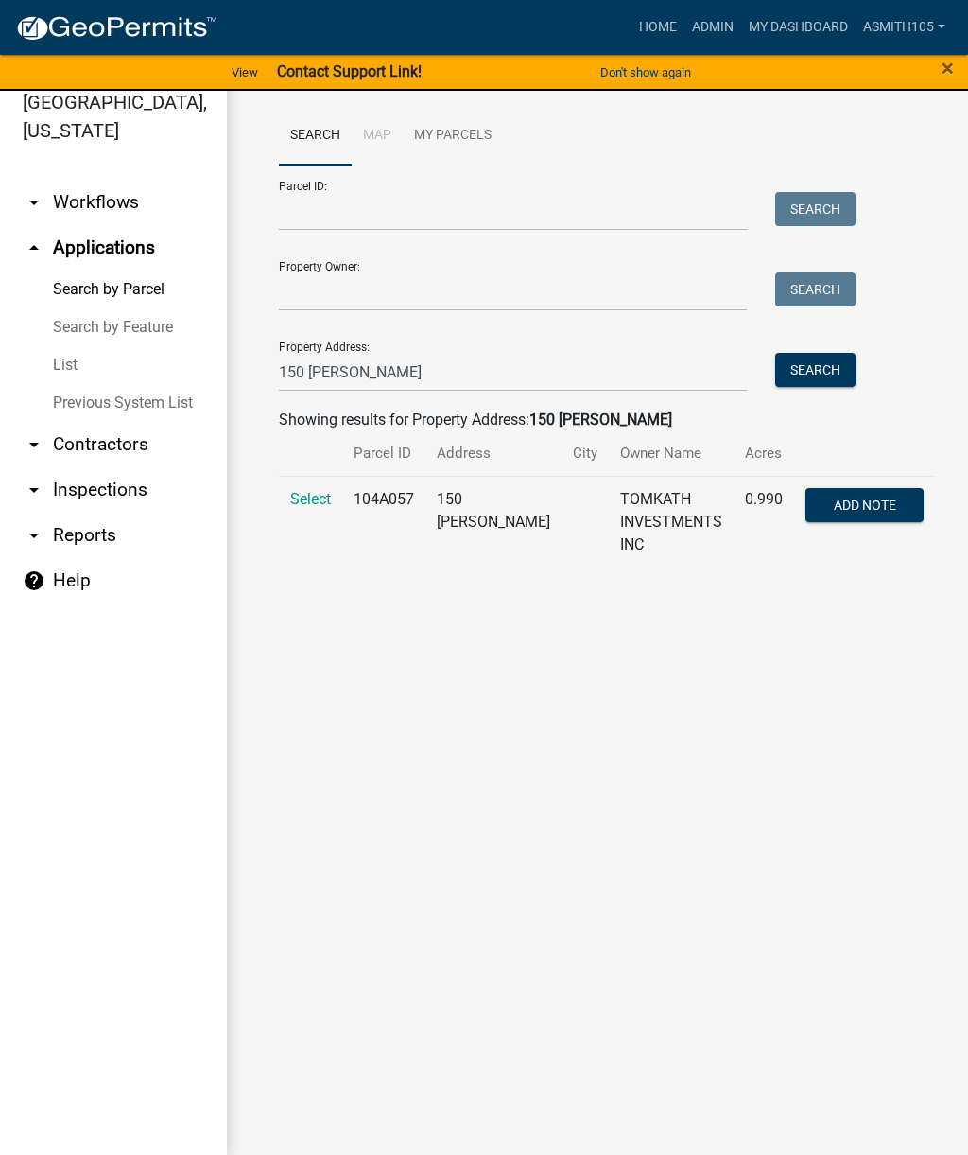
click at [335, 494] on td "Select" at bounding box center [310, 522] width 63 height 92
click at [301, 495] on span "Select" at bounding box center [310, 499] width 41 height 18
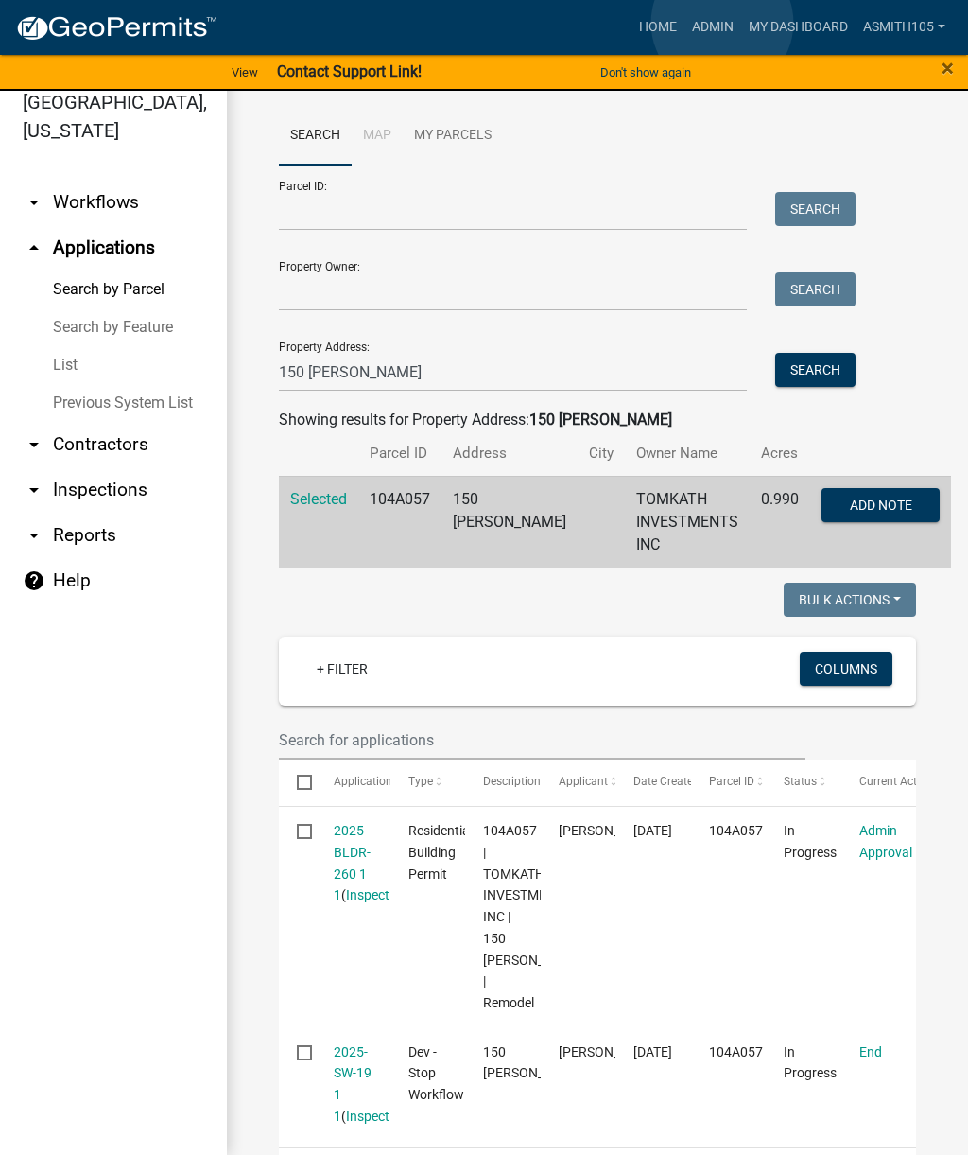
click at [724, 23] on link "Admin" at bounding box center [713, 27] width 57 height 36
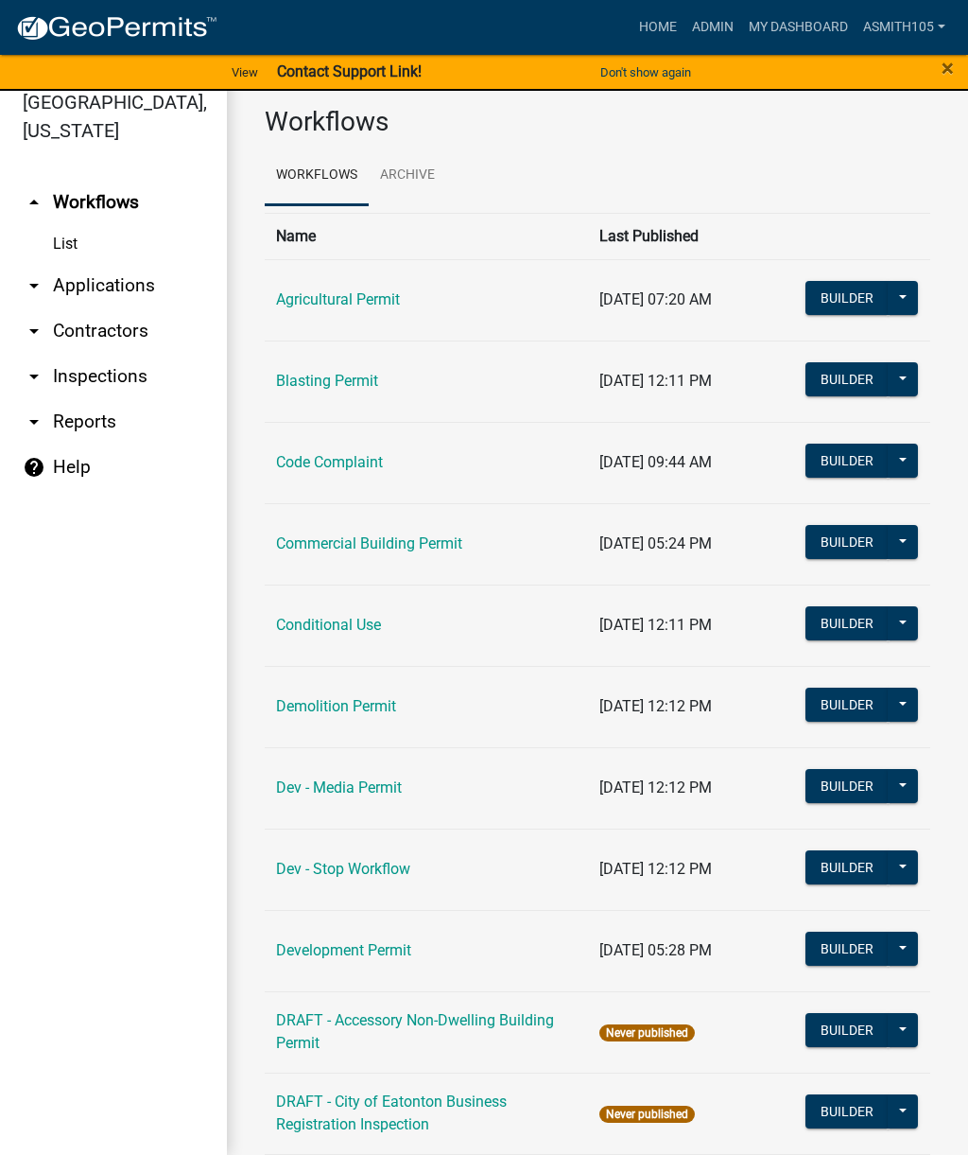
click at [150, 288] on link "arrow_drop_down Applications" at bounding box center [113, 285] width 227 height 45
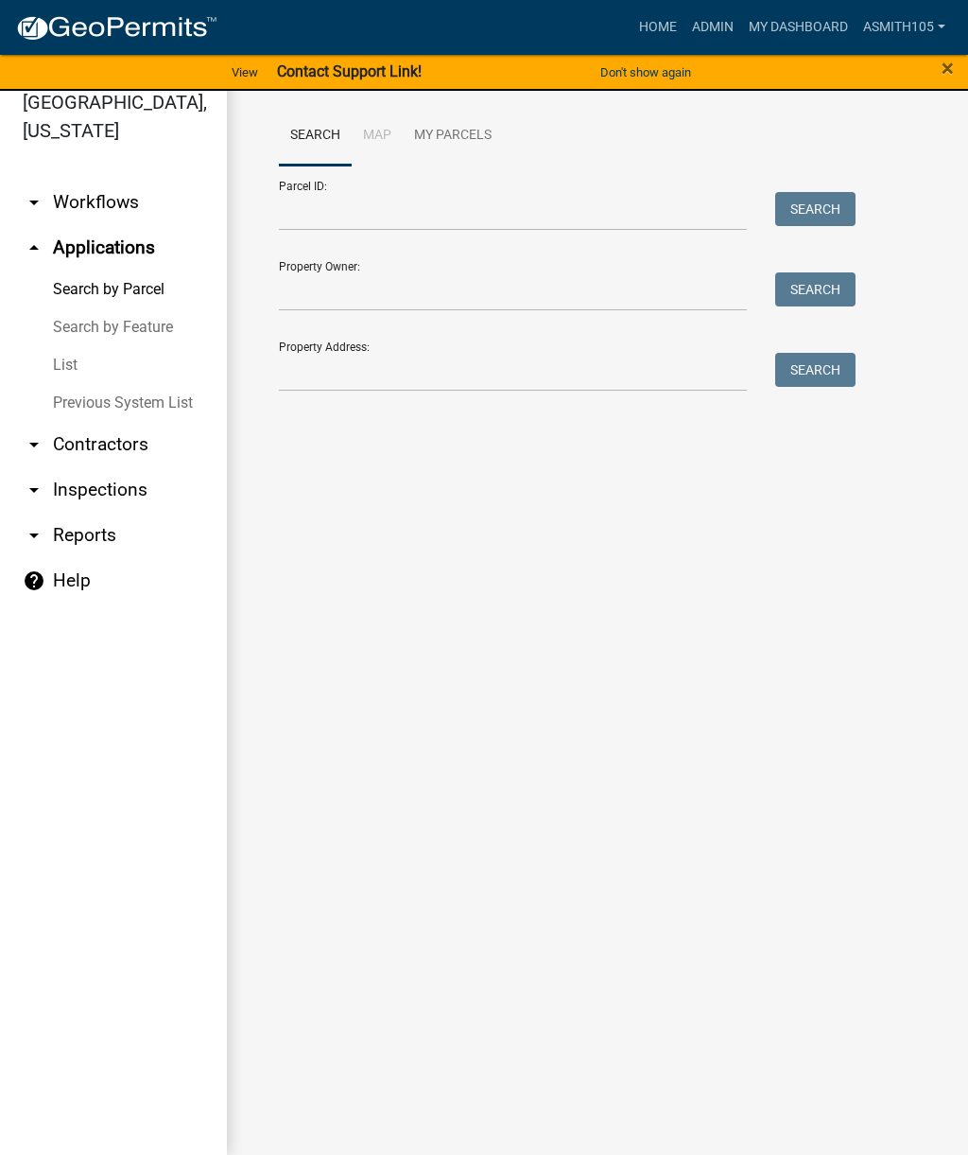
click at [374, 349] on div "Property Address: Search" at bounding box center [562, 358] width 567 height 65
click at [346, 377] on input "Property Address:" at bounding box center [513, 372] width 468 height 39
type input "150 capps"
click at [830, 355] on button "Search" at bounding box center [816, 370] width 80 height 34
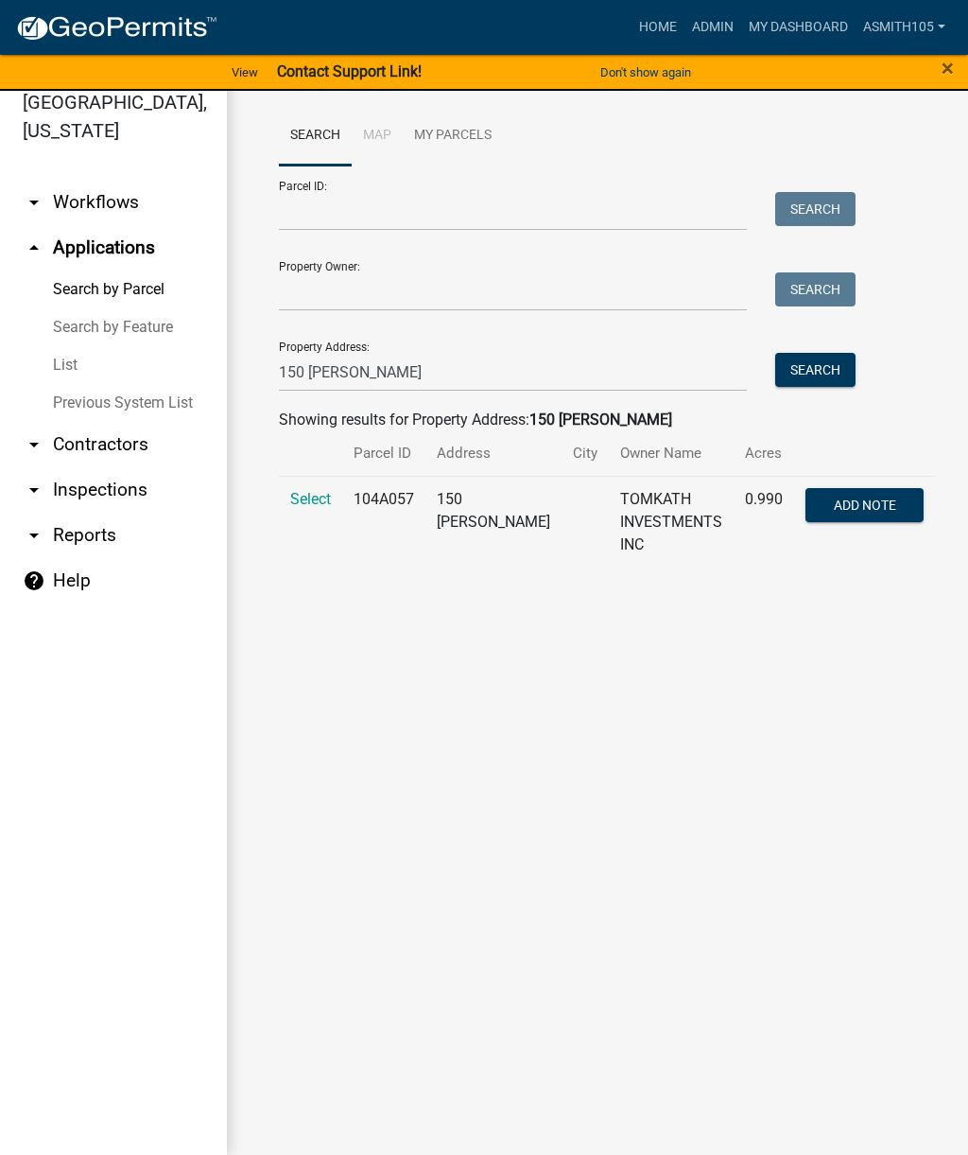
click at [321, 500] on span "Select" at bounding box center [310, 499] width 41 height 18
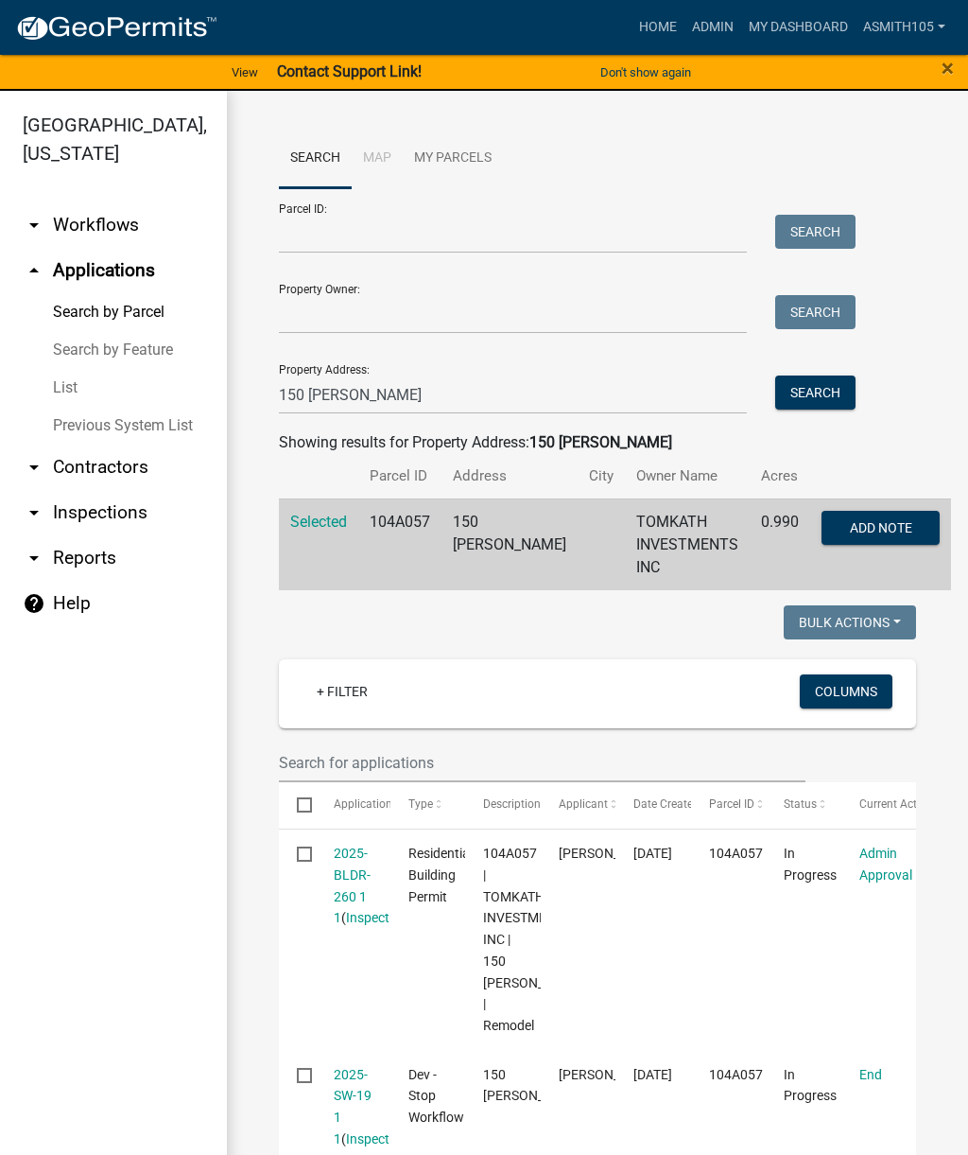
click at [408, 564] on td "104A057" at bounding box center [399, 544] width 83 height 92
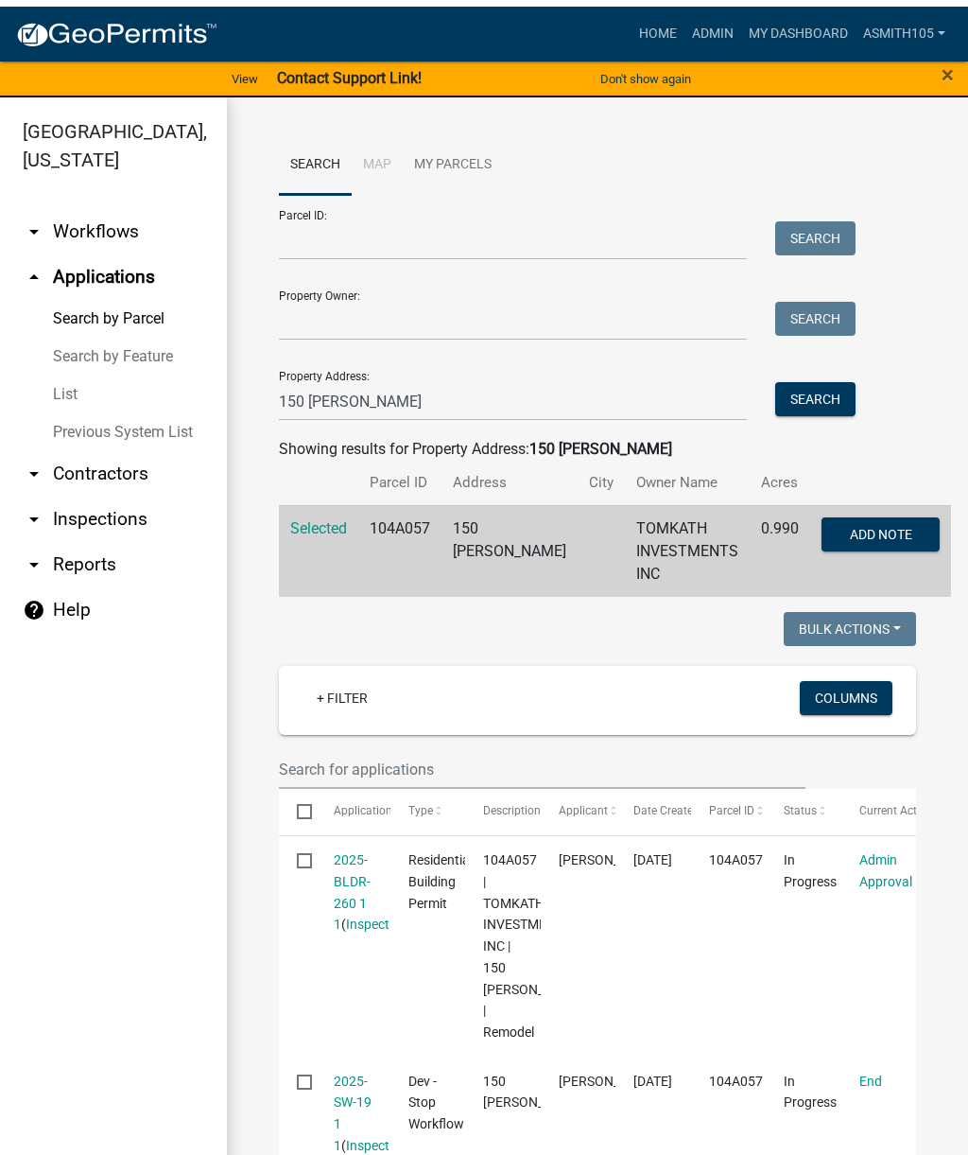
scroll to position [23, 0]
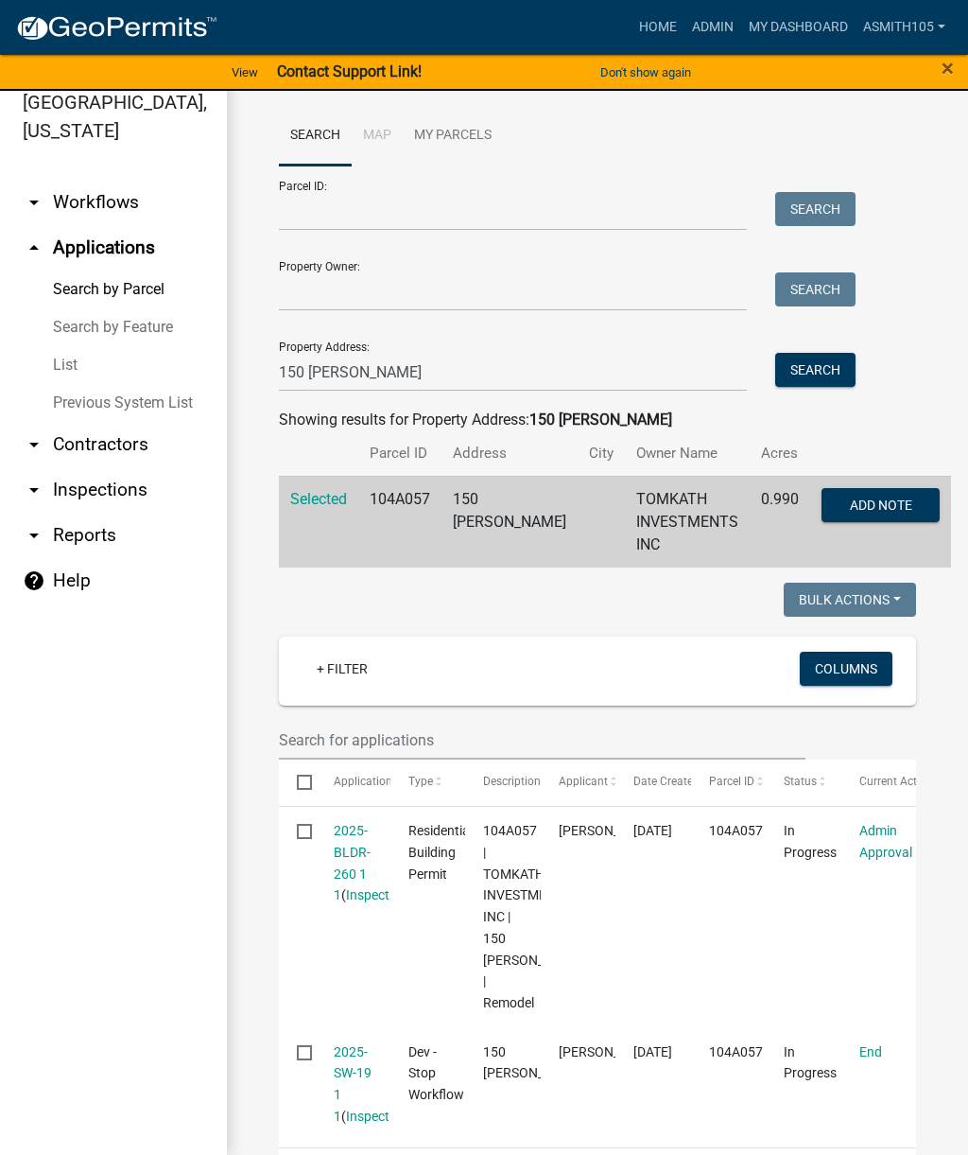
click at [347, 516] on td "Selected" at bounding box center [318, 522] width 79 height 92
click at [304, 502] on span "Selected" at bounding box center [318, 499] width 57 height 18
click at [340, 505] on span "Selected" at bounding box center [318, 499] width 57 height 18
click at [480, 525] on td "150 [PERSON_NAME]" at bounding box center [510, 522] width 136 height 92
click at [850, 509] on span "Add Note" at bounding box center [881, 504] width 62 height 15
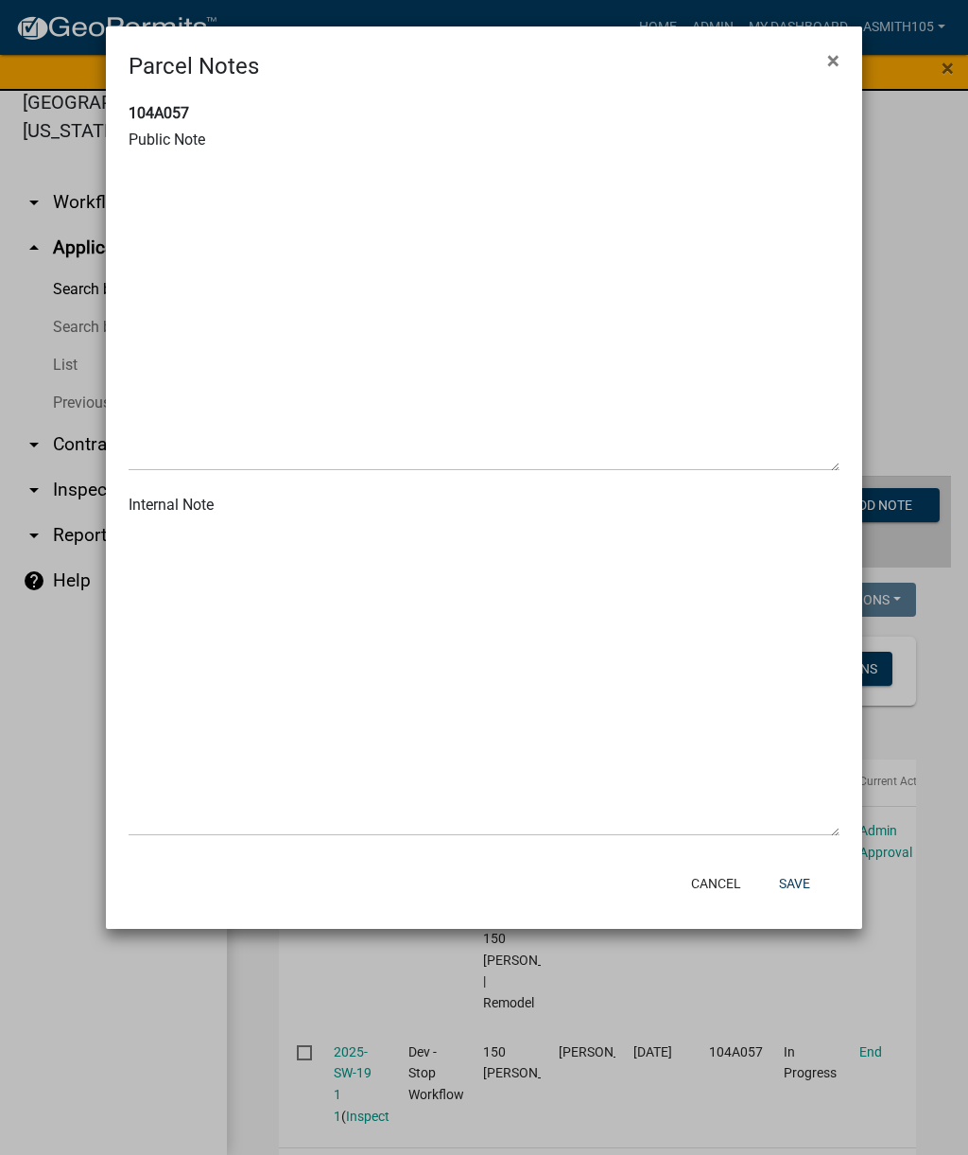
click at [831, 61] on span "×" at bounding box center [834, 60] width 12 height 26
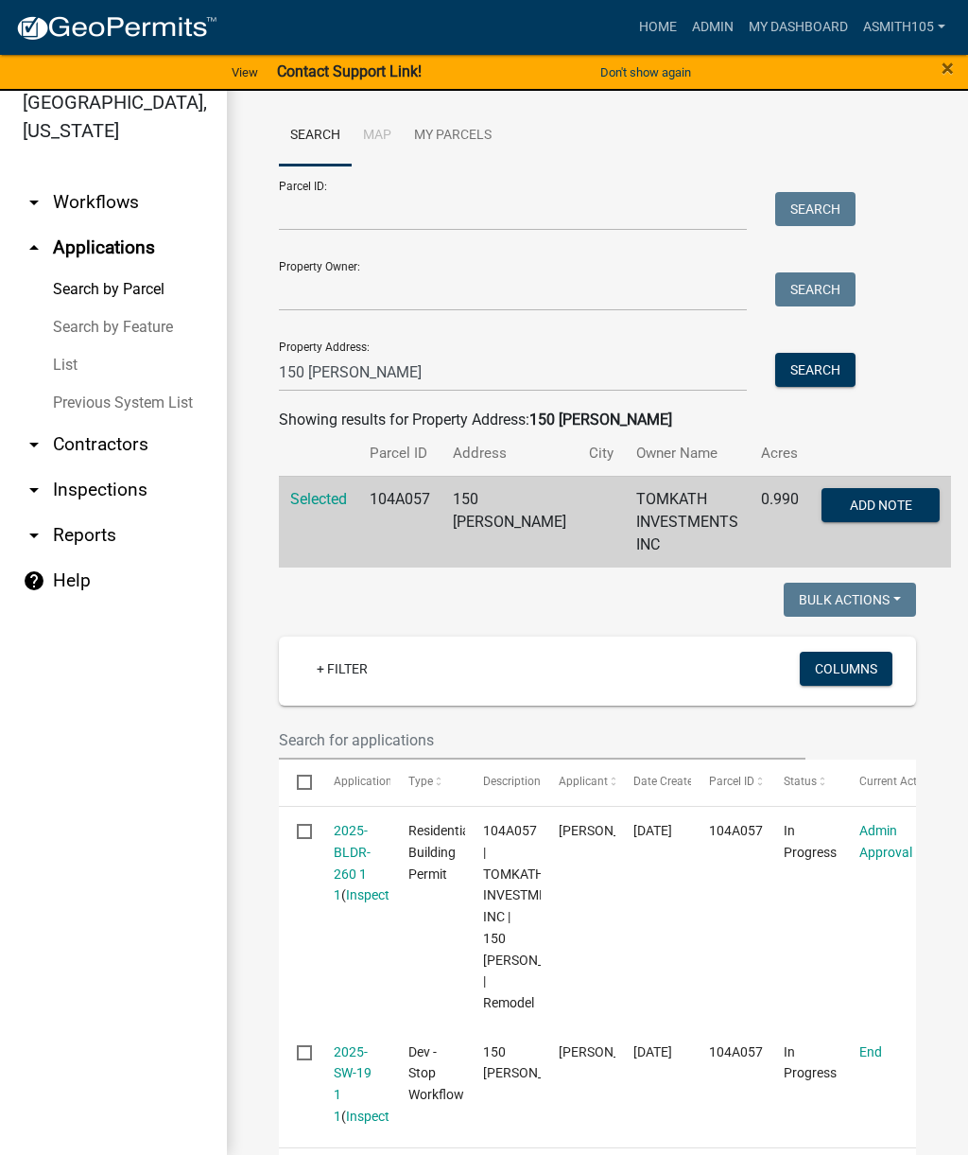
click at [690, 521] on td "TOMKATH INVESTMENTS INC" at bounding box center [687, 522] width 125 height 92
click at [322, 536] on td "Selected" at bounding box center [318, 522] width 79 height 92
click at [323, 543] on td "Selected" at bounding box center [318, 522] width 79 height 92
click at [323, 655] on link "+ Filter" at bounding box center [342, 669] width 81 height 34
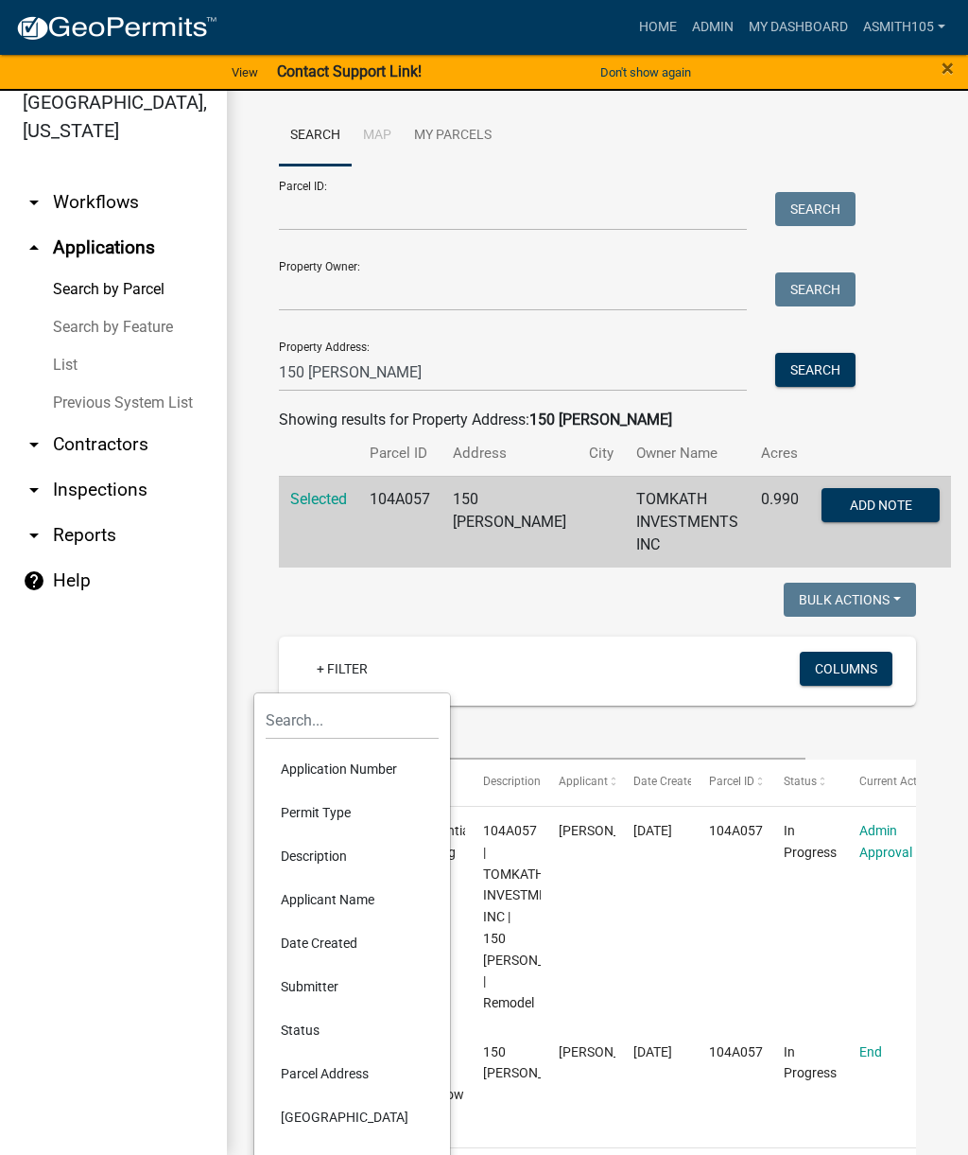
click at [567, 670] on div "+ Filter" at bounding box center [494, 671] width 413 height 39
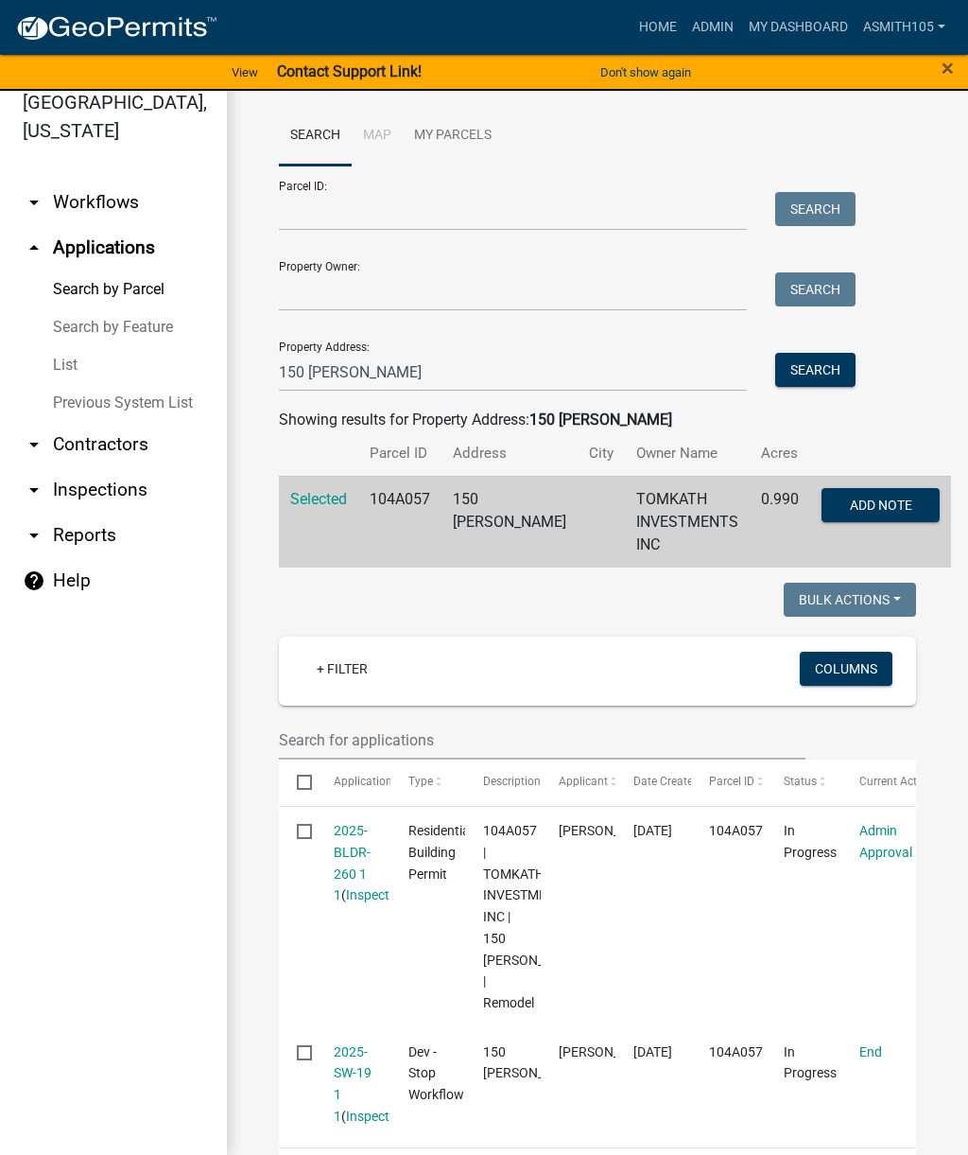
scroll to position [0, 0]
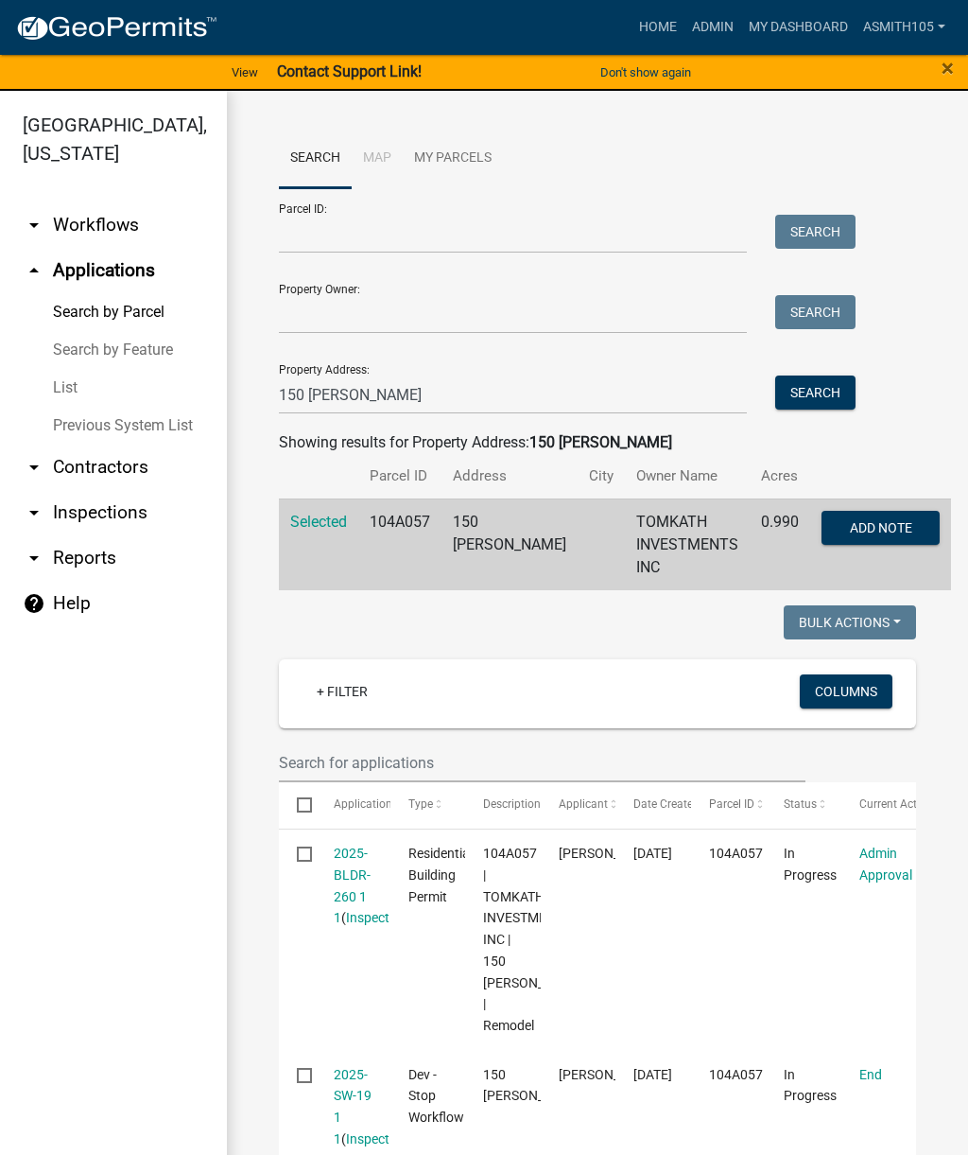
click at [563, 689] on div "+ Filter" at bounding box center [494, 693] width 413 height 39
click at [503, 757] on input "text" at bounding box center [542, 762] width 527 height 39
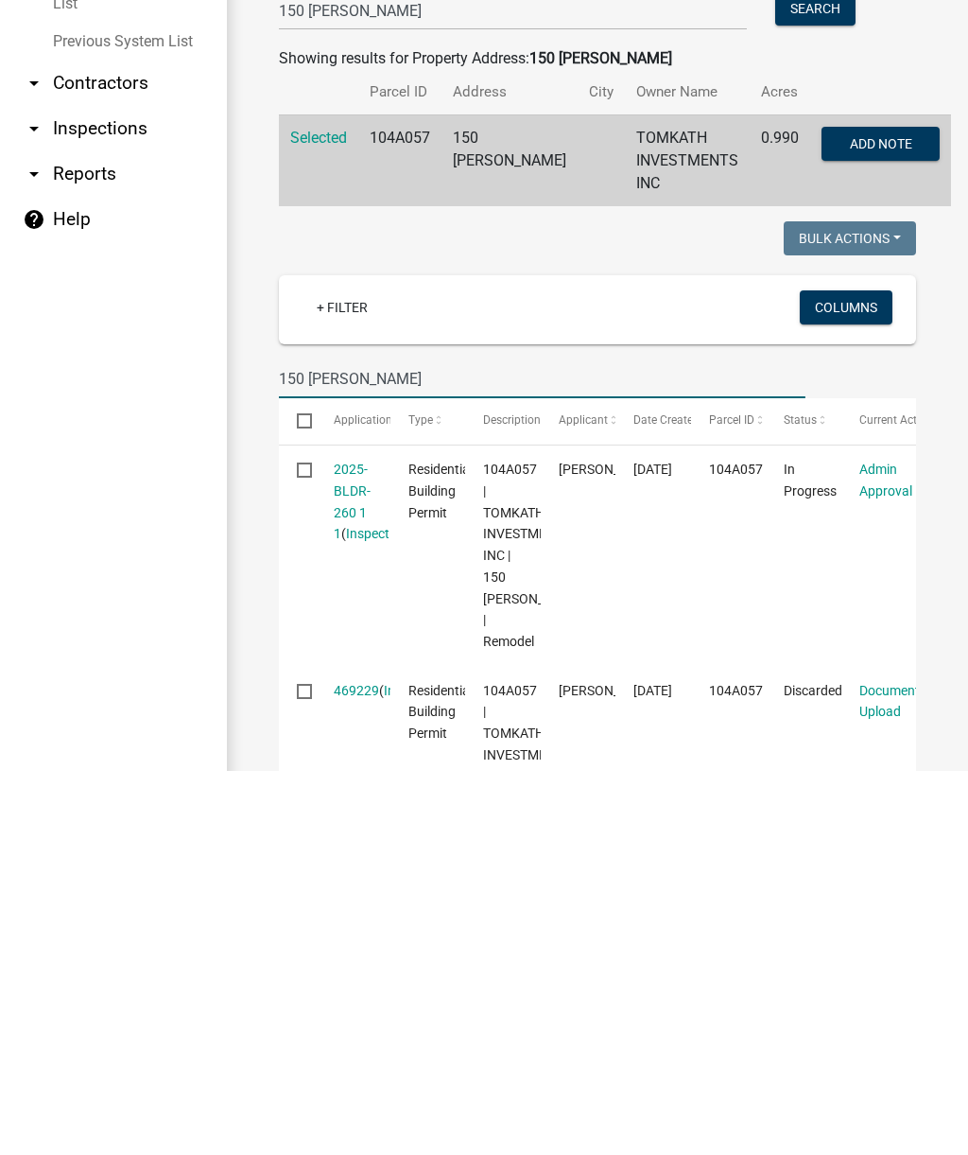
type input "150 capps"
click at [295, 513] on span "Selected" at bounding box center [318, 522] width 57 height 18
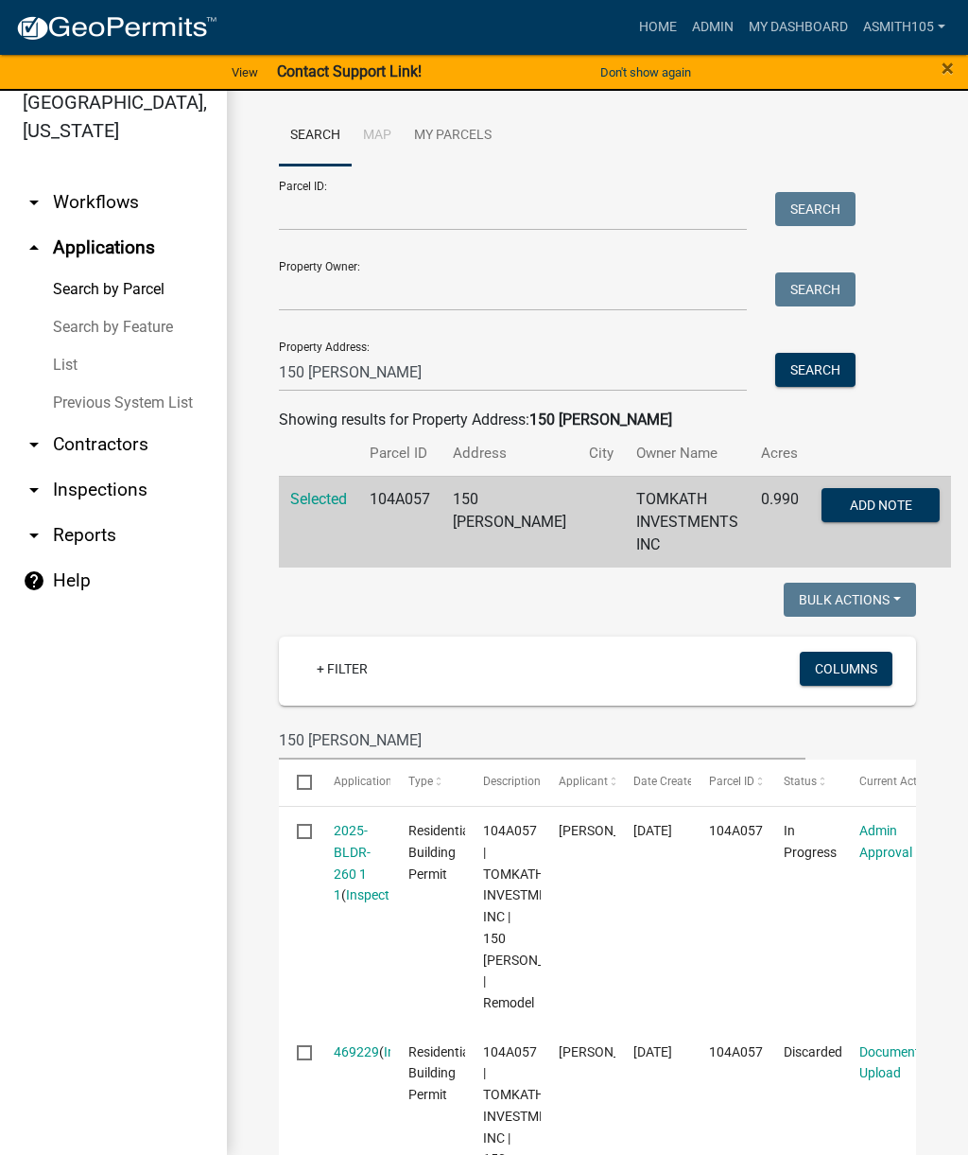
click at [323, 491] on span "Selected" at bounding box center [318, 499] width 57 height 18
click at [821, 375] on button "Search" at bounding box center [816, 370] width 80 height 34
